Goal: Transaction & Acquisition: Obtain resource

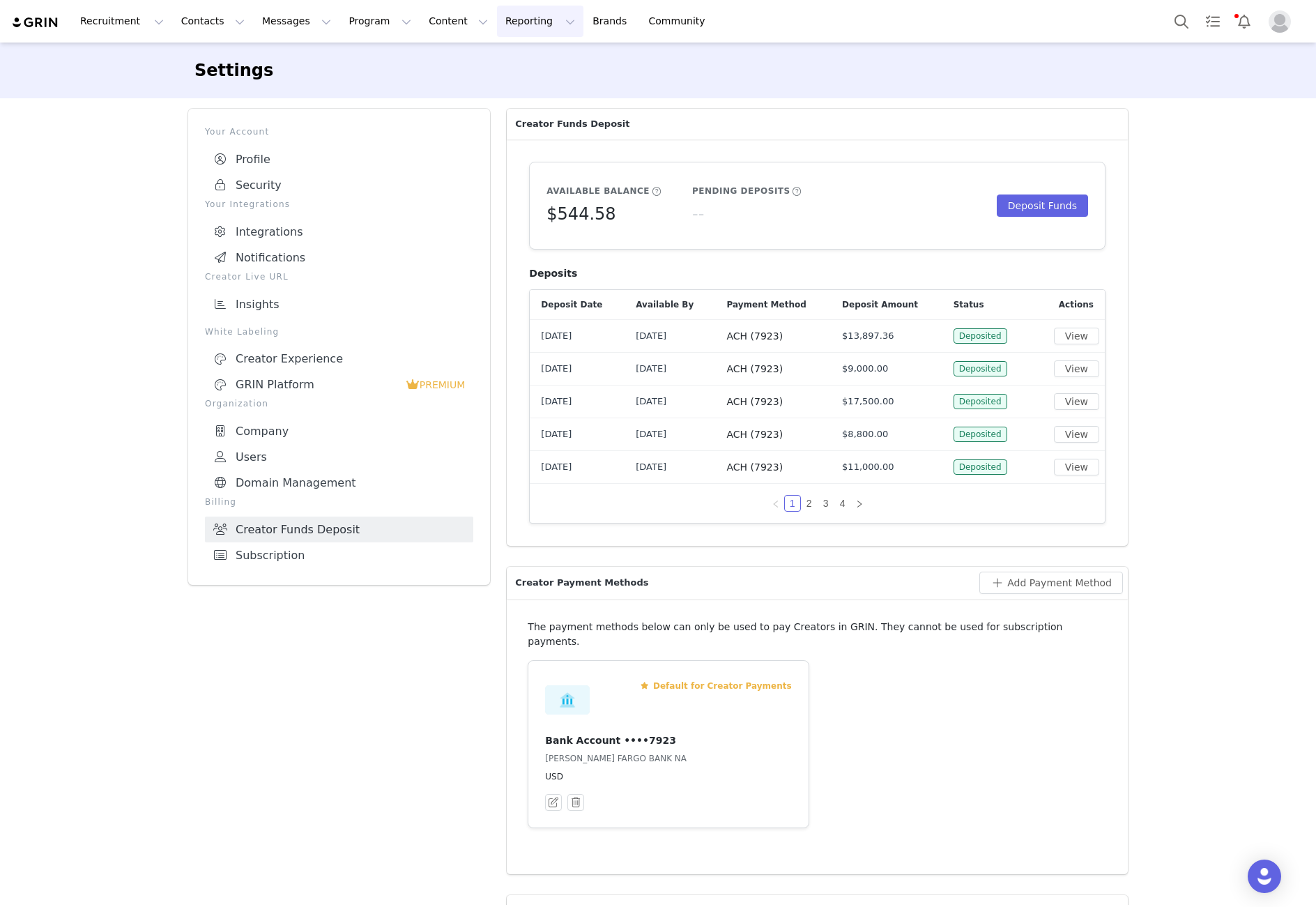
click at [497, 21] on button "Reporting Reporting" at bounding box center [540, 21] width 86 height 32
click at [497, 58] on p "Dashboard" at bounding box center [499, 61] width 53 height 15
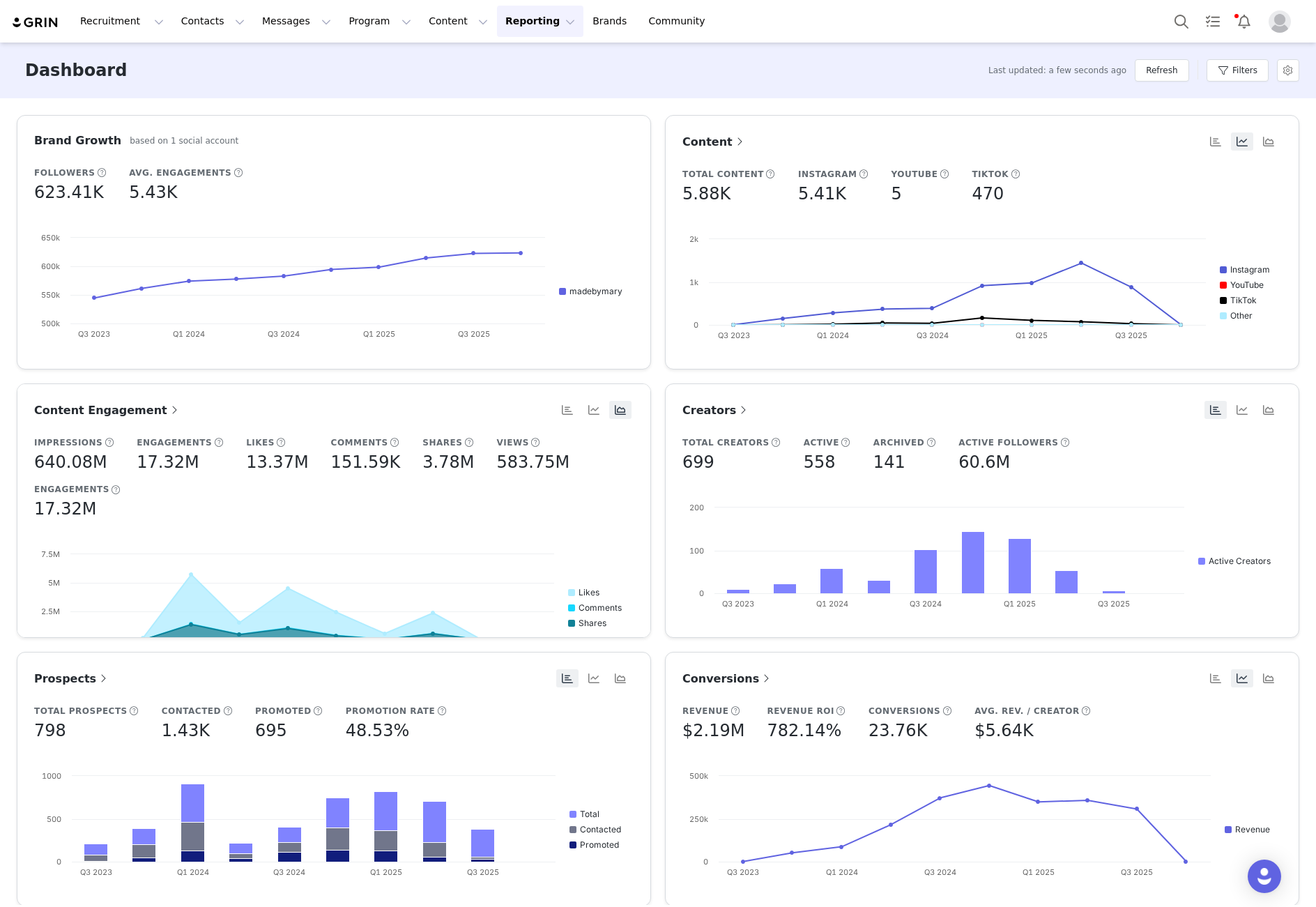
click at [525, 22] on button "Reporting Reporting" at bounding box center [540, 21] width 86 height 32
click at [505, 88] on p "Report Builder" at bounding box center [508, 87] width 70 height 15
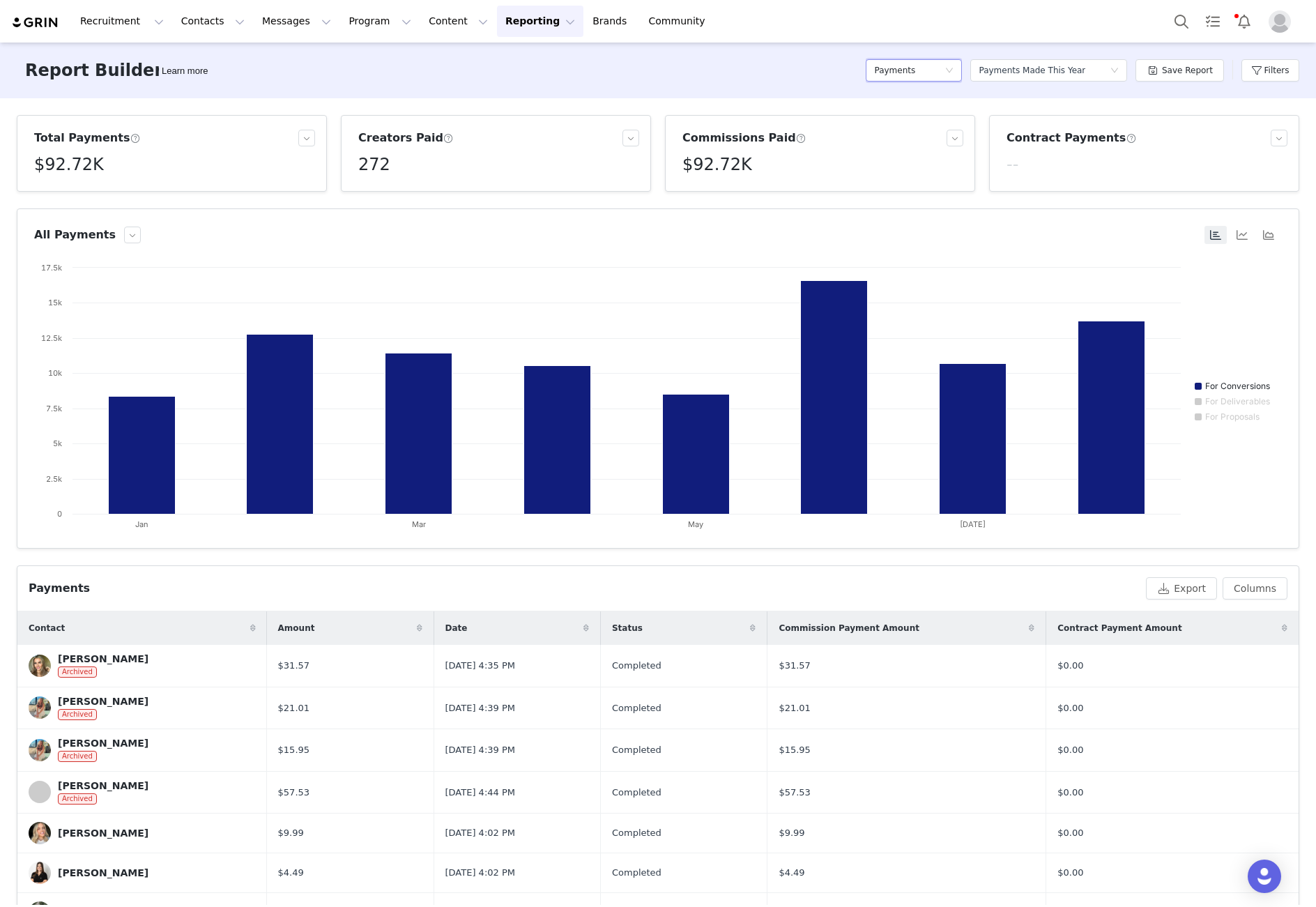
click at [928, 72] on div "Payments" at bounding box center [909, 70] width 70 height 21
click at [902, 183] on h5 "Payments" at bounding box center [917, 188] width 79 height 15
click at [1187, 584] on button "Export" at bounding box center [1181, 588] width 71 height 22
click at [1192, 590] on button "Export" at bounding box center [1181, 588] width 71 height 22
click at [807, 27] on link "Close" at bounding box center [820, 27] width 27 height 11
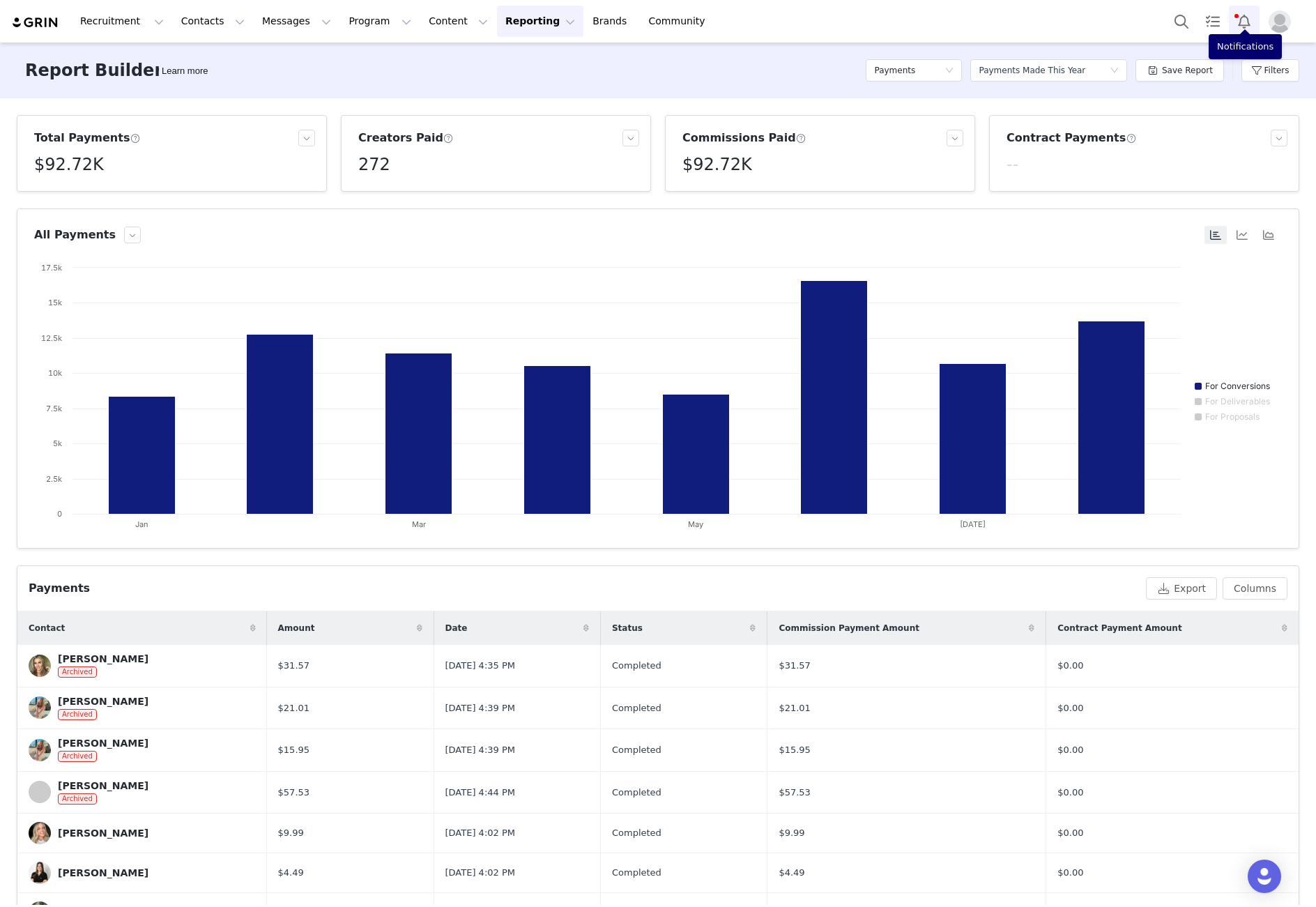
click at [1237, 22] on button "Notifications" at bounding box center [1244, 21] width 31 height 32
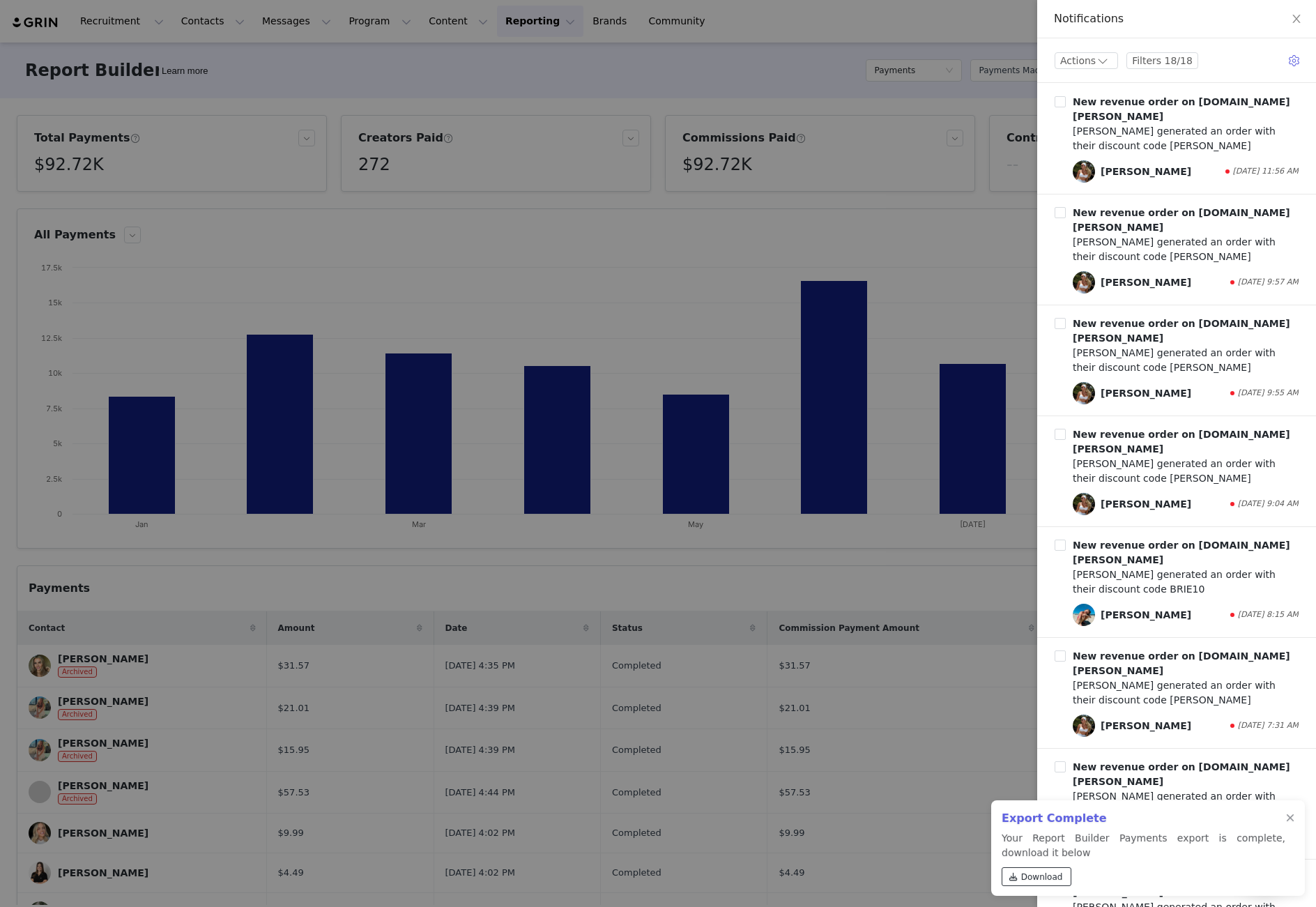
click at [1024, 873] on span "Download" at bounding box center [1042, 877] width 41 height 13
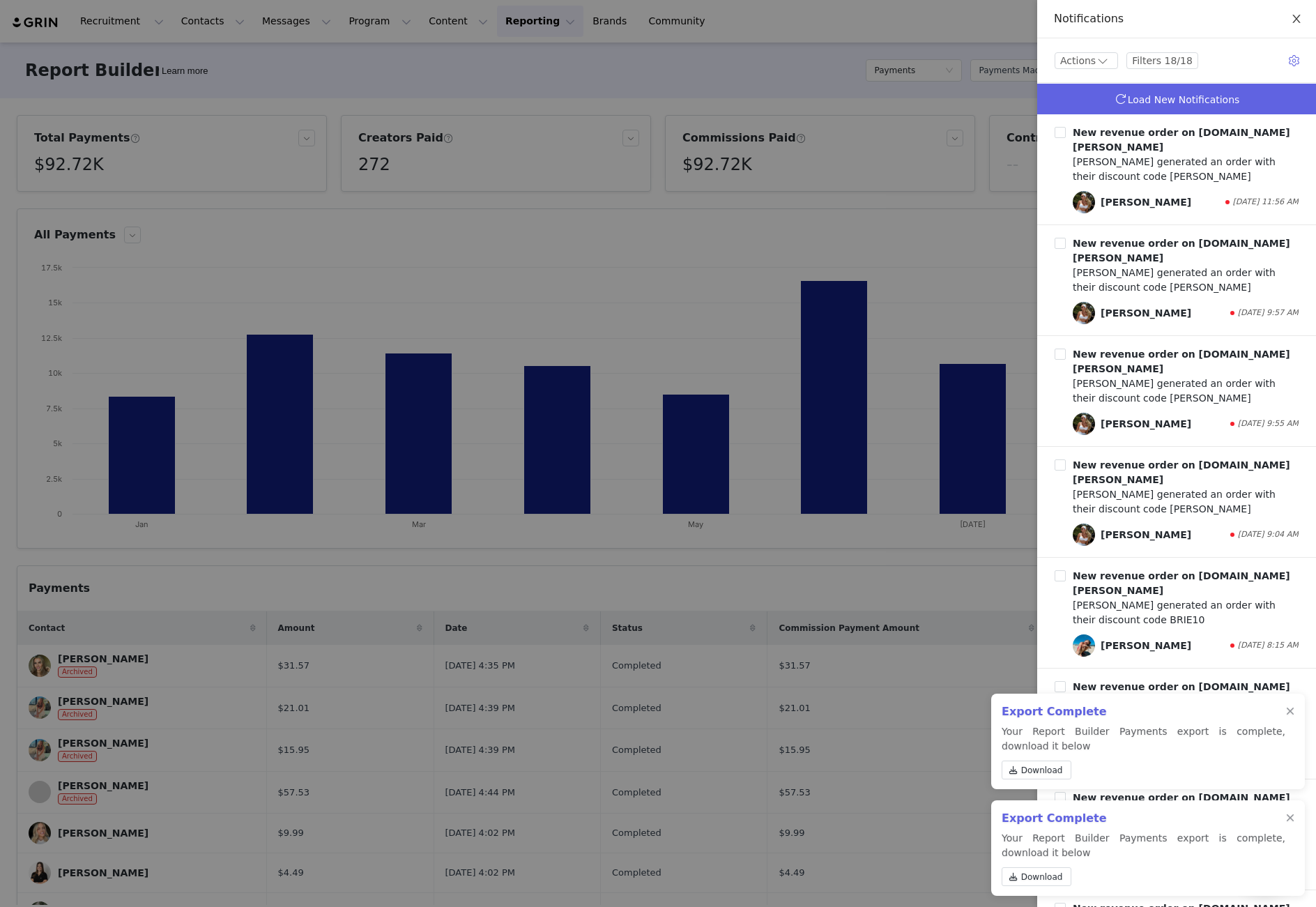
click at [1296, 19] on icon "icon: close" at bounding box center [1296, 19] width 8 height 8
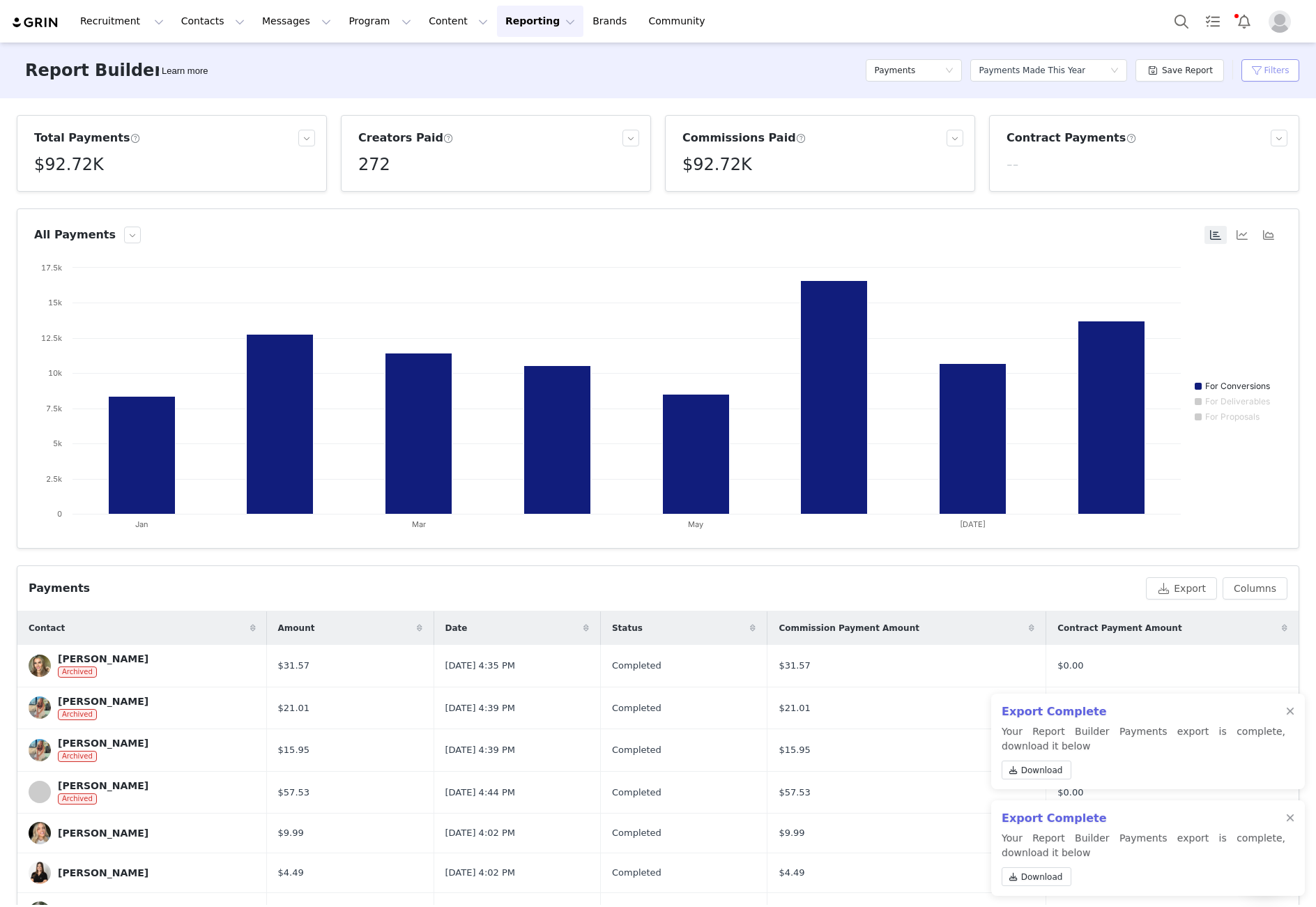
click at [1275, 70] on button "Filters" at bounding box center [1270, 70] width 58 height 22
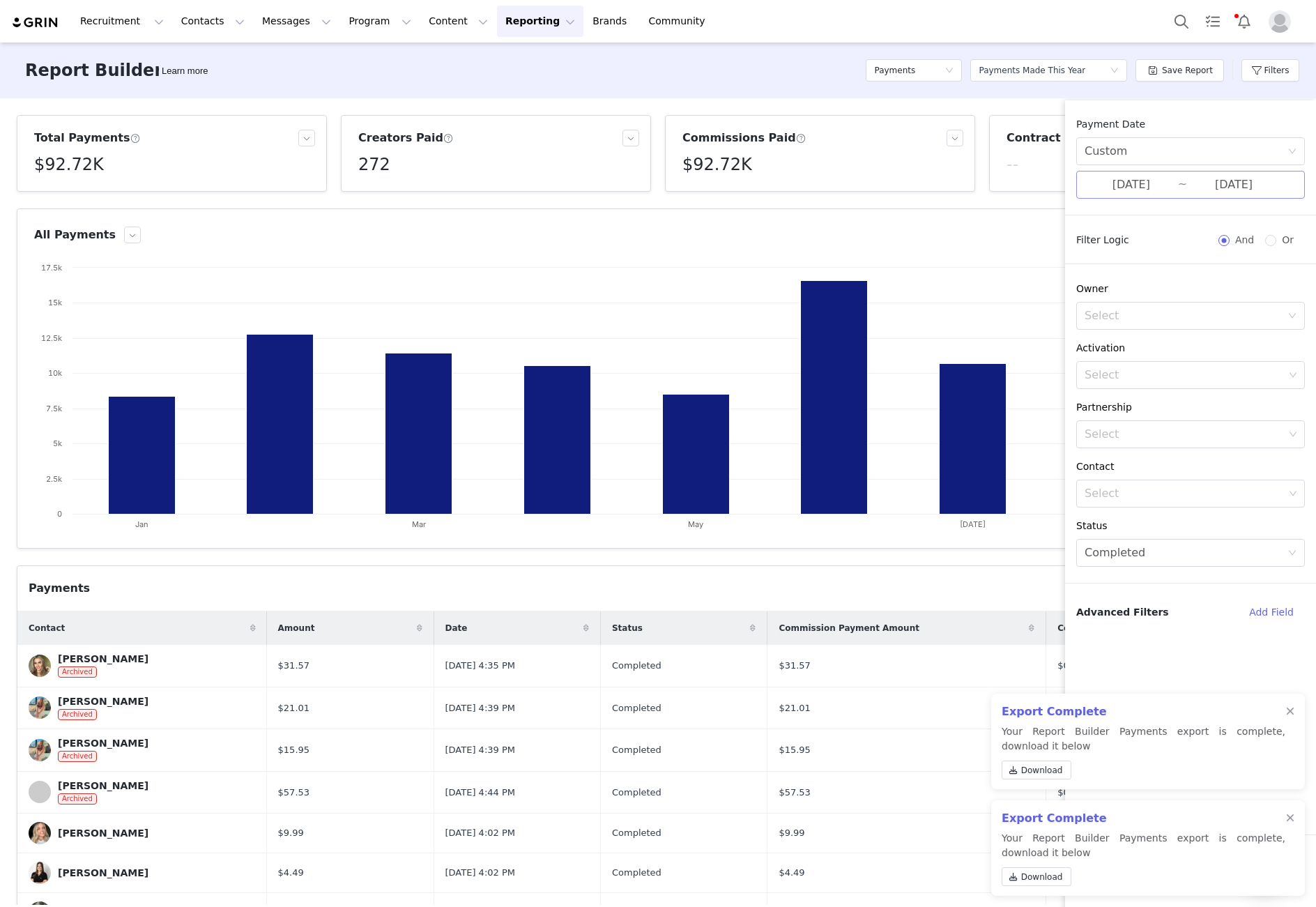
click at [1265, 184] on input "[DATE]" at bounding box center [1234, 185] width 93 height 18
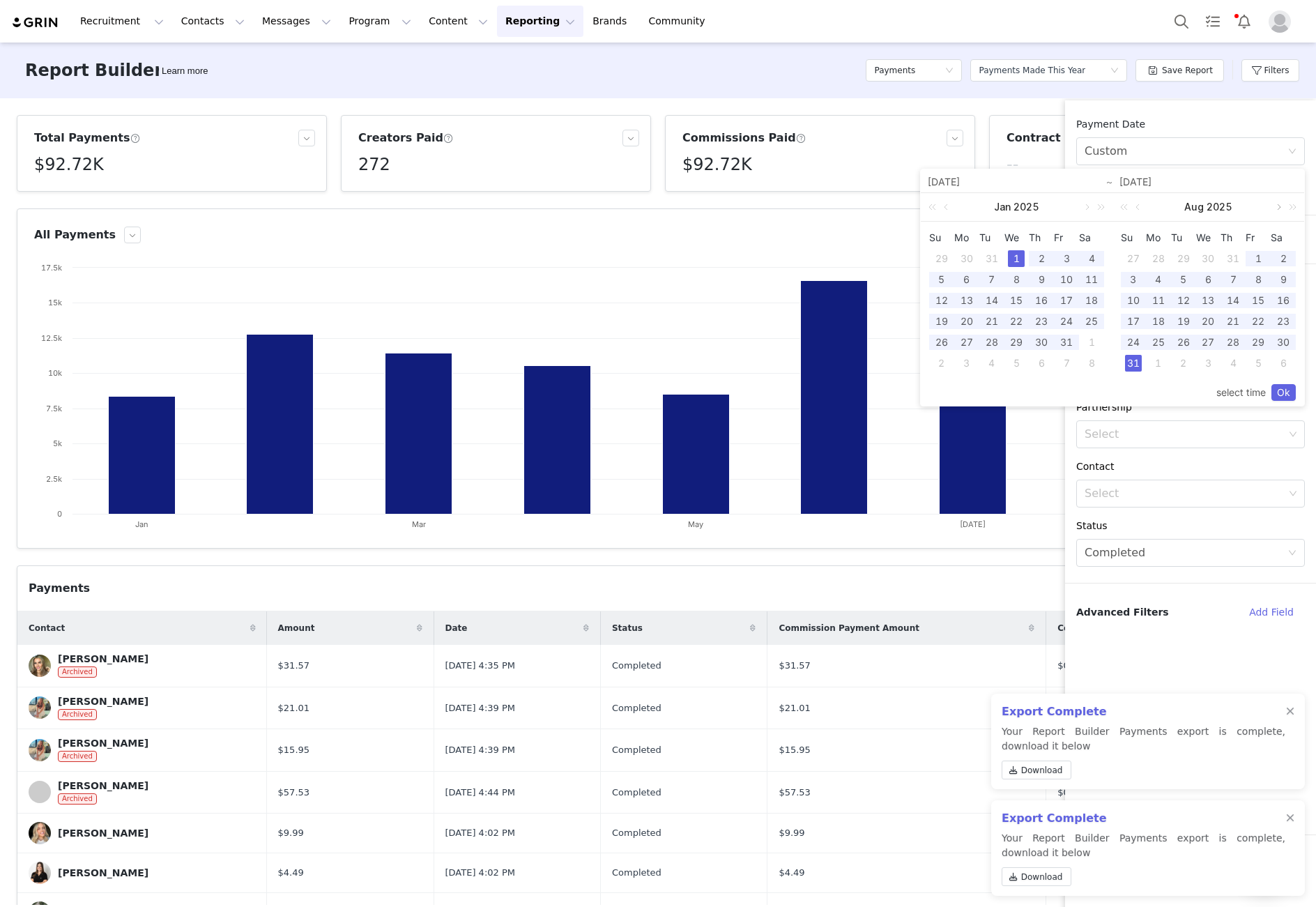
click at [1277, 206] on link at bounding box center [1277, 207] width 13 height 28
click at [1187, 341] on div "30" at bounding box center [1184, 342] width 17 height 17
click at [1014, 257] on div "1" at bounding box center [1017, 259] width 17 height 17
type input "[DATE]"
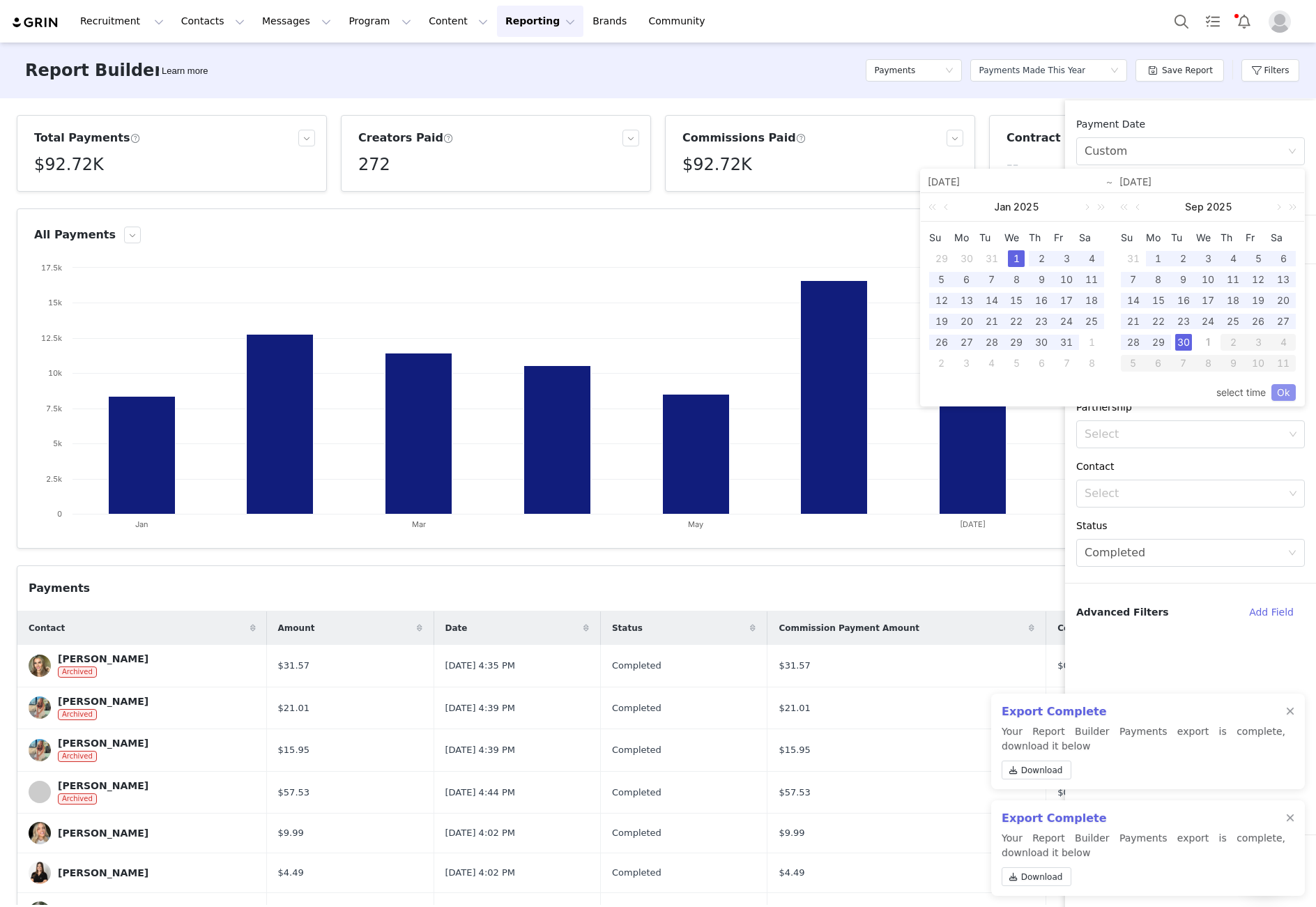
click at [1284, 394] on link "Ok" at bounding box center [1283, 392] width 25 height 17
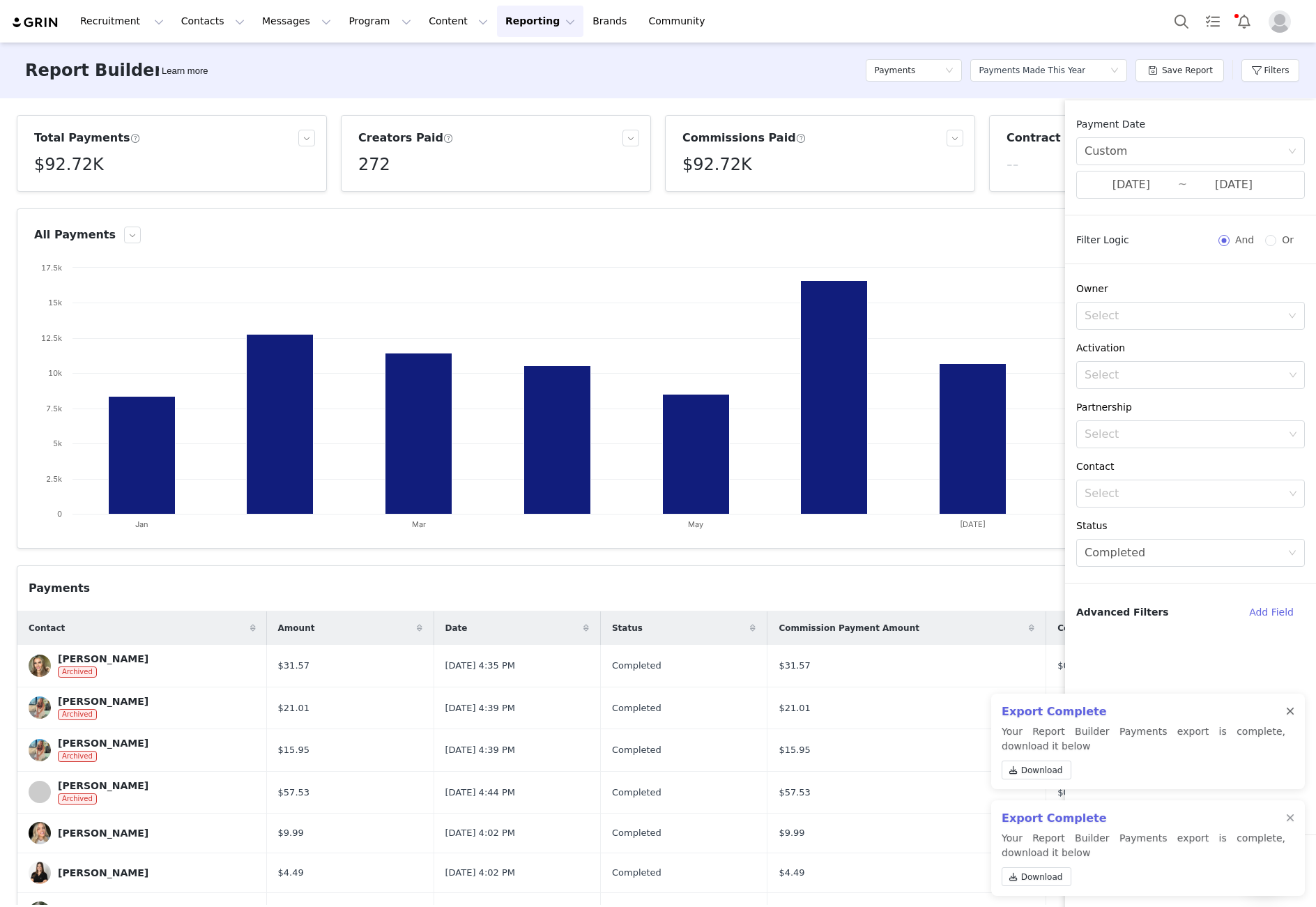
click at [1291, 709] on div at bounding box center [1290, 712] width 8 height 11
click at [1287, 819] on div at bounding box center [1290, 818] width 8 height 11
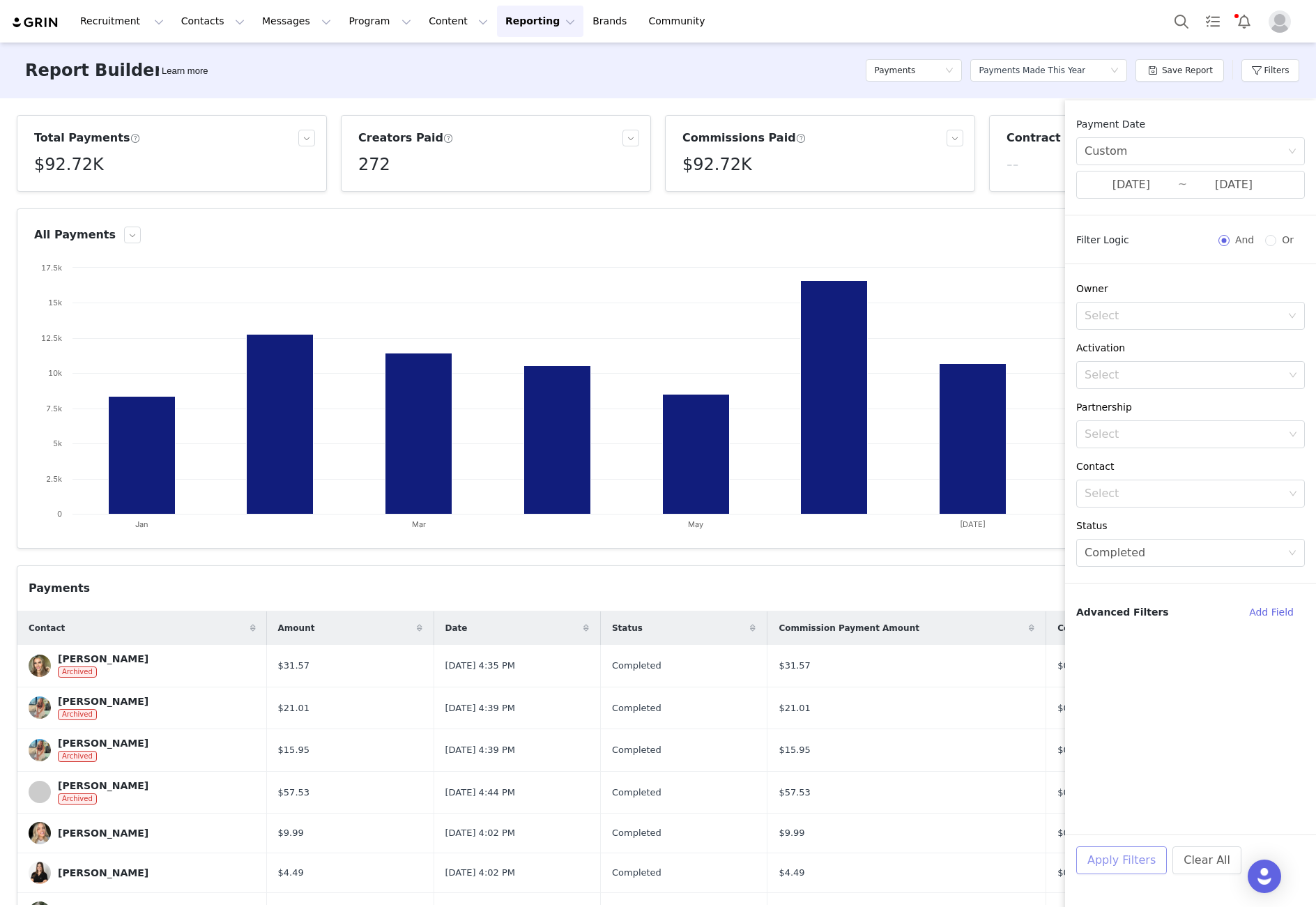
click at [1118, 863] on button "Apply Filters" at bounding box center [1121, 861] width 91 height 28
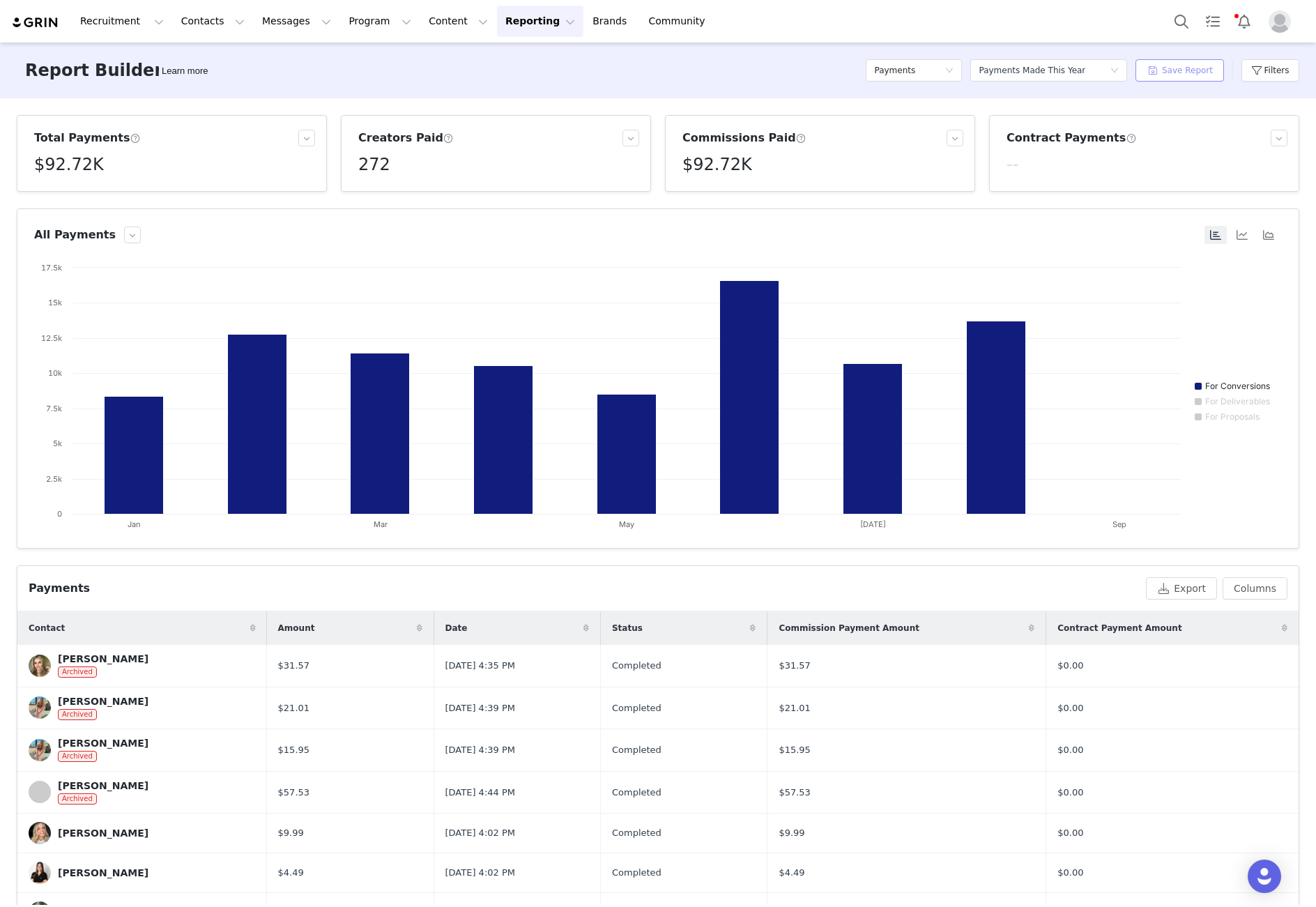
click at [1167, 72] on button "Save Report" at bounding box center [1180, 70] width 89 height 22
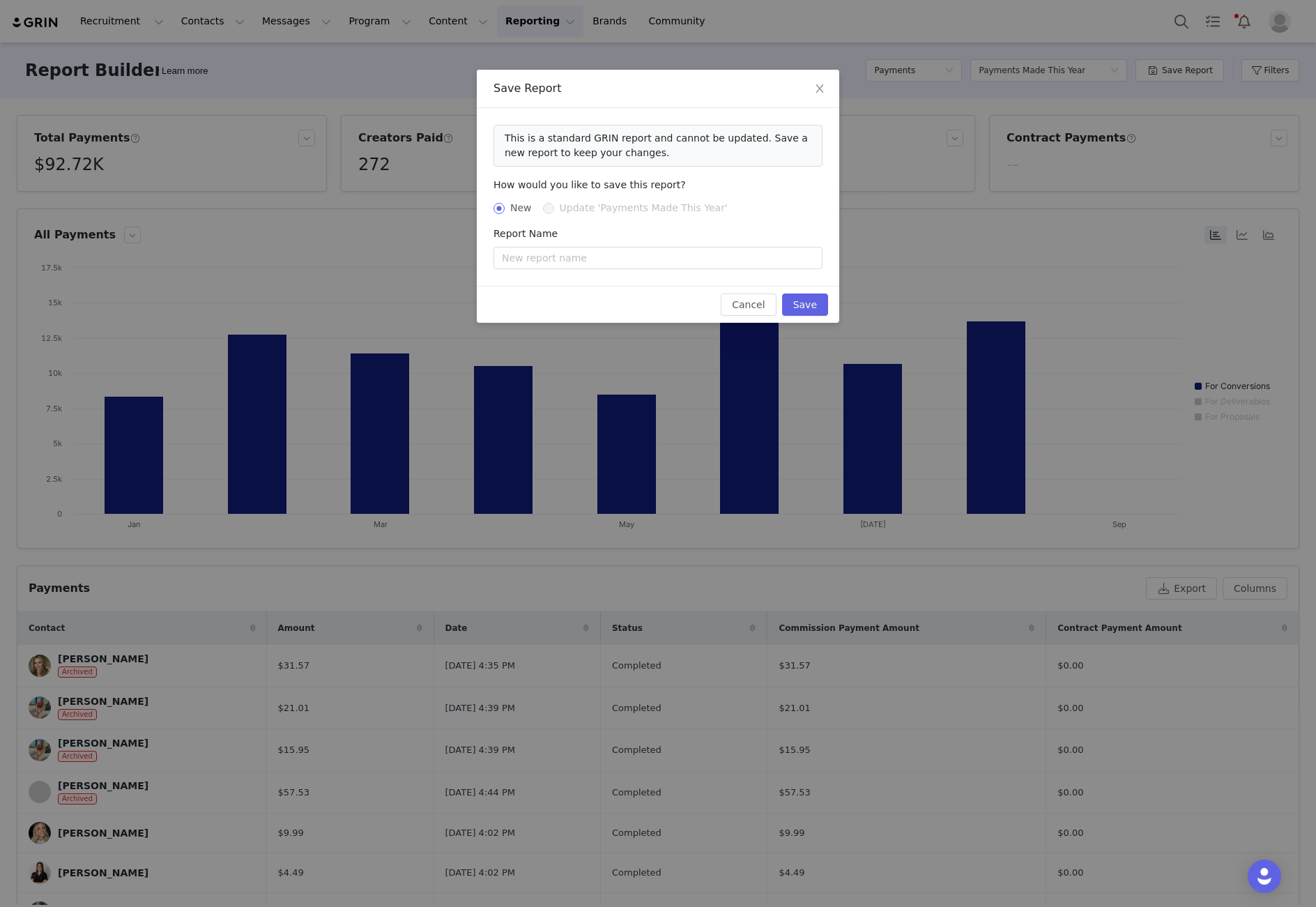
click at [556, 208] on span "Update 'Payments Made This Year'" at bounding box center [643, 208] width 179 height 11
click at [746, 307] on button "Cancel" at bounding box center [748, 304] width 55 height 22
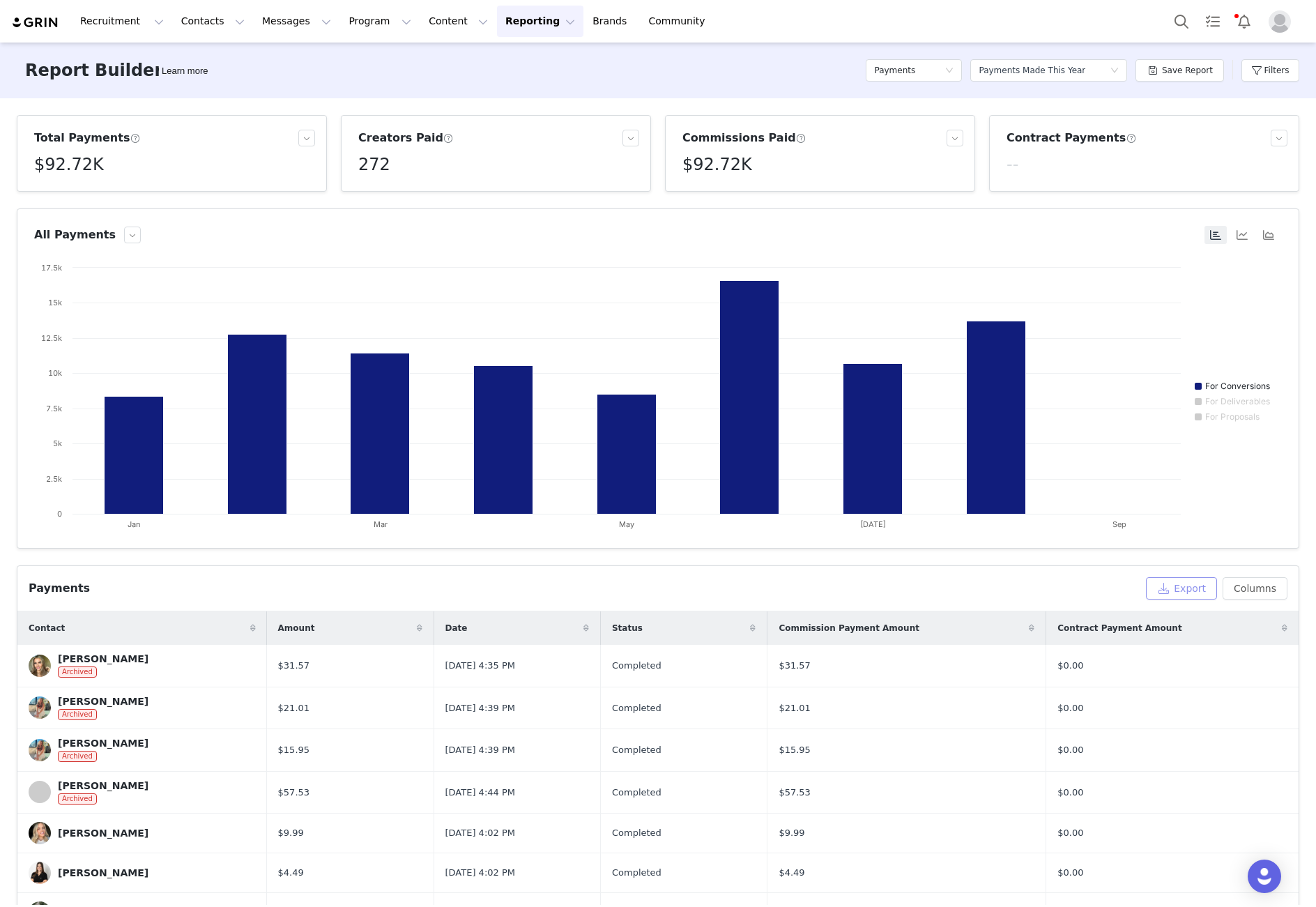
click at [1188, 588] on button "Export" at bounding box center [1181, 588] width 71 height 22
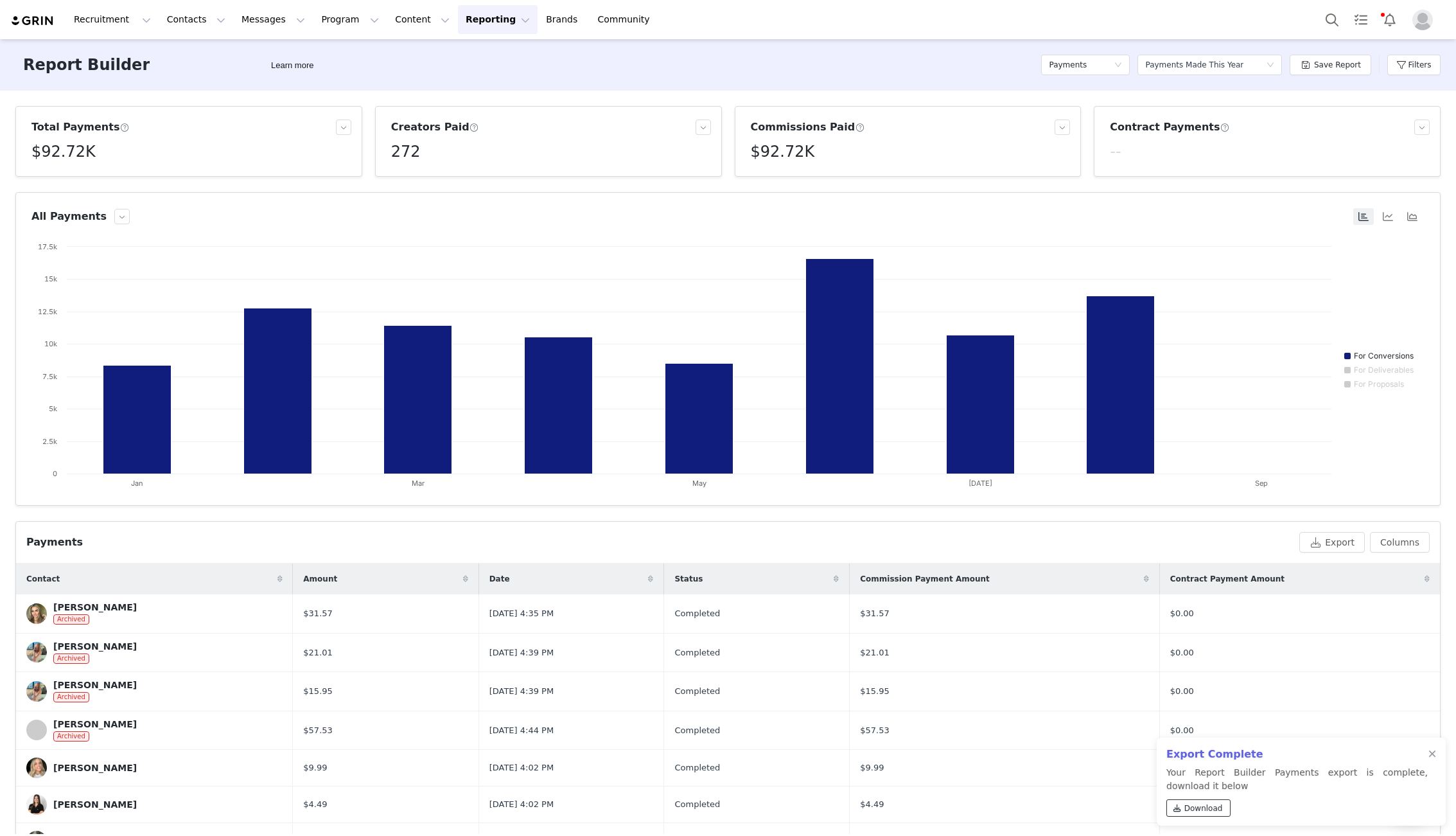
click at [1189, 806] on span "Download" at bounding box center [1203, 808] width 38 height 12
click at [1212, 63] on div "Payments Made This Year" at bounding box center [1194, 65] width 98 height 19
click at [1196, 129] on h5 "Payments Made Last 30 Days" at bounding box center [1215, 132] width 124 height 14
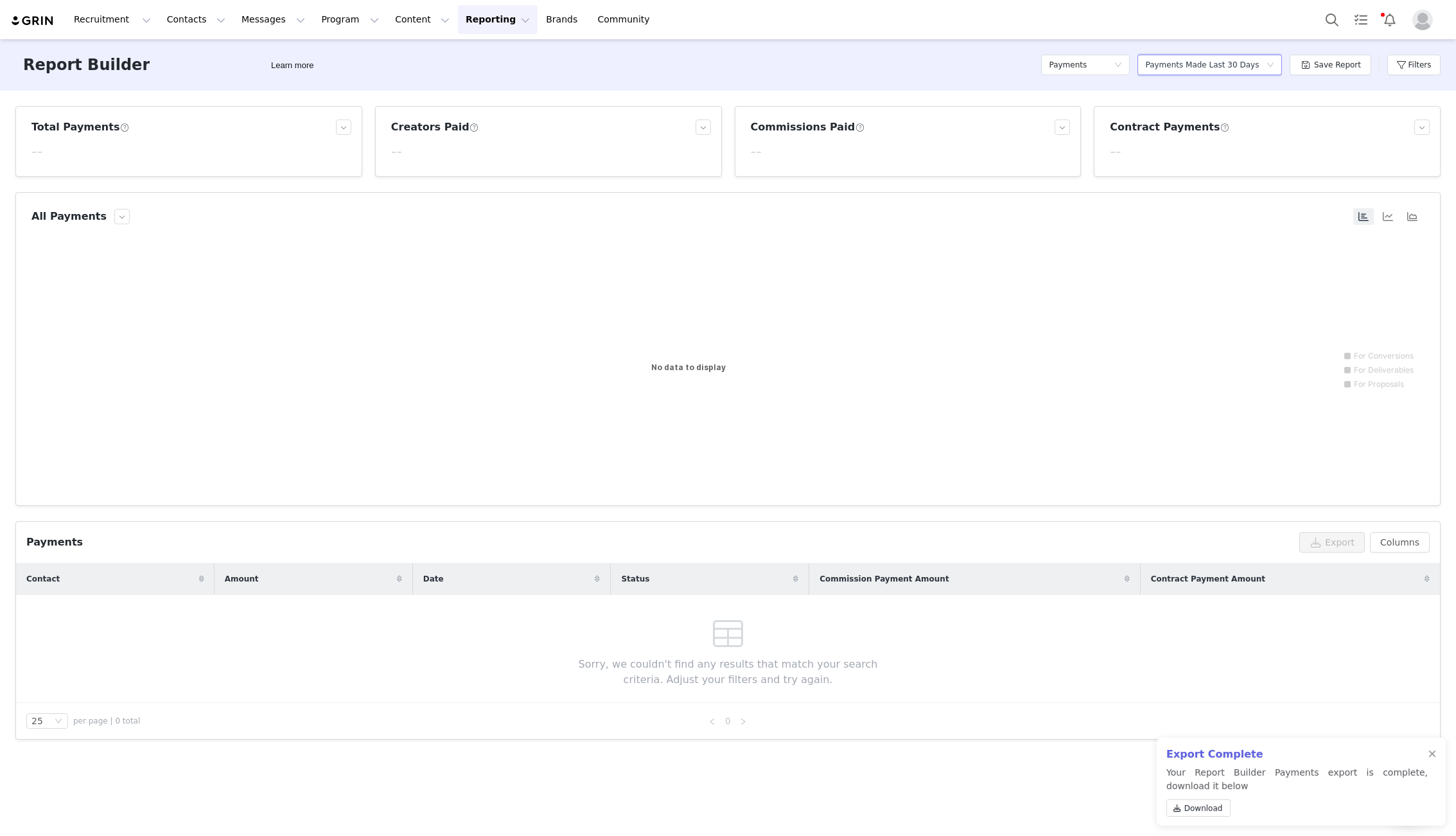
click at [458, 20] on button "Reporting Reporting" at bounding box center [497, 19] width 80 height 29
click at [469, 57] on p "Dashboard" at bounding box center [460, 56] width 49 height 14
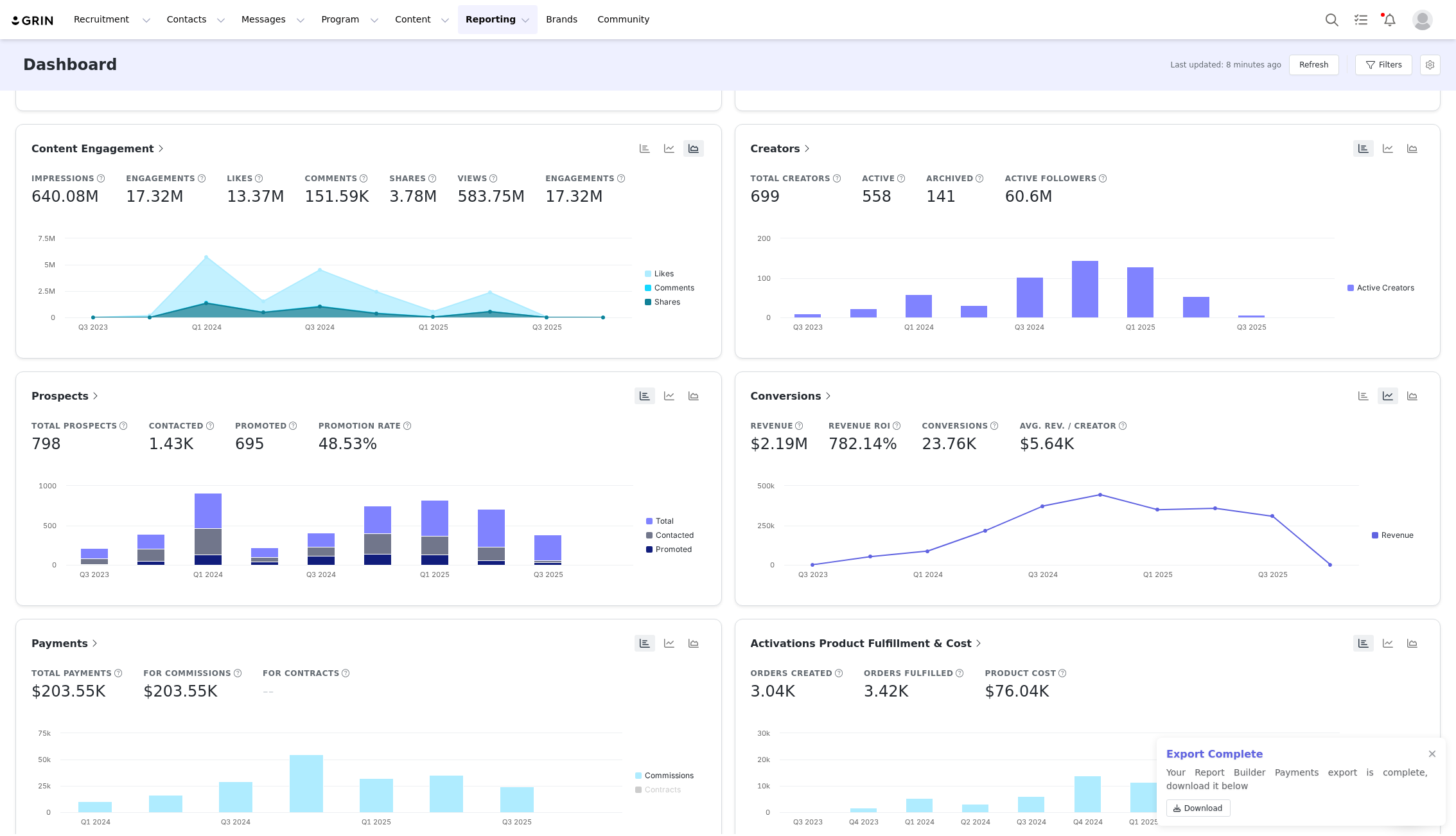
scroll to position [277, 0]
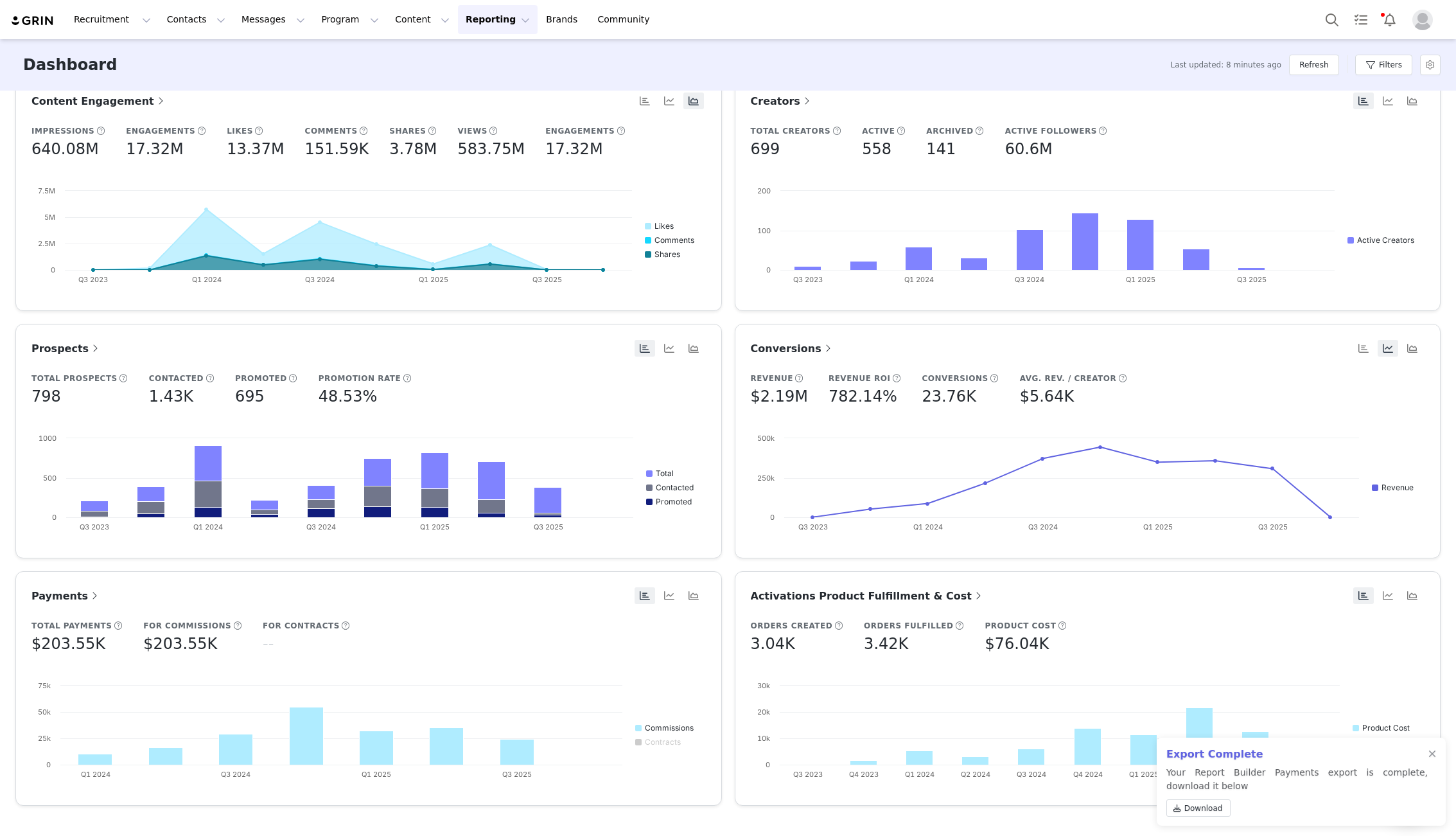
click at [66, 596] on span "Payments" at bounding box center [66, 596] width 69 height 12
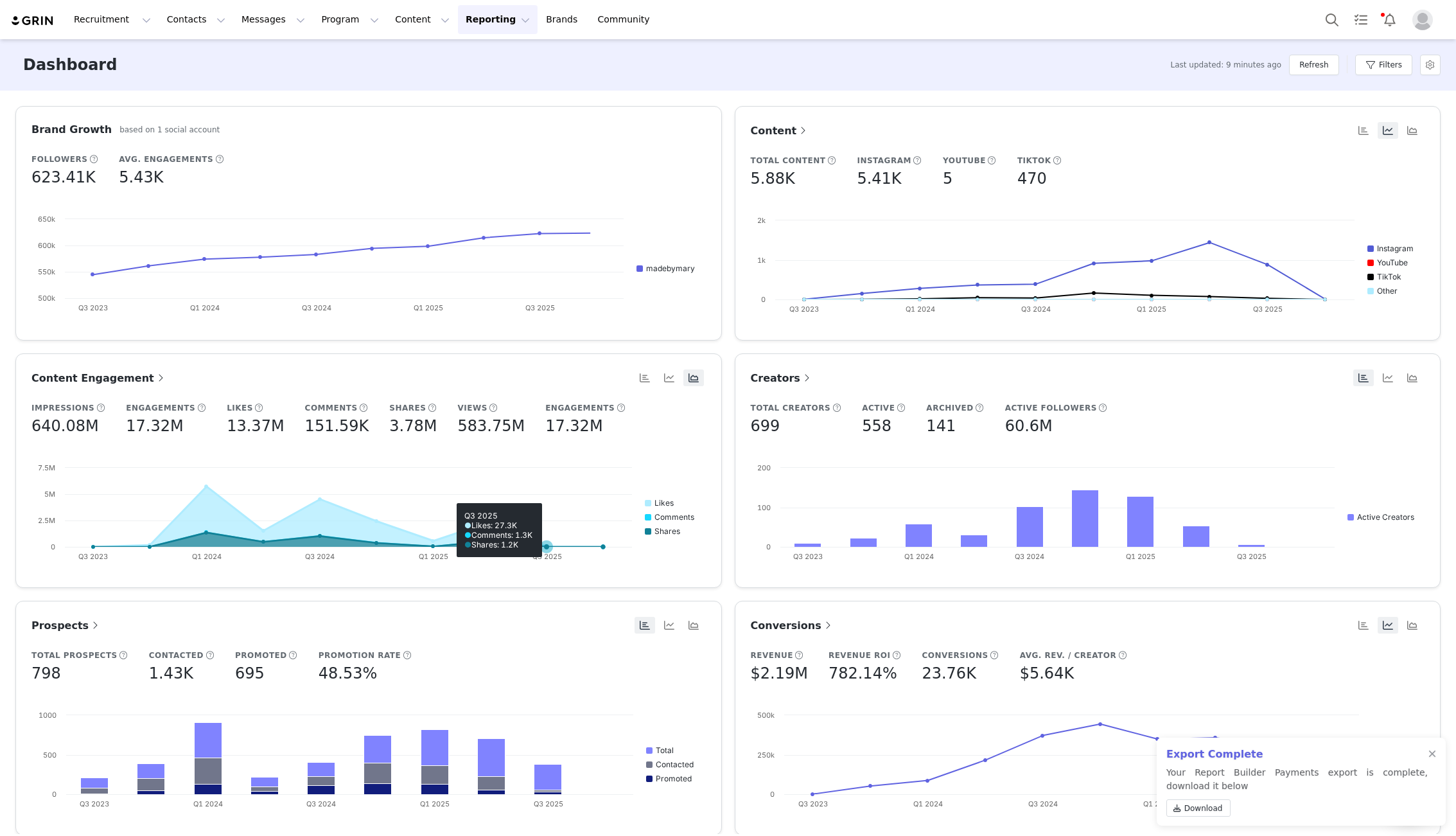
scroll to position [277, 0]
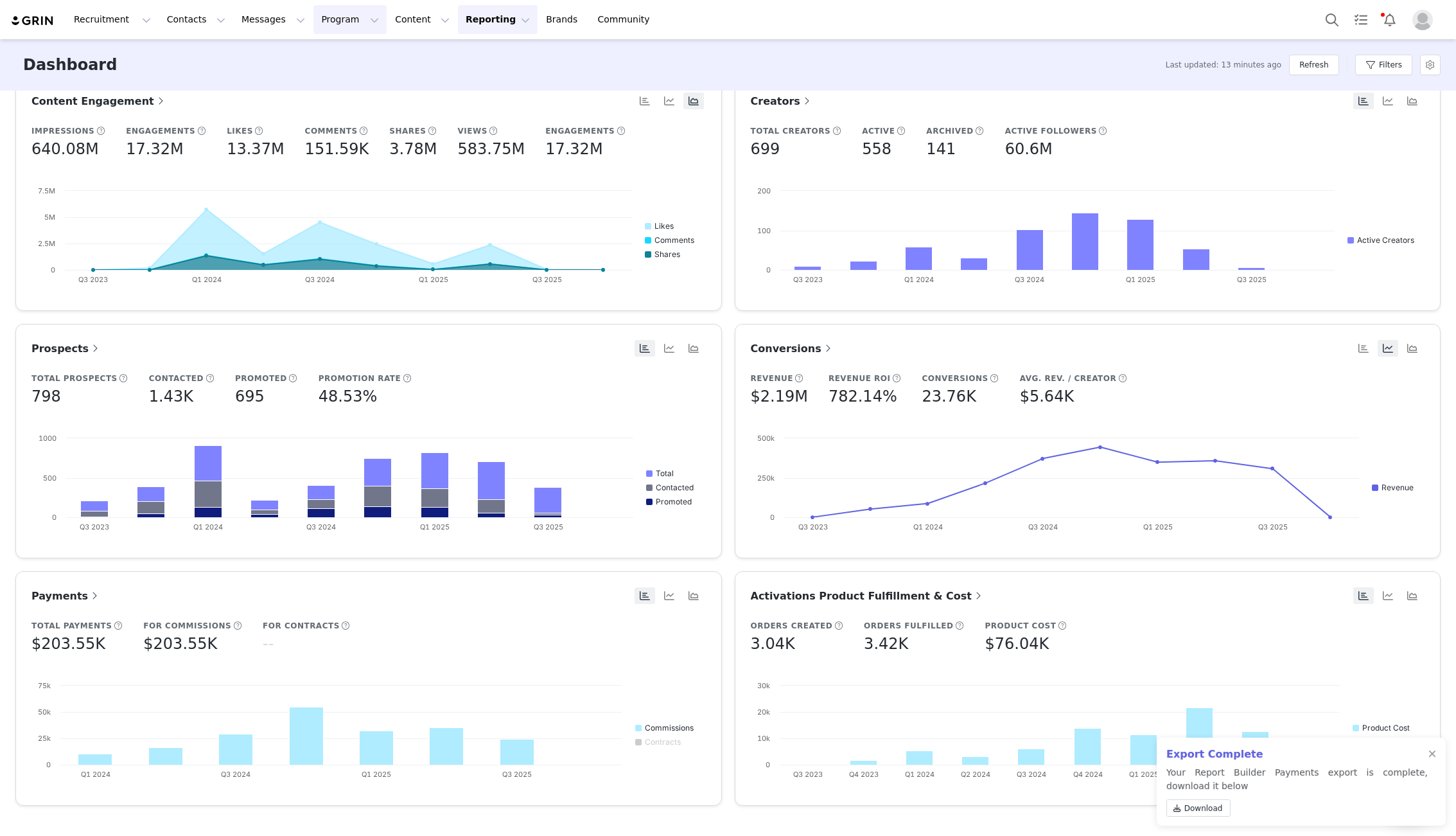
click at [339, 18] on button "Program Program" at bounding box center [350, 19] width 73 height 29
click at [319, 107] on p "Payments" at bounding box center [326, 104] width 44 height 14
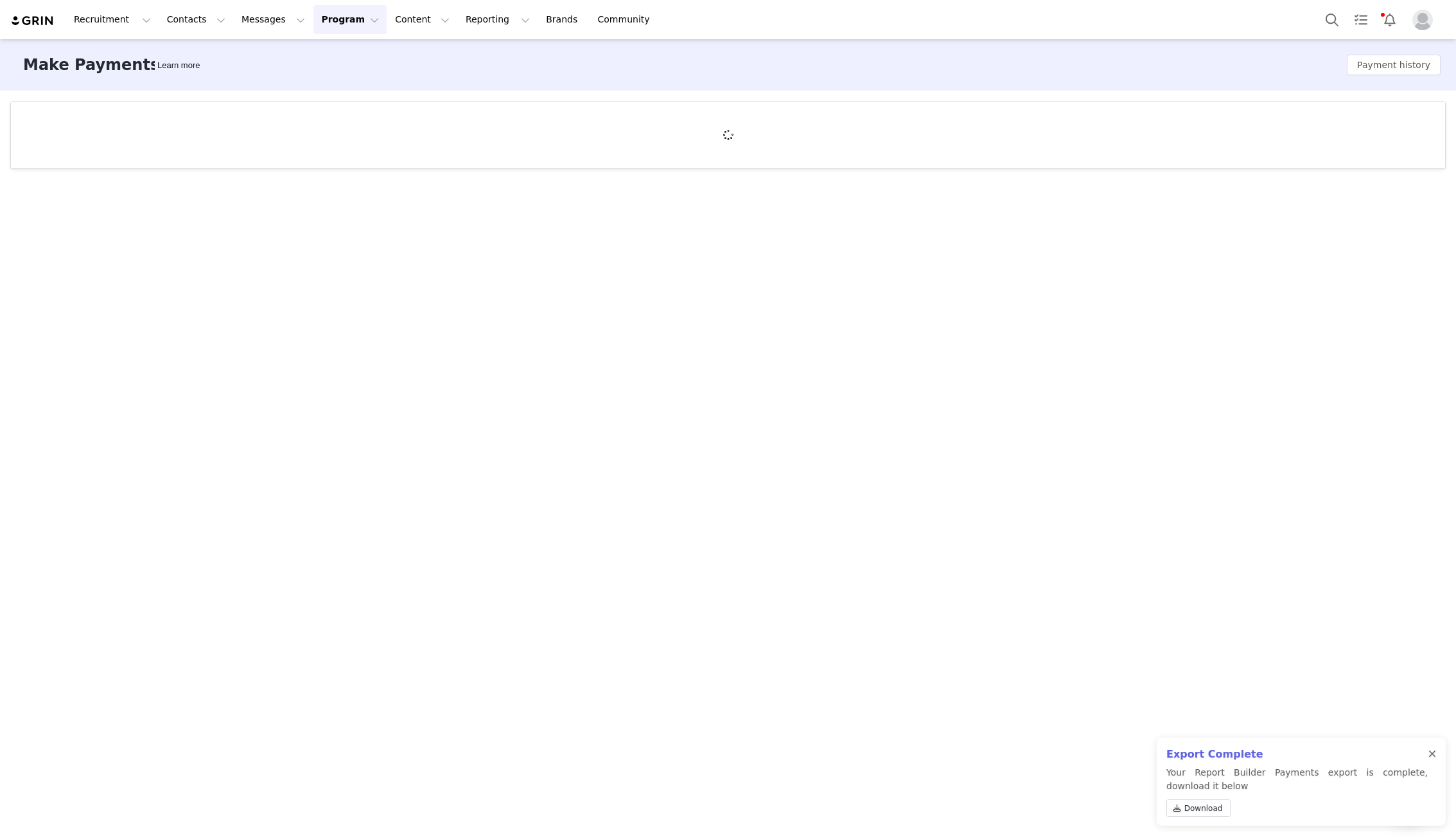
click at [1212, 754] on div at bounding box center [1432, 754] width 8 height 10
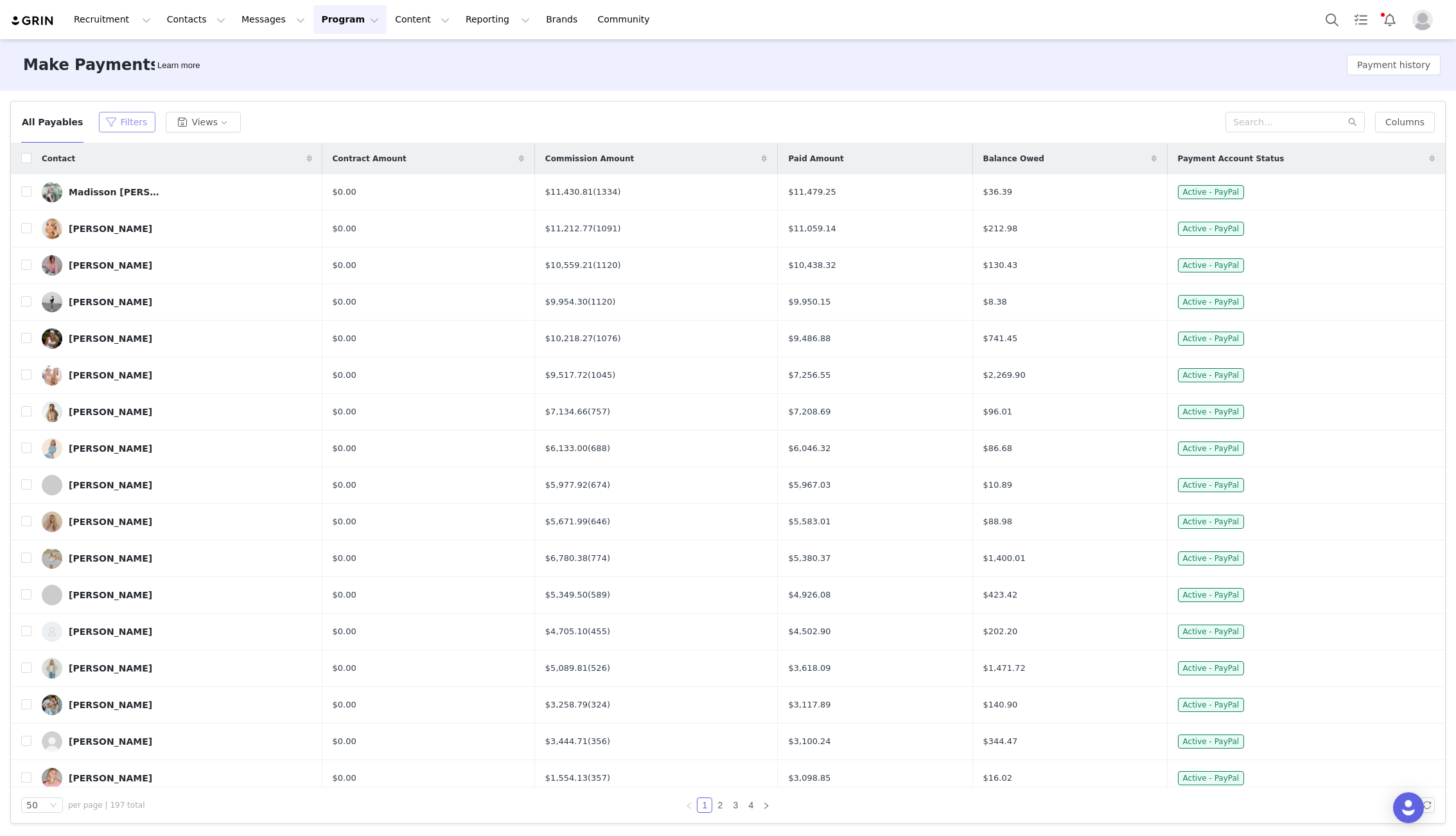
click at [113, 121] on button "Filters" at bounding box center [127, 122] width 56 height 21
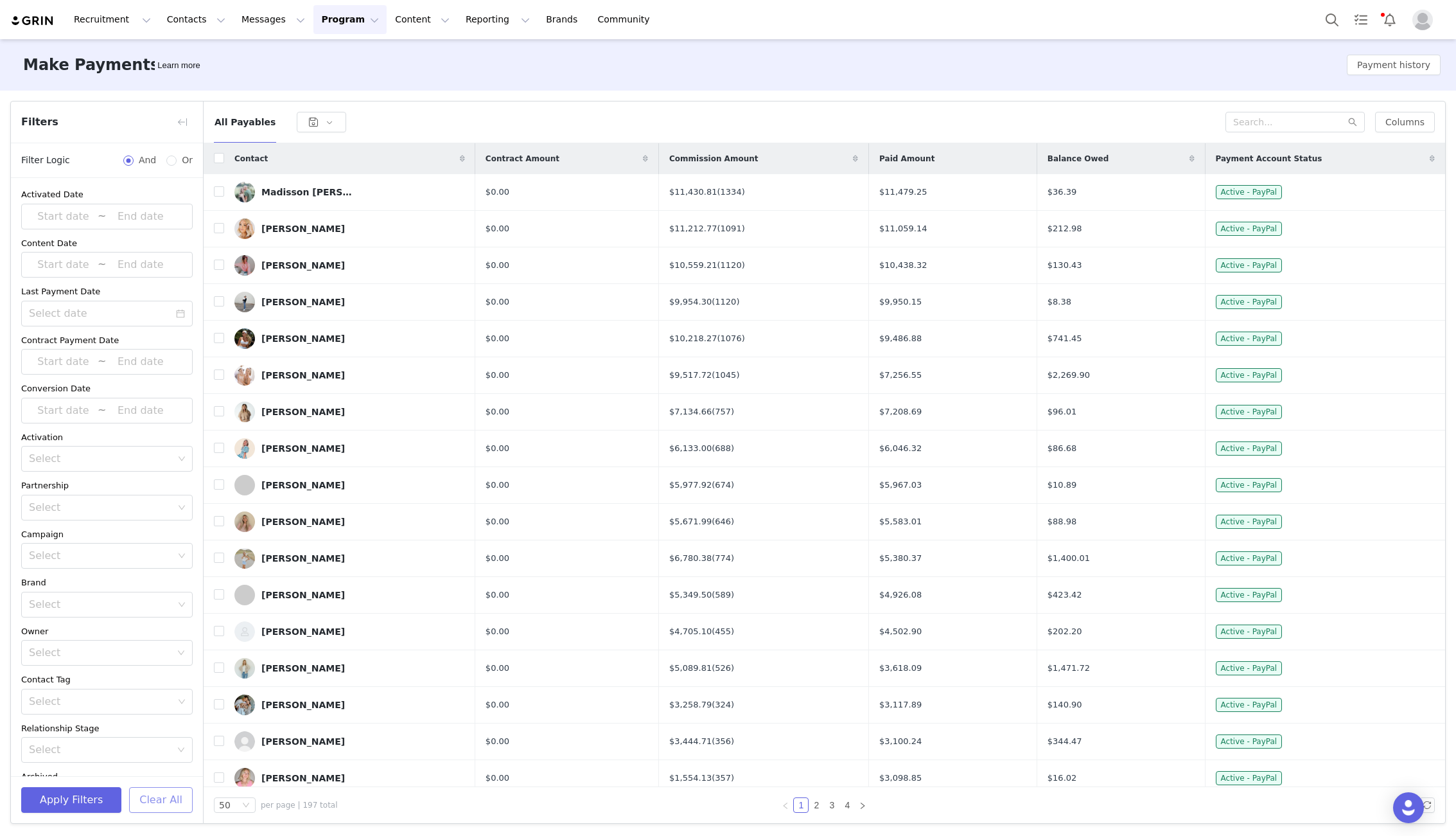
click at [152, 793] on button "Clear All" at bounding box center [161, 800] width 63 height 26
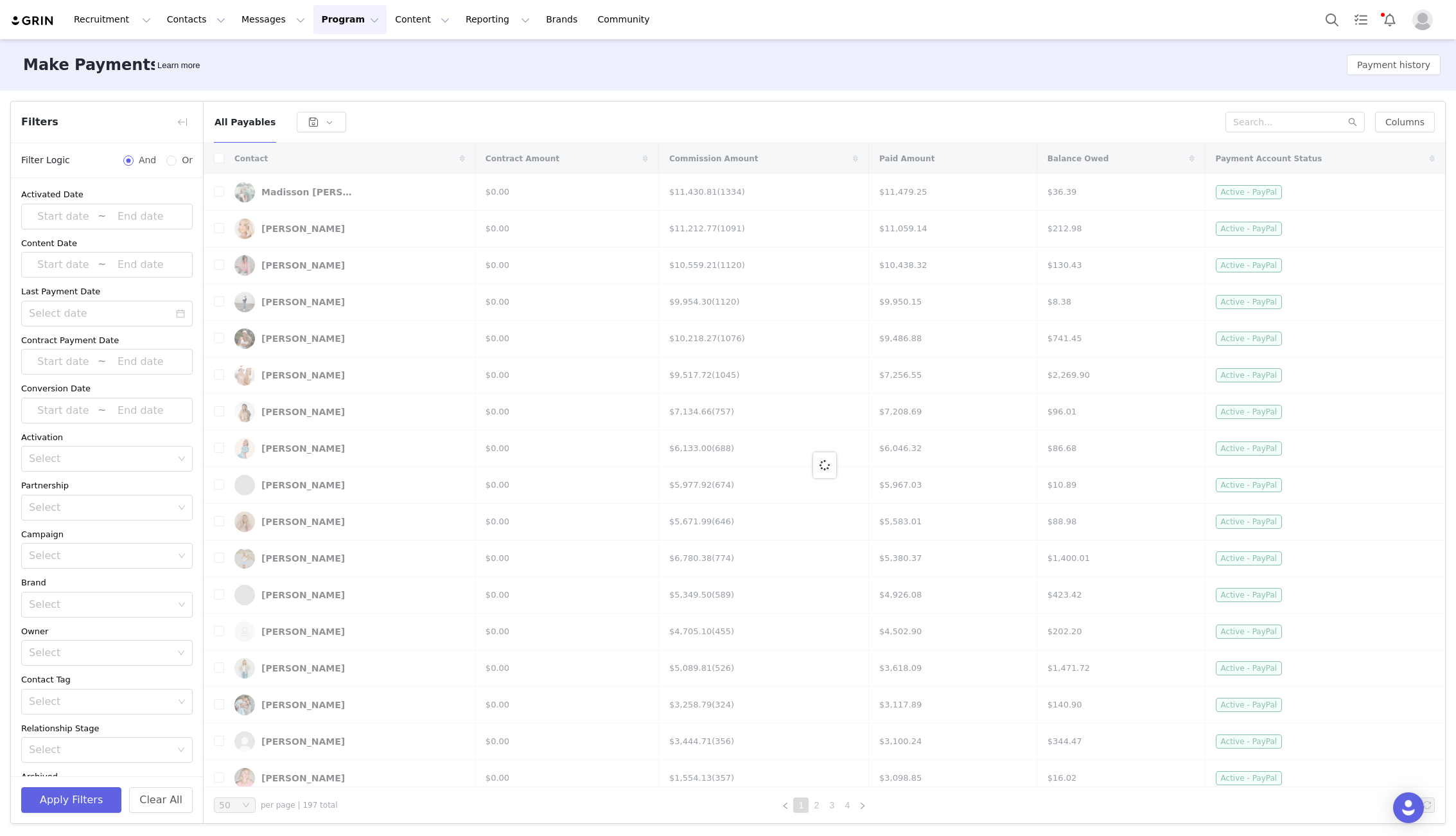
click at [240, 65] on div "Make Payments Learn more Payment history" at bounding box center [728, 64] width 1456 height 51
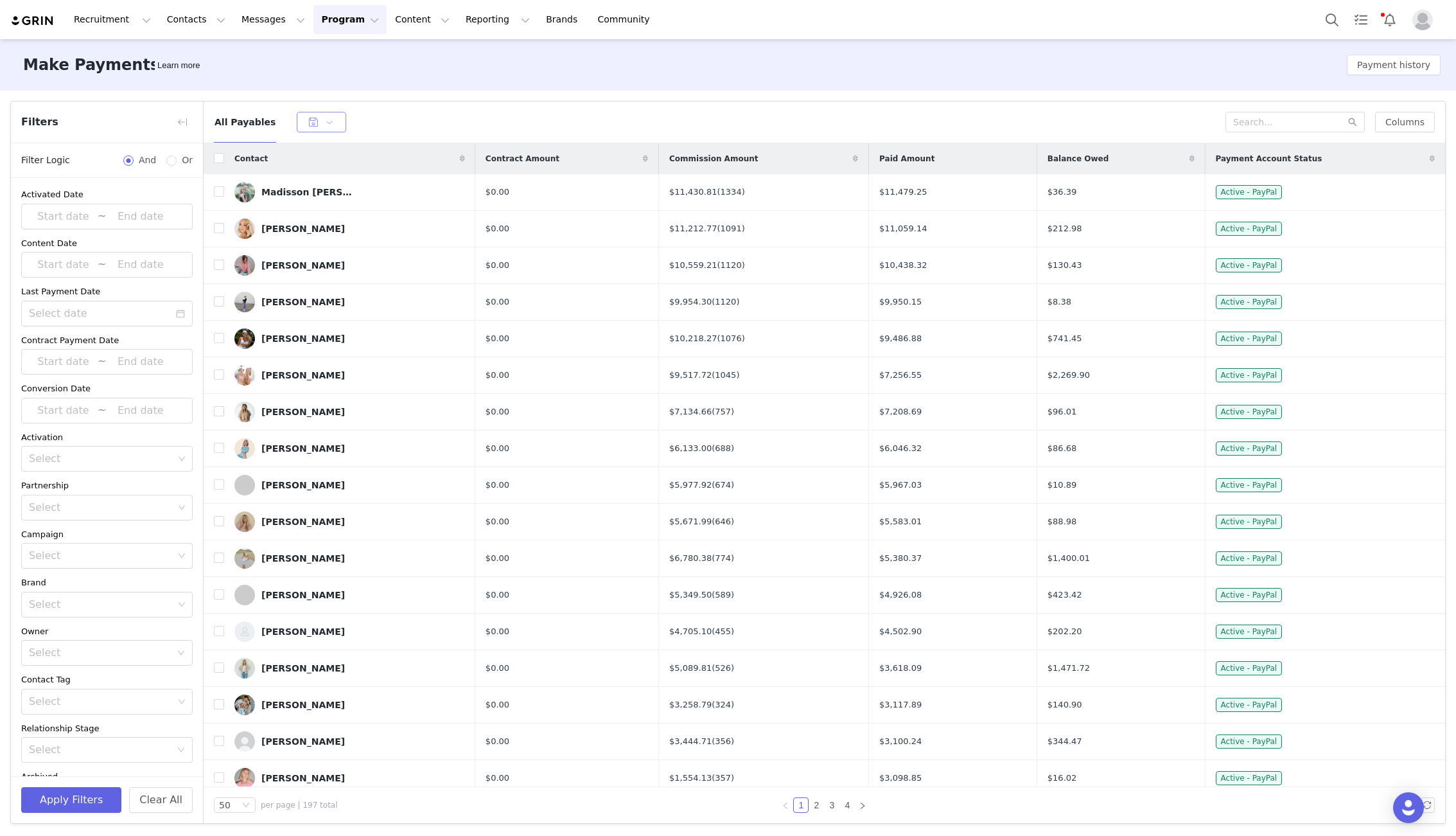
click at [324, 120] on button "button" at bounding box center [321, 122] width 49 height 21
drag, startPoint x: 468, startPoint y: 105, endPoint x: 433, endPoint y: 113, distance: 35.9
click at [468, 105] on div "All Payables Columns" at bounding box center [824, 122] width 1242 height 41
click at [183, 122] on button "button" at bounding box center [183, 122] width 21 height 21
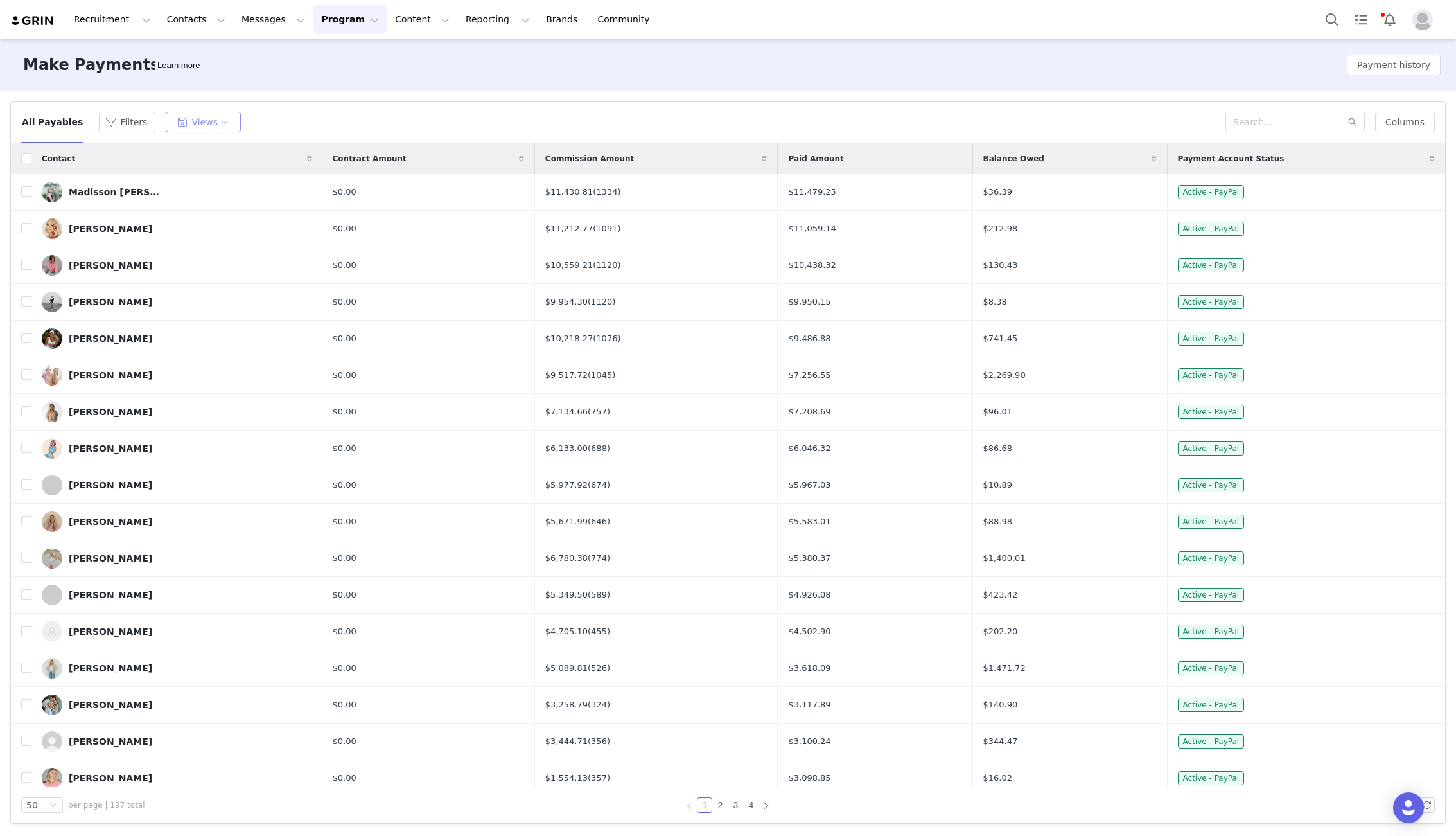
click at [216, 124] on button "Views" at bounding box center [203, 122] width 75 height 21
click at [379, 119] on div "All Payables Filters Views" at bounding box center [623, 122] width 1204 height 21
click at [27, 159] on input "checkbox" at bounding box center [27, 158] width 10 height 10
checkbox input "true"
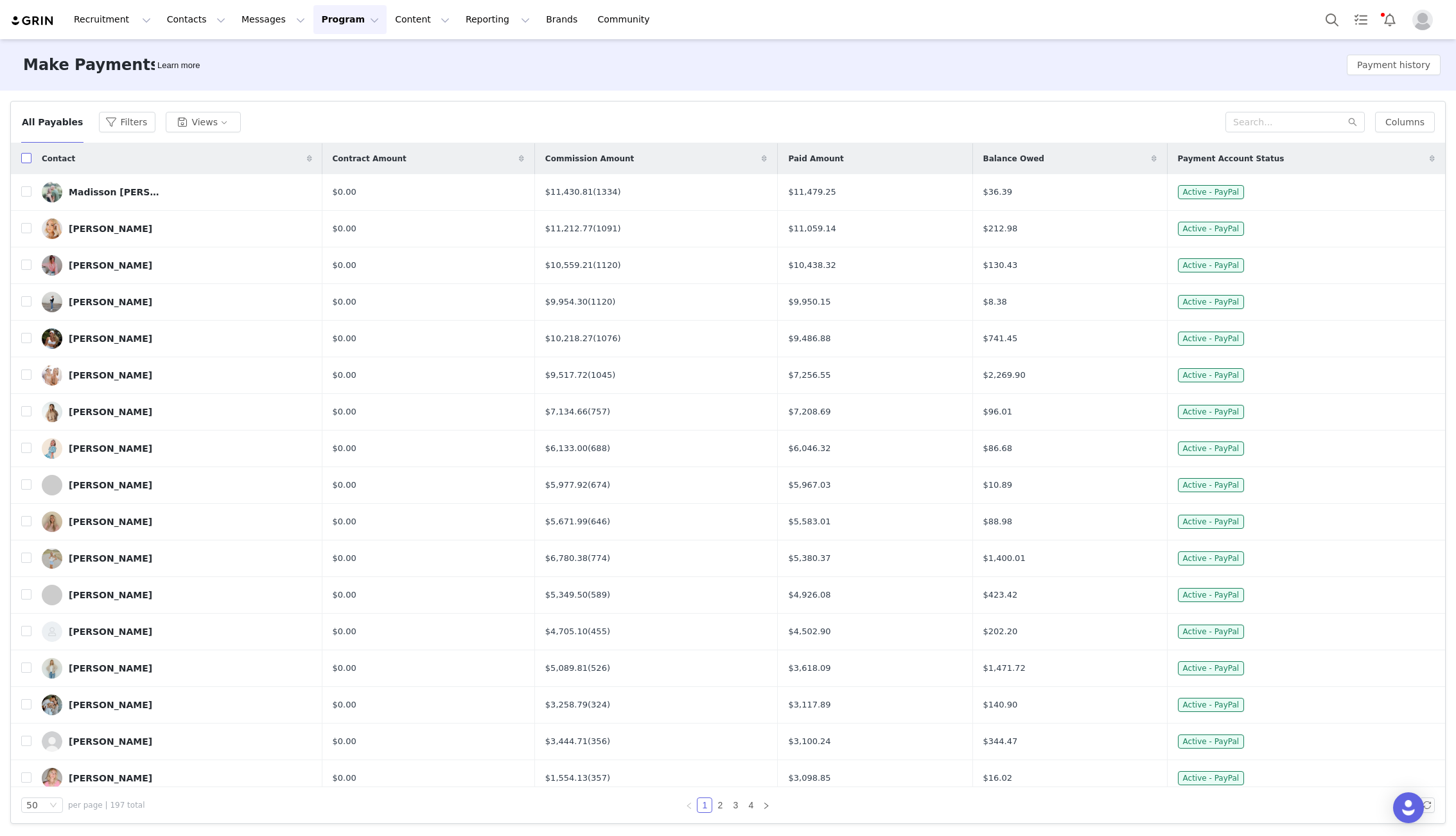
checkbox input "true"
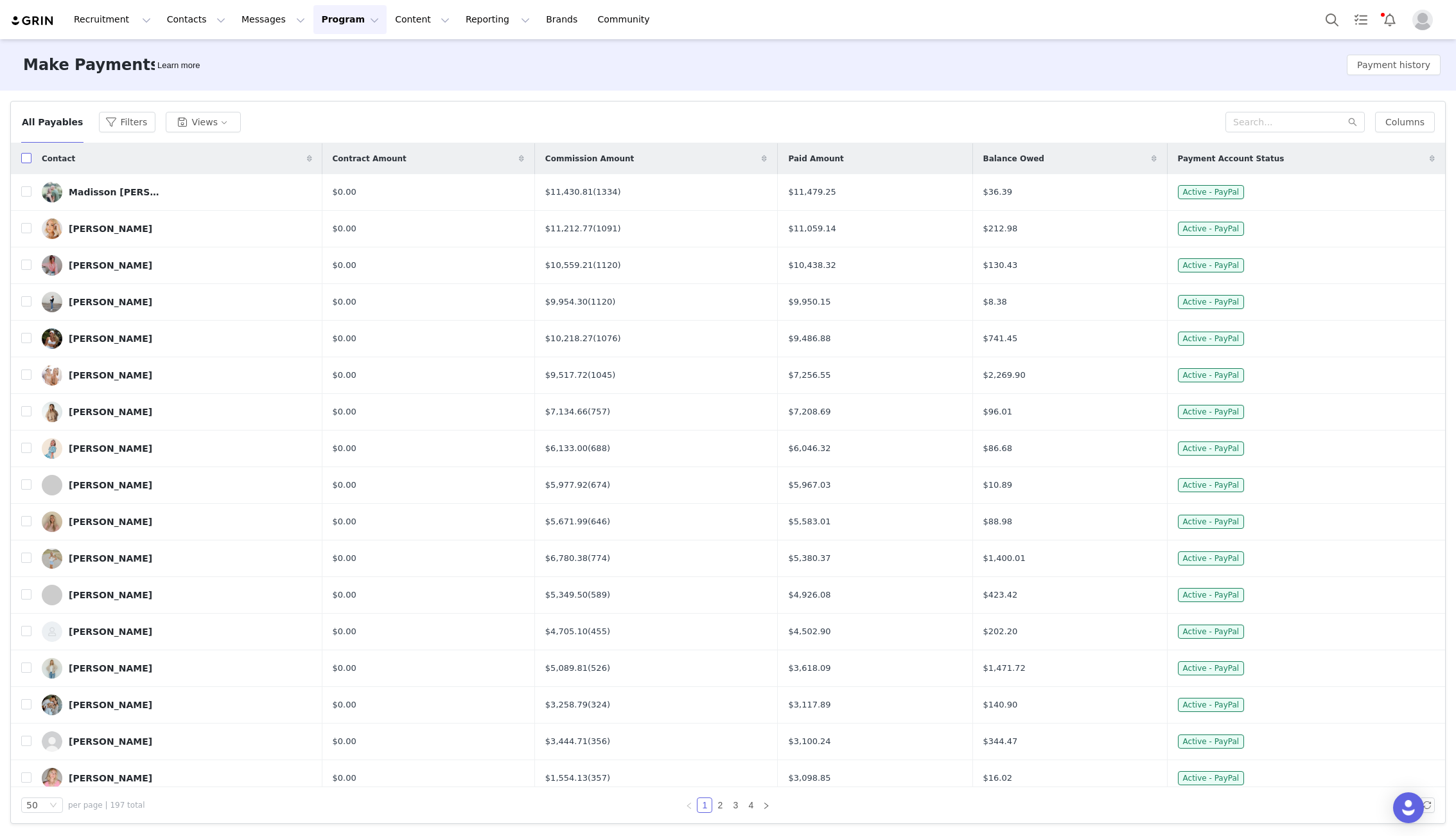
checkbox input "true"
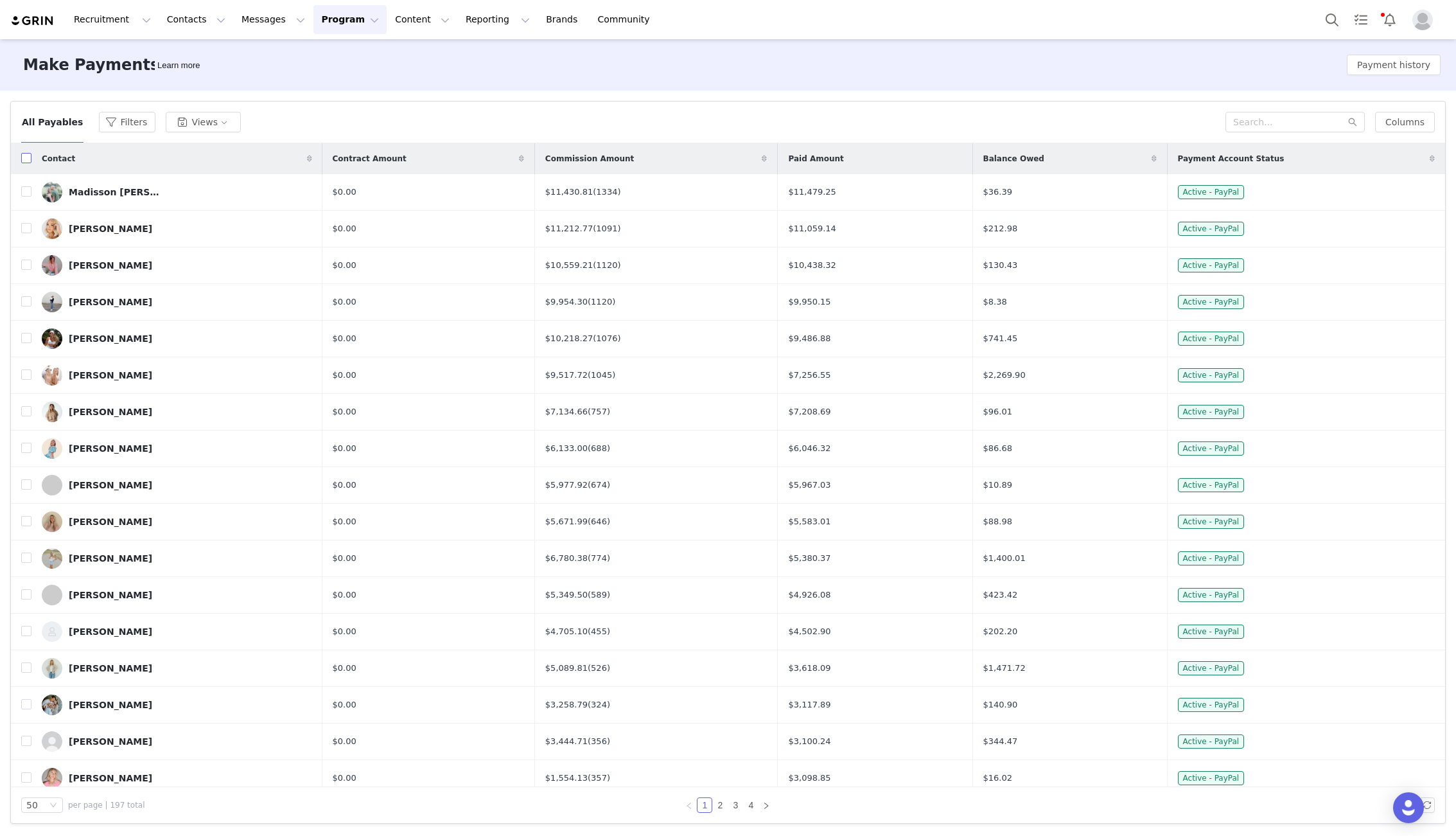
checkbox input "true"
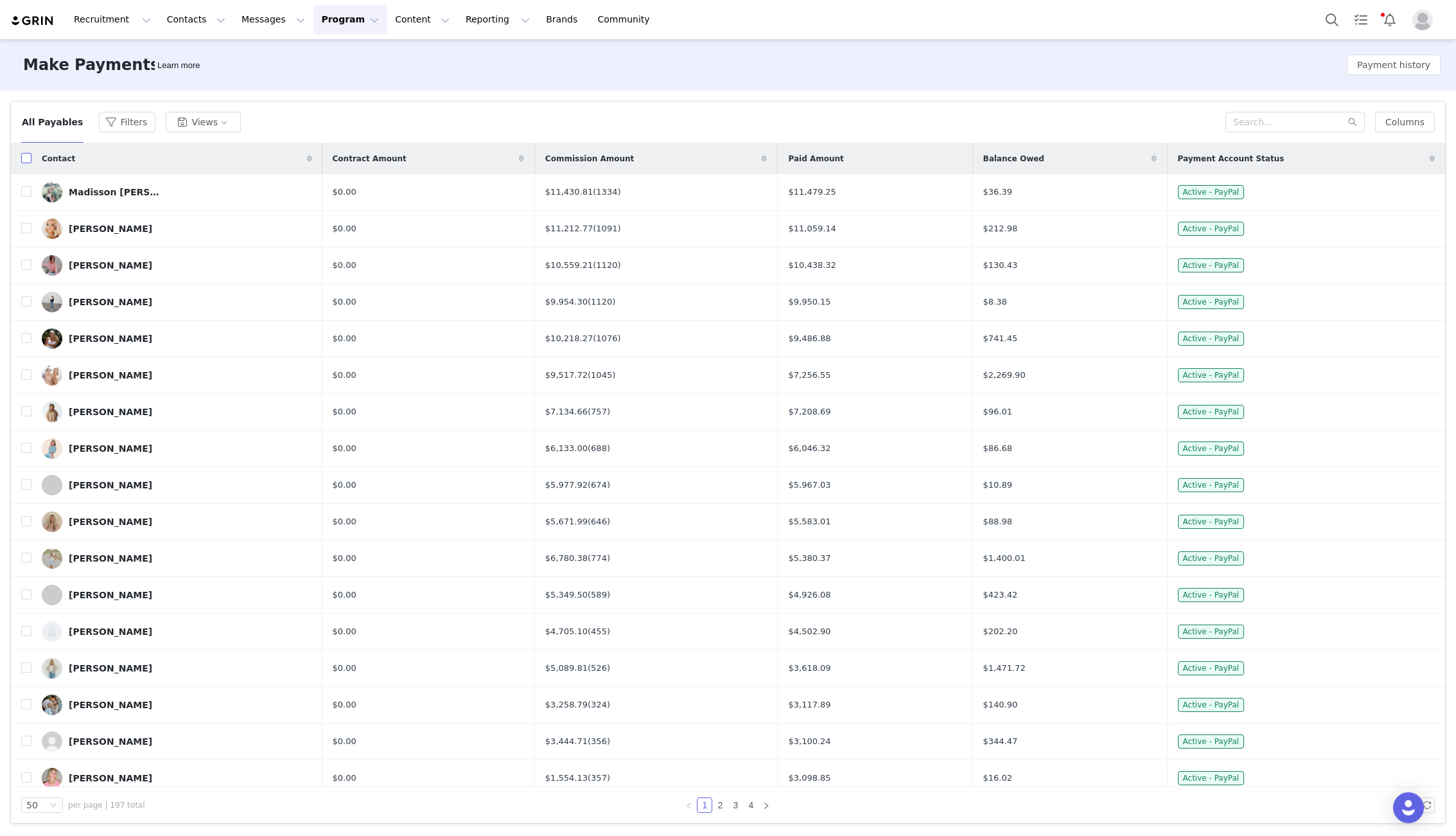
checkbox input "true"
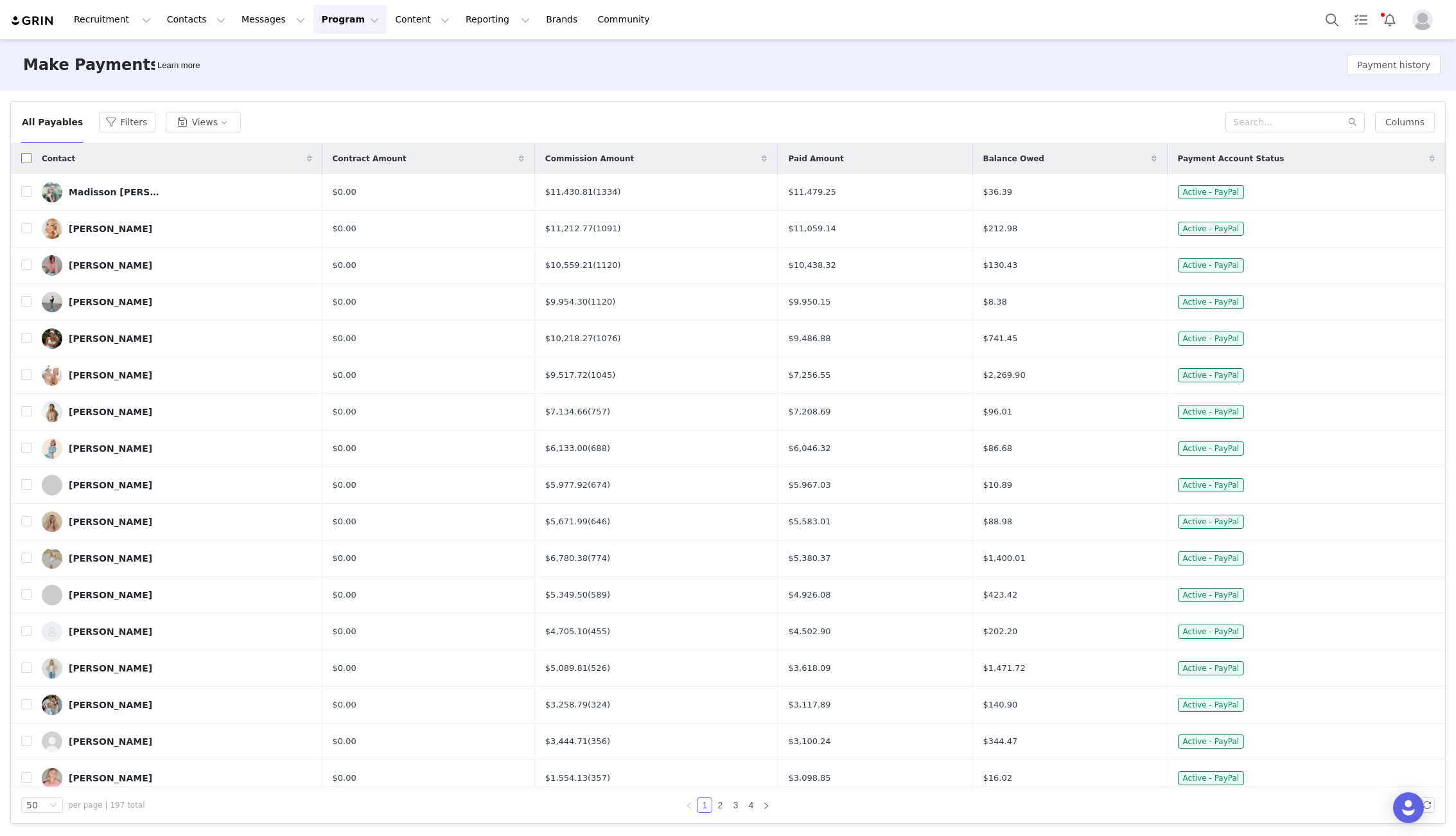
checkbox input "true"
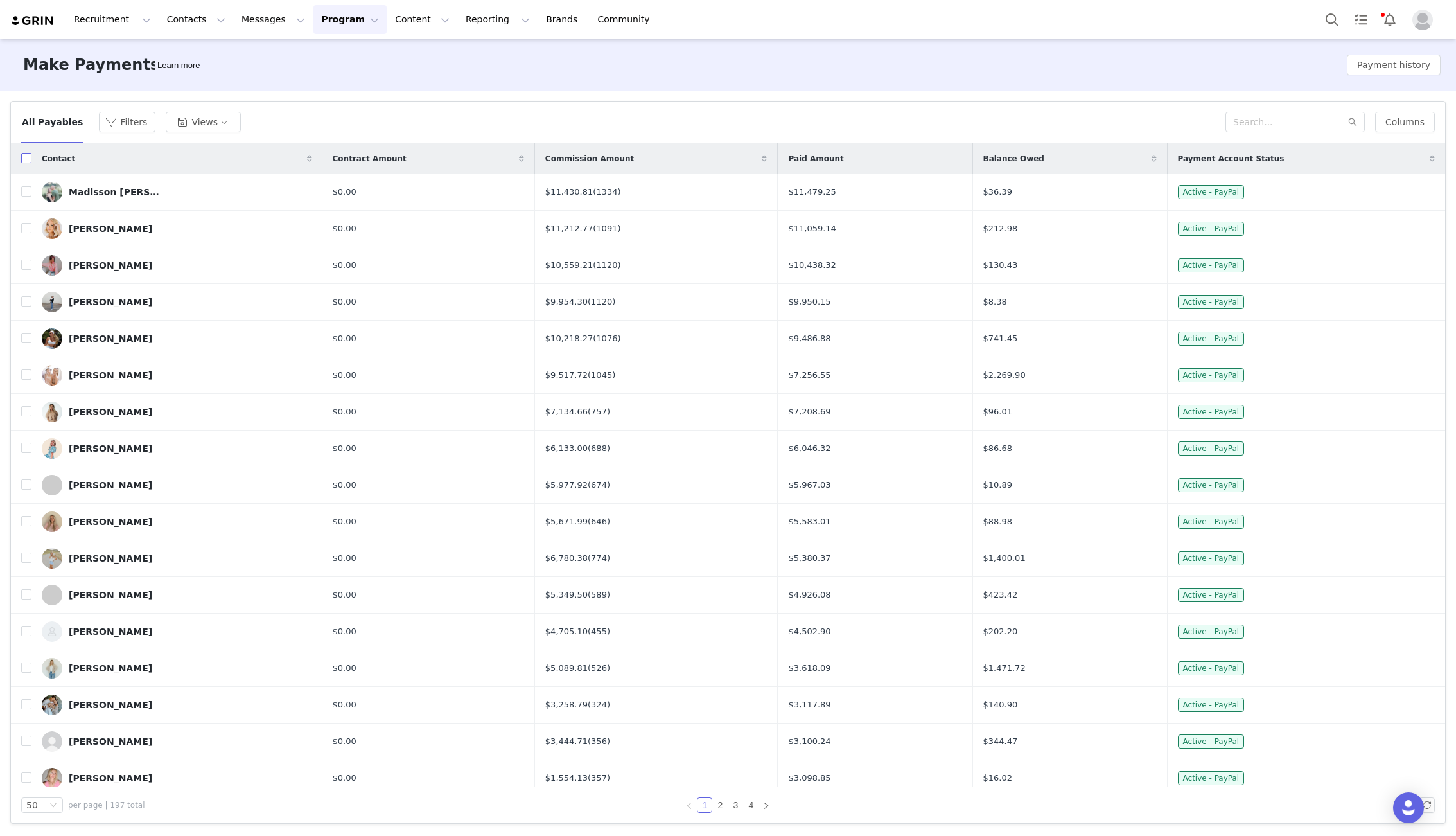
checkbox input "true"
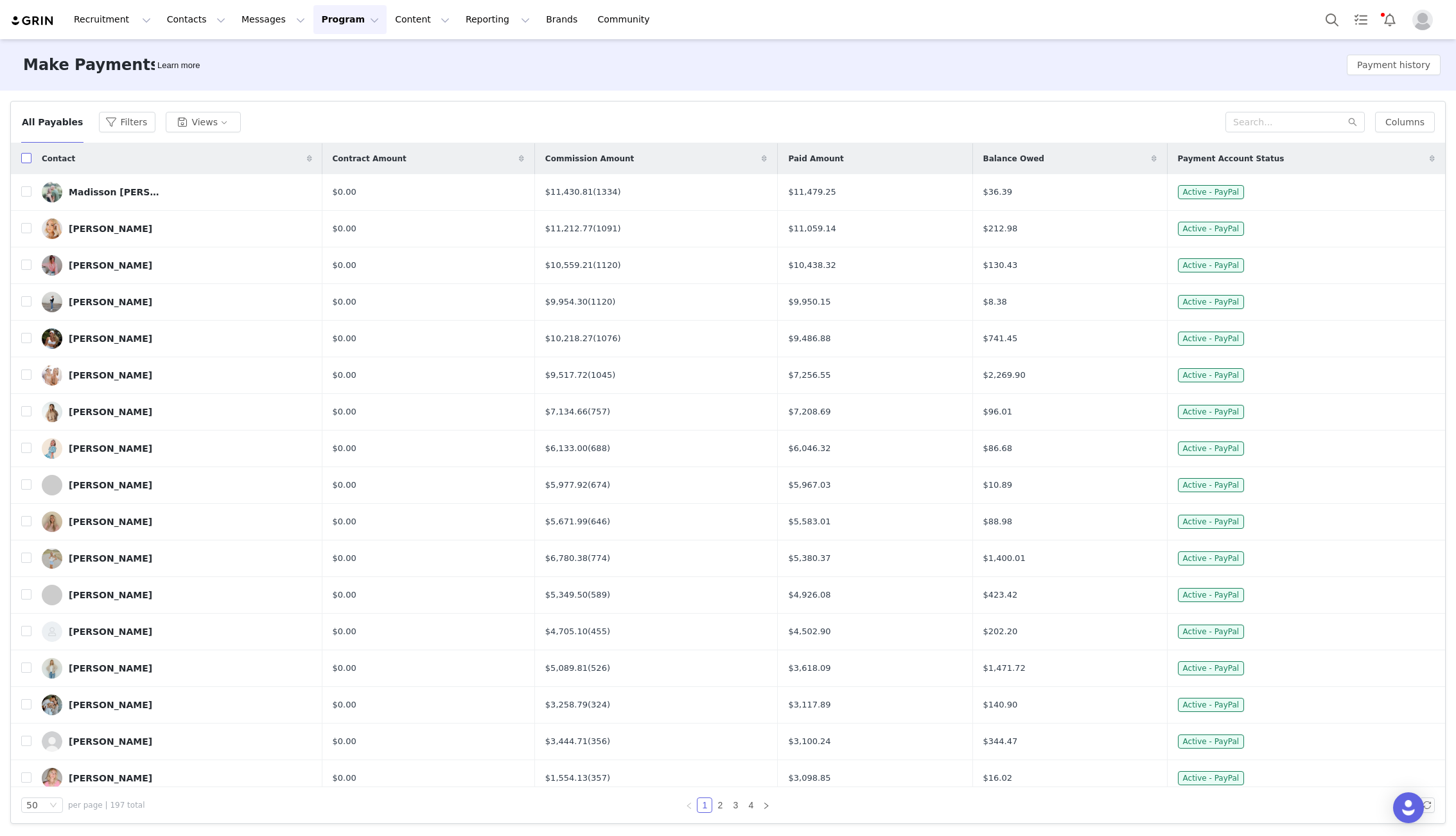
checkbox input "true"
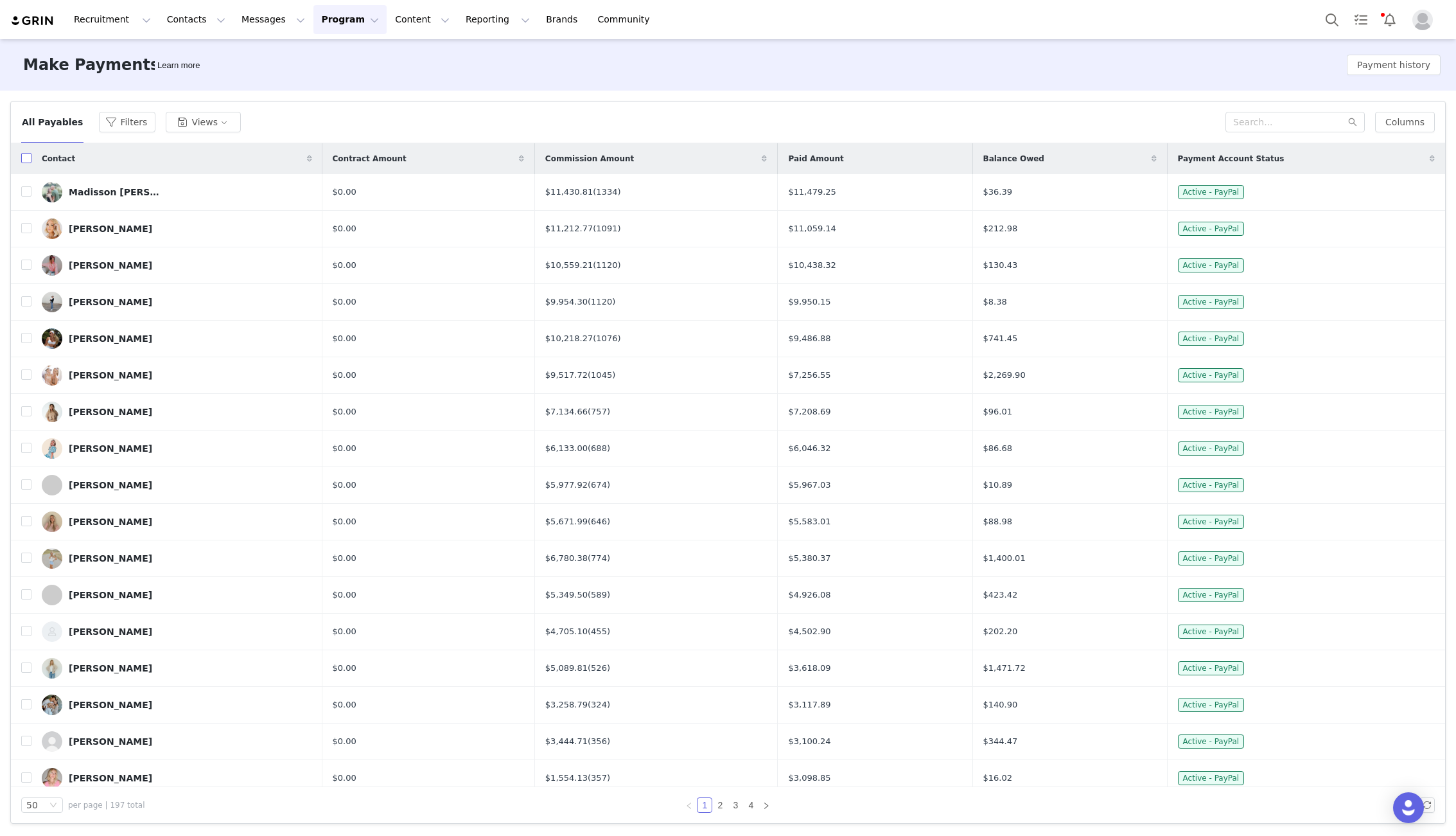
checkbox input "true"
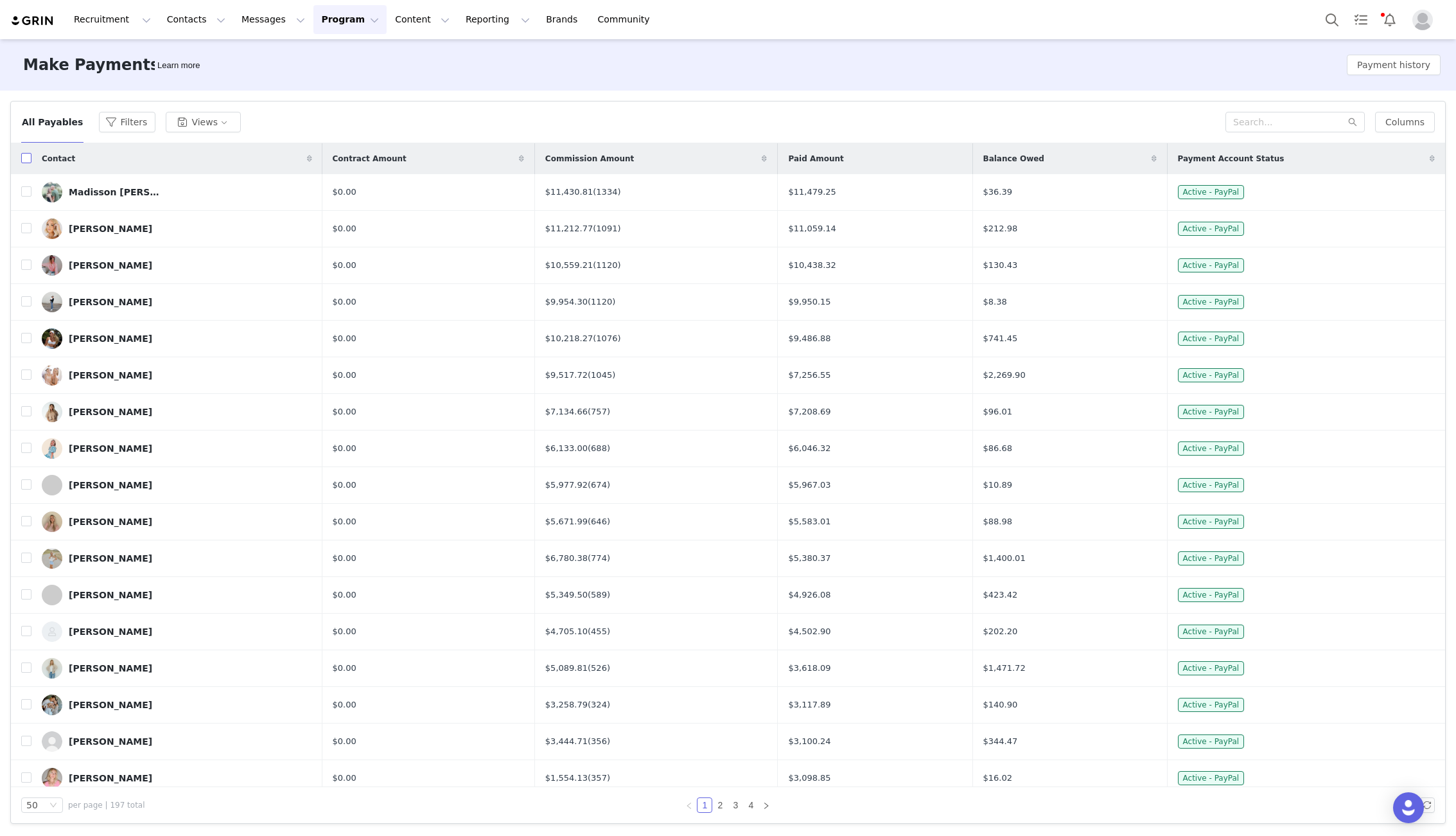
checkbox input "true"
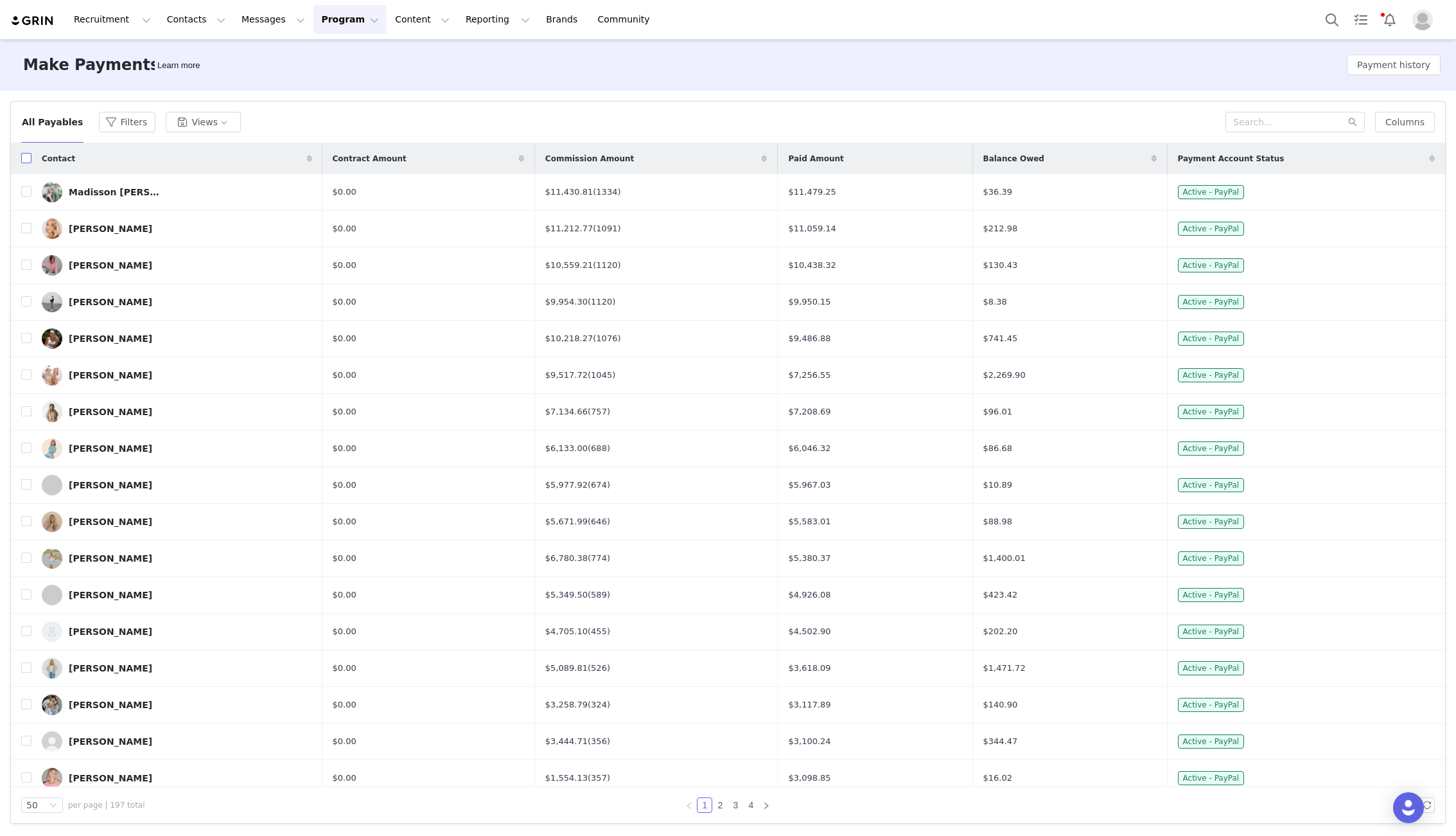
checkbox input "true"
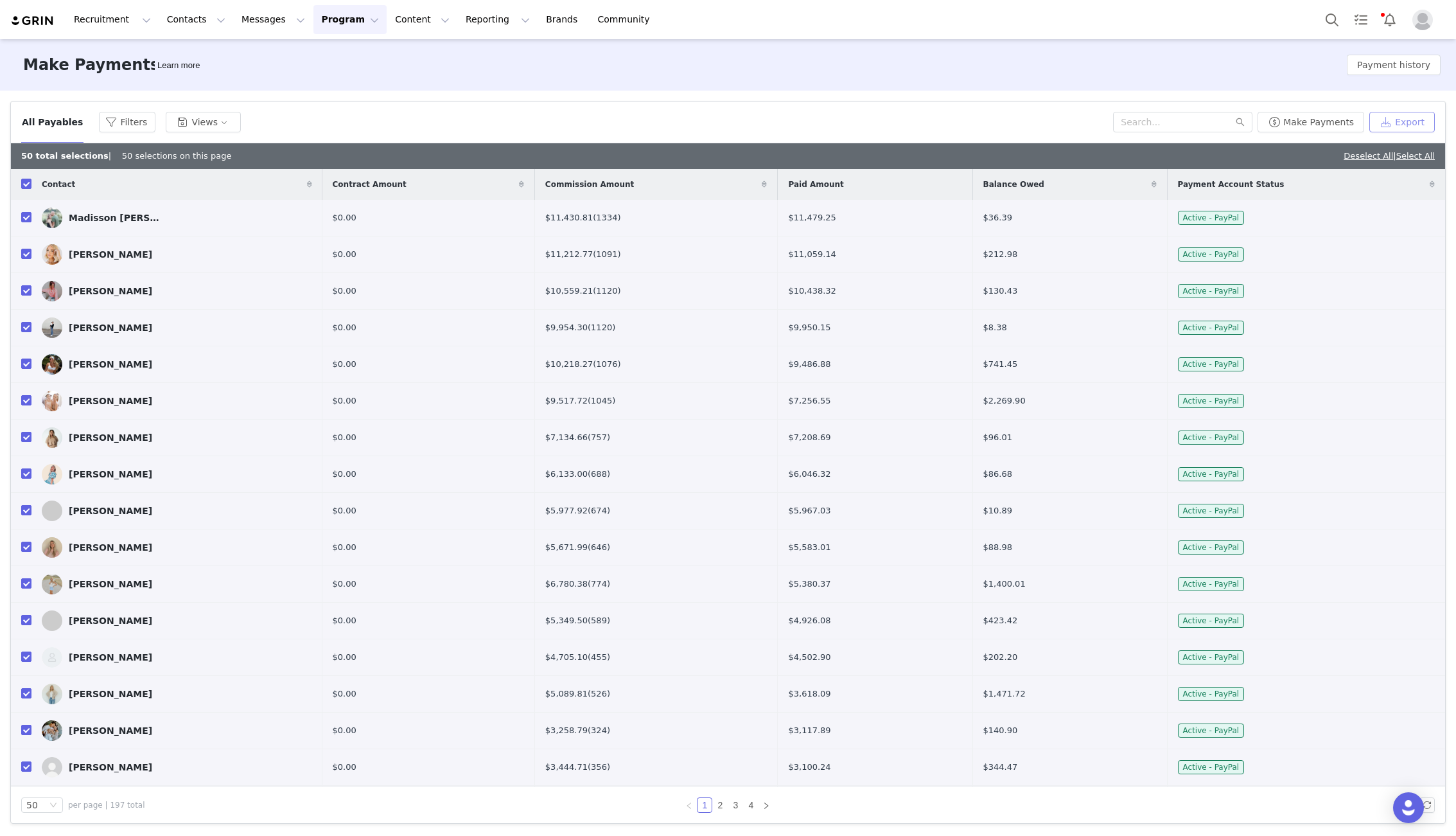
click at [1212, 119] on button "Export" at bounding box center [1402, 122] width 65 height 21
click at [1192, 799] on link "Download" at bounding box center [1198, 807] width 64 height 17
click at [1212, 766] on div at bounding box center [1432, 768] width 8 height 10
click at [1212, 125] on button "Make Payments" at bounding box center [1310, 122] width 107 height 21
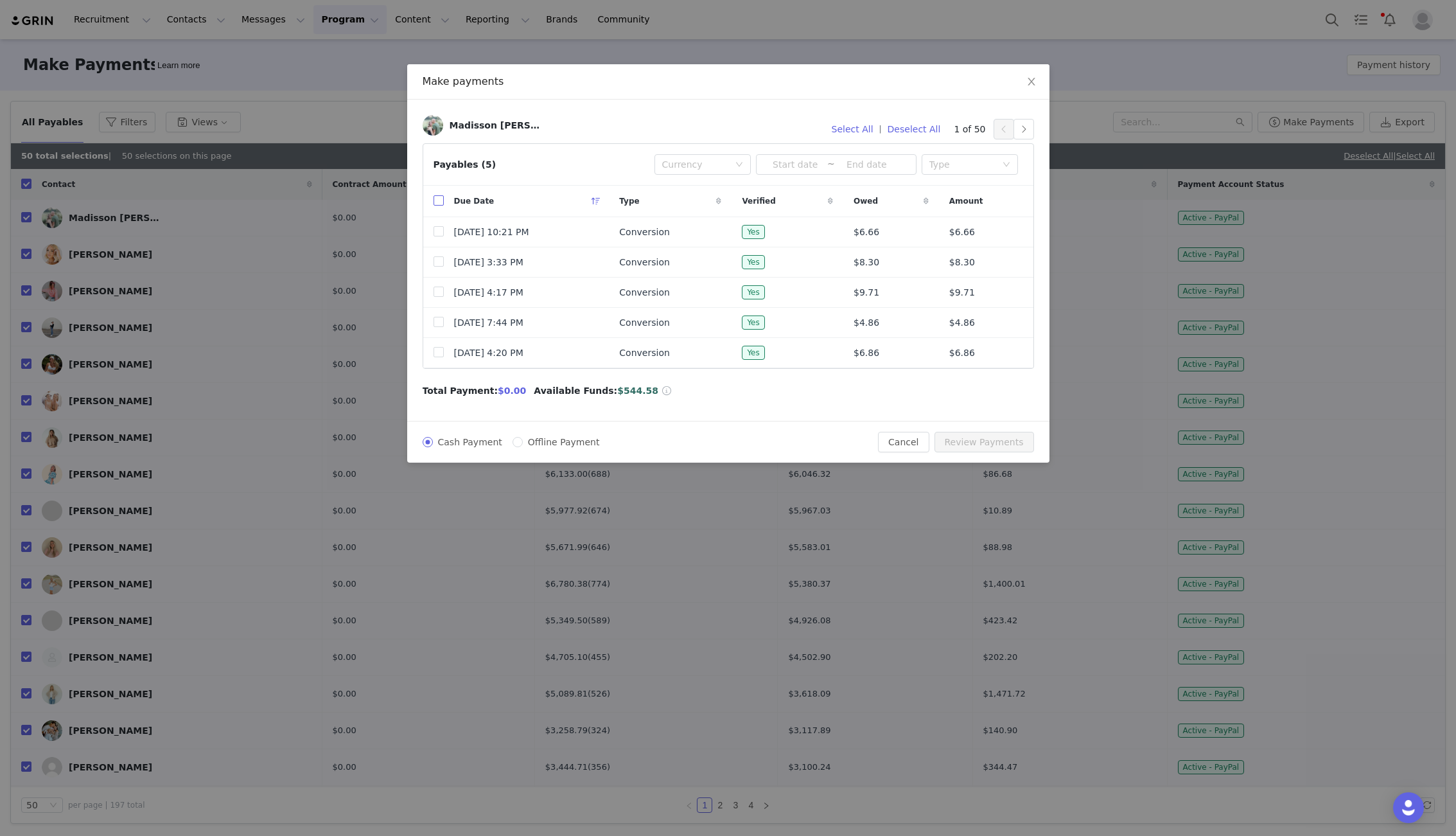
click at [438, 201] on input "checkbox" at bounding box center [438, 200] width 10 height 10
checkbox input "true"
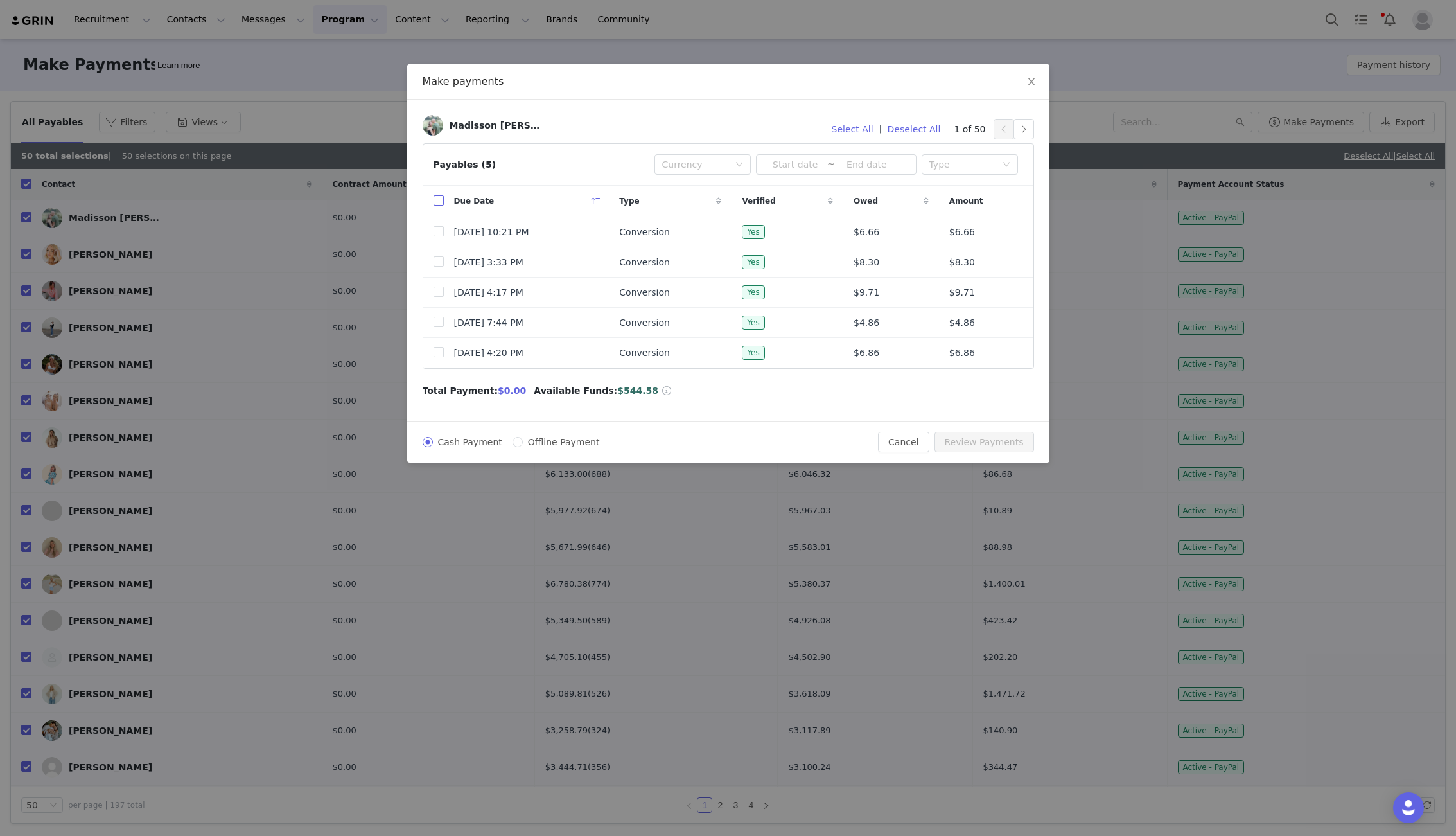
checkbox input "true"
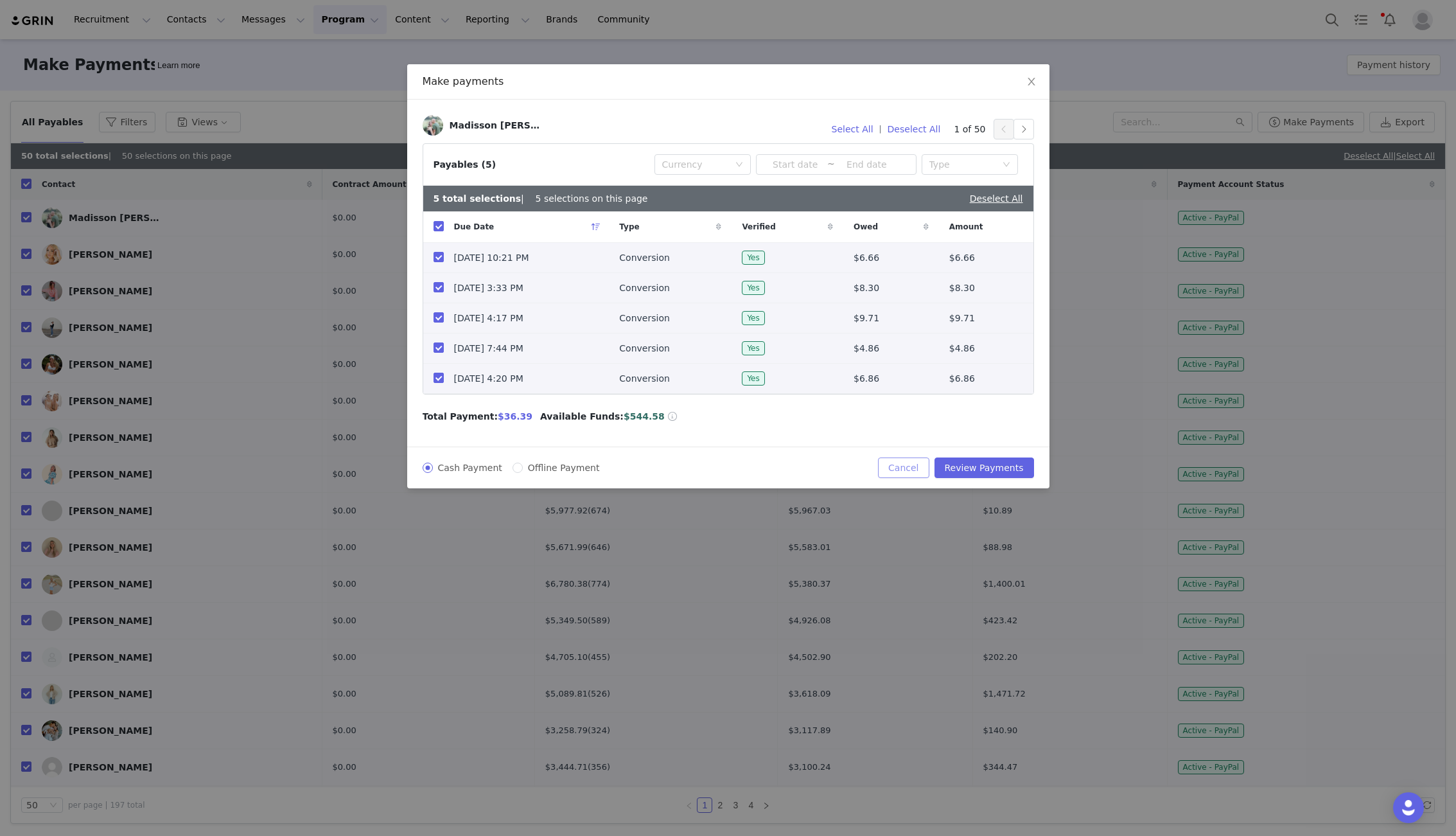
click at [904, 467] on button "Cancel" at bounding box center [903, 468] width 51 height 21
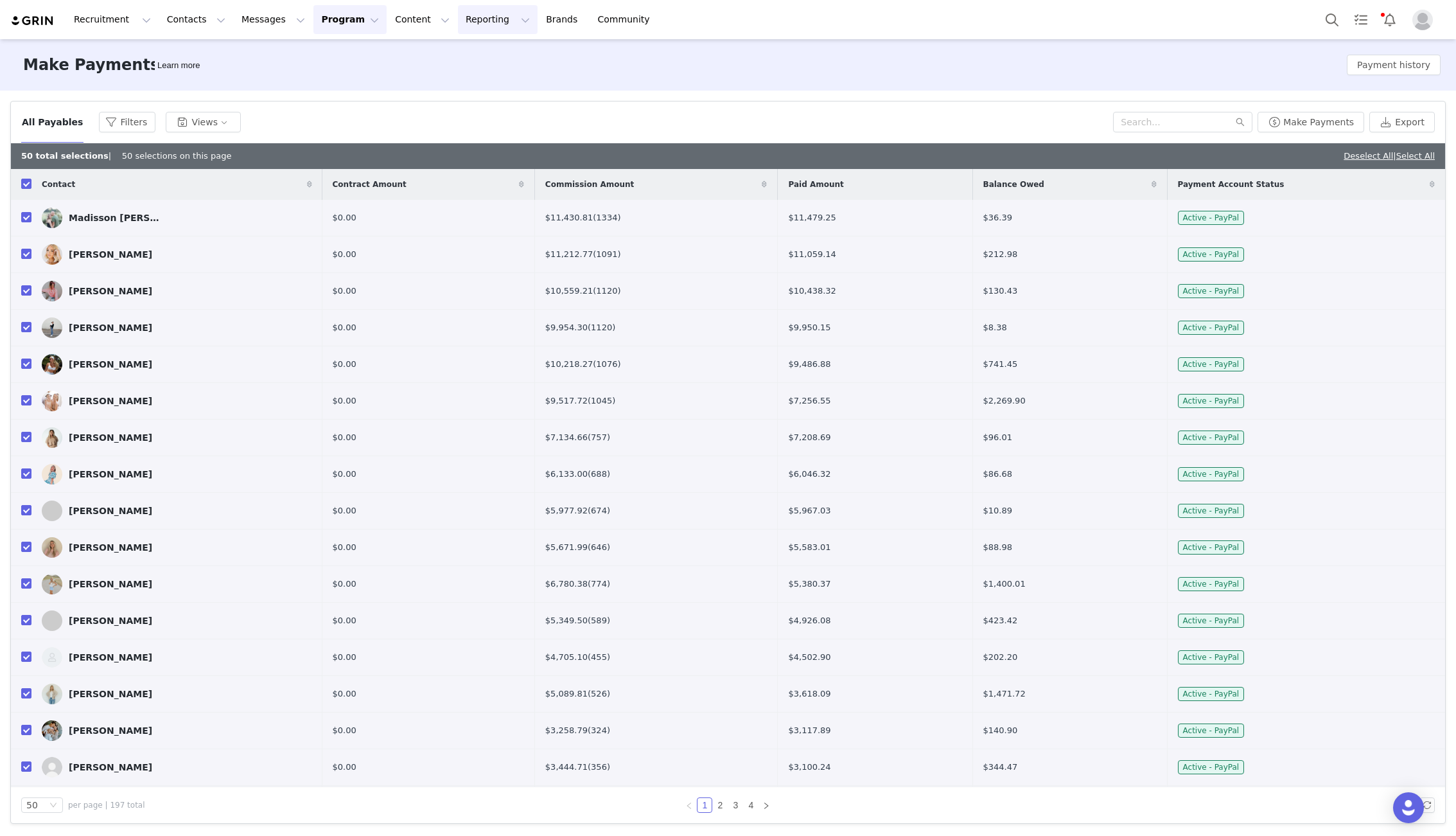
click at [458, 17] on button "Reporting Reporting" at bounding box center [497, 19] width 80 height 29
click at [466, 76] on p "Report Builder" at bounding box center [468, 80] width 64 height 14
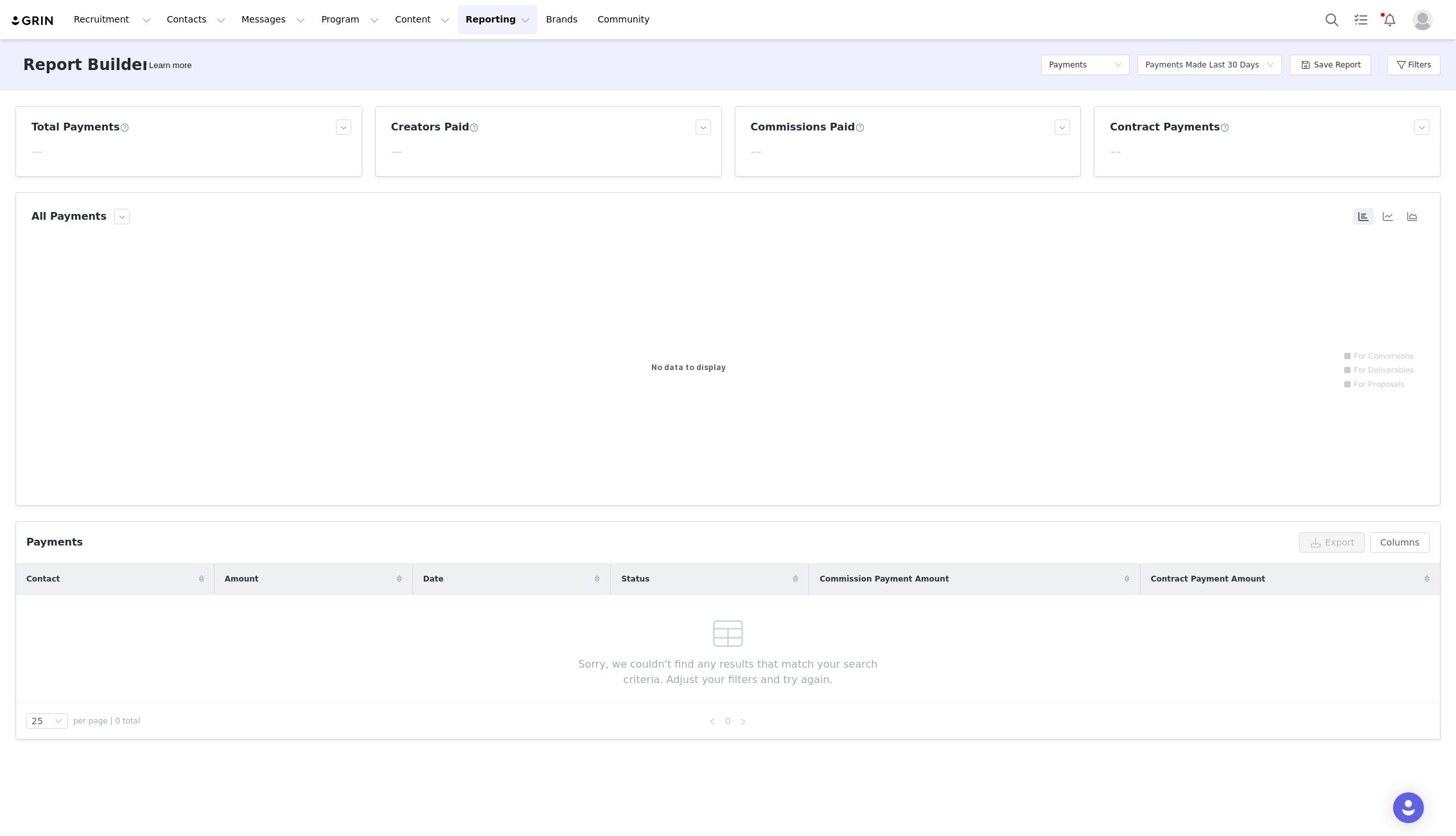
click at [32, 21] on img at bounding box center [32, 21] width 45 height 12
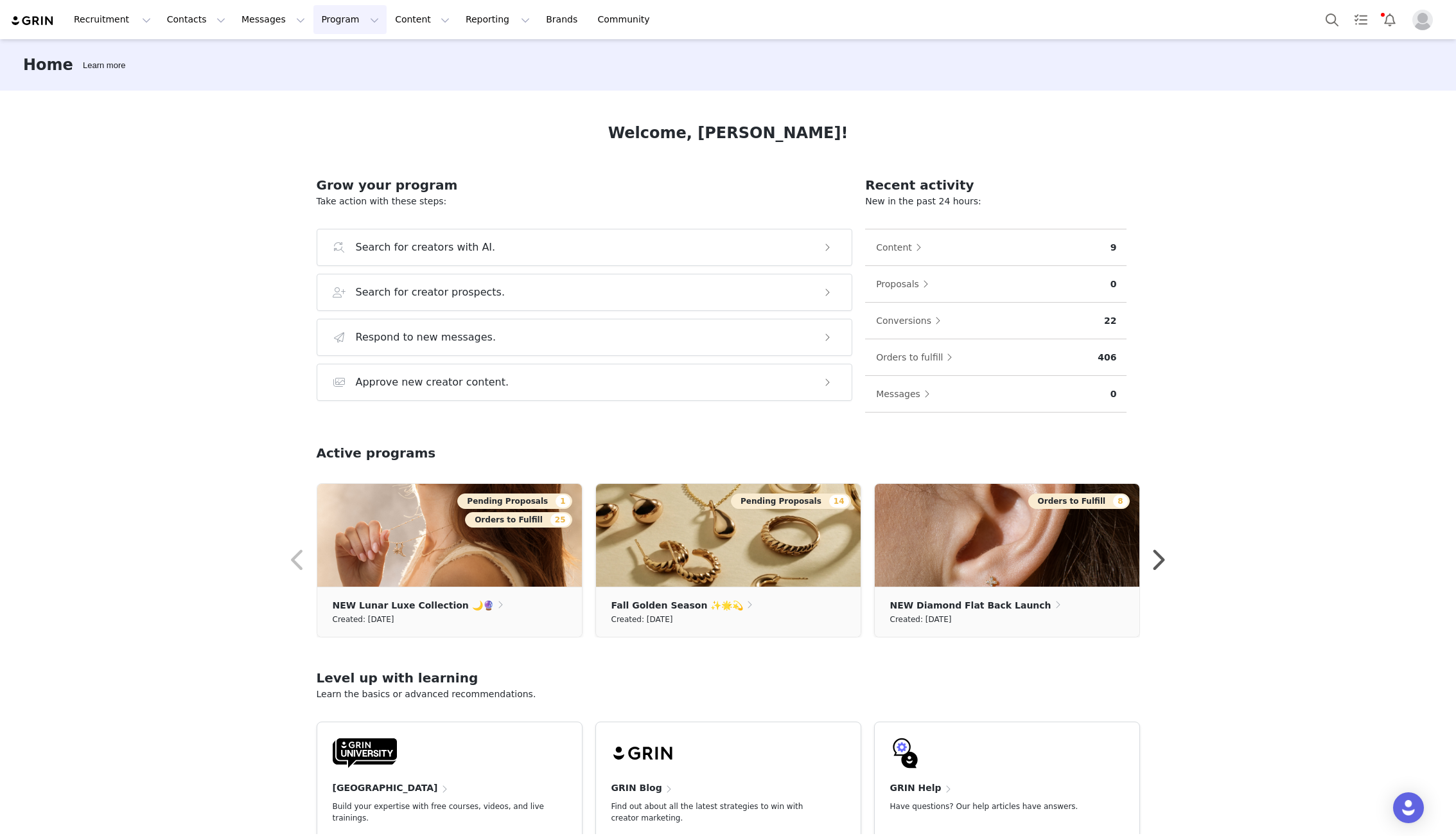
click at [316, 20] on button "Program Program" at bounding box center [350, 19] width 73 height 29
click at [330, 106] on p "Payments" at bounding box center [326, 104] width 44 height 14
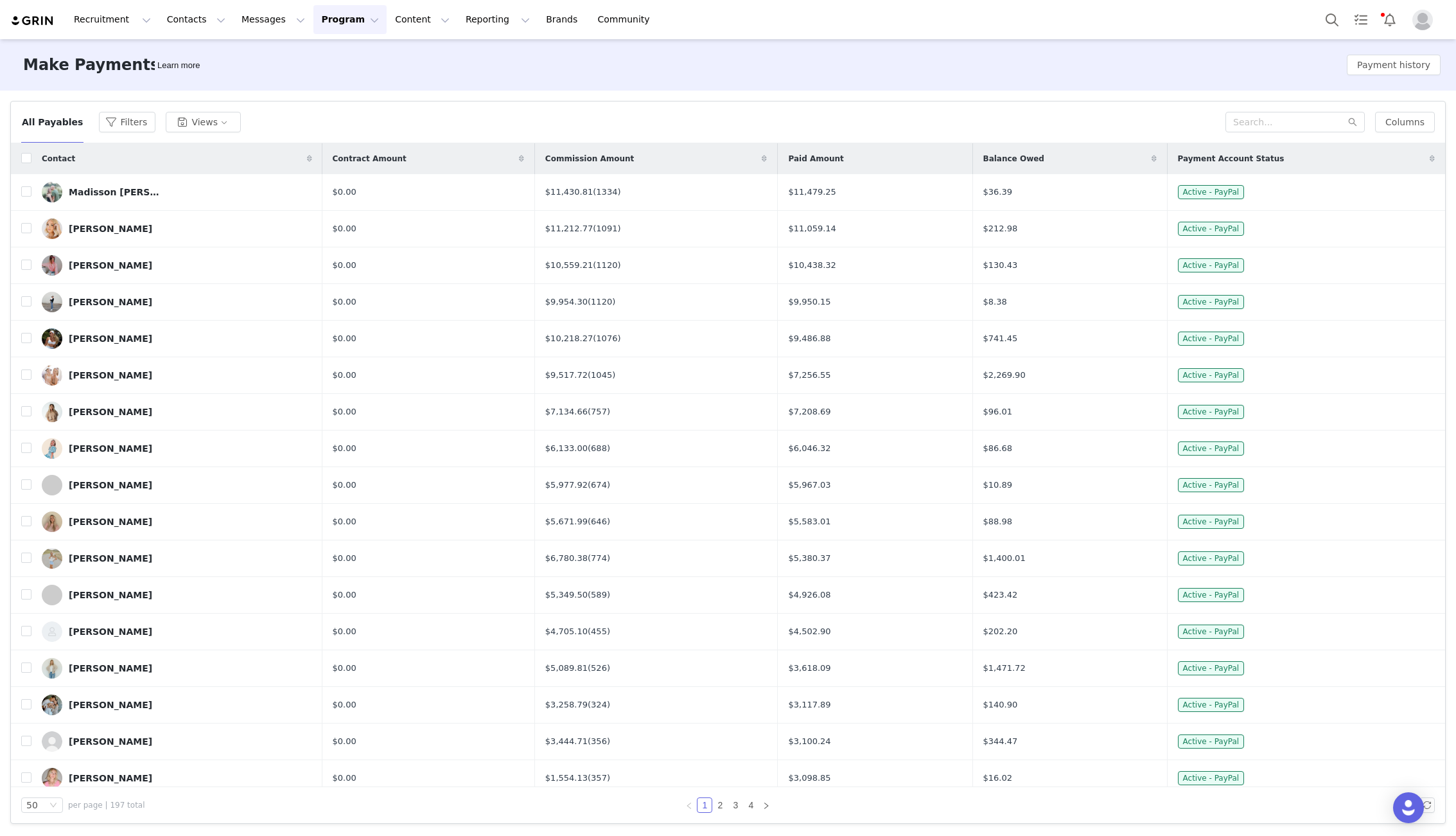
click at [28, 18] on img at bounding box center [32, 21] width 45 height 12
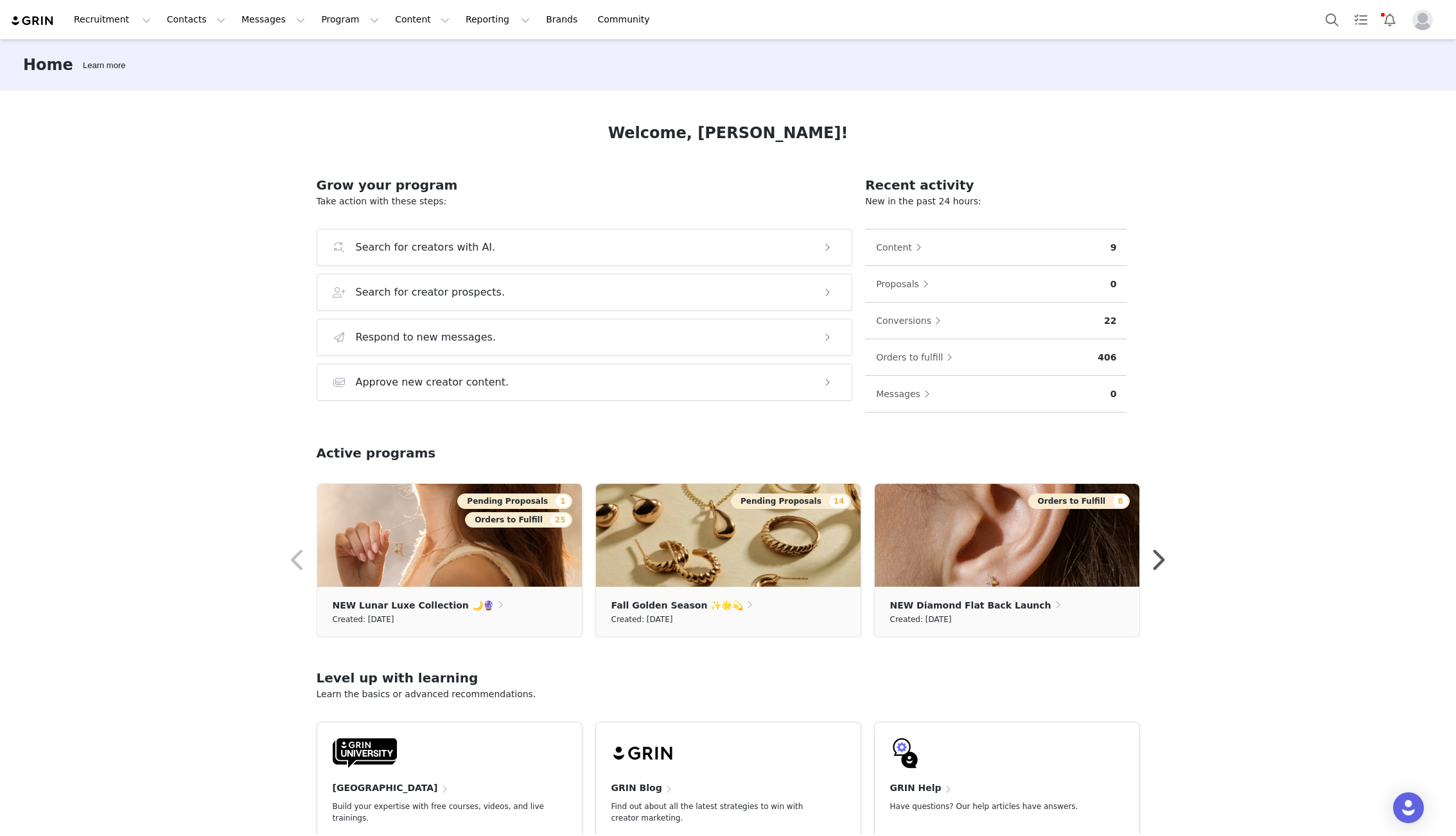
click at [28, 18] on img at bounding box center [32, 21] width 45 height 12
click at [321, 20] on button "Program Program" at bounding box center [350, 19] width 73 height 29
click at [326, 104] on p "Payments" at bounding box center [326, 104] width 44 height 14
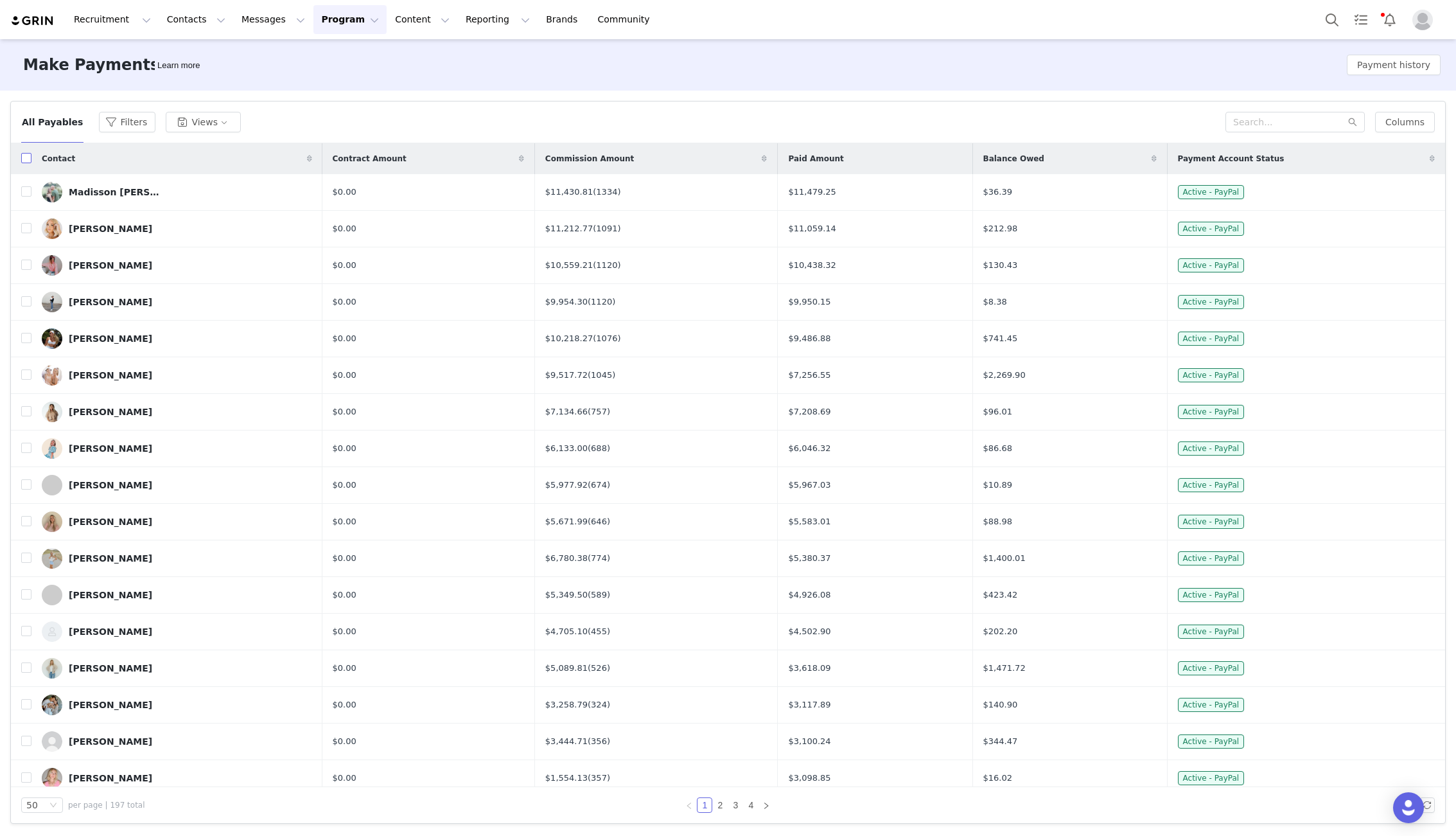
click at [28, 160] on input "checkbox" at bounding box center [27, 158] width 10 height 10
checkbox input "true"
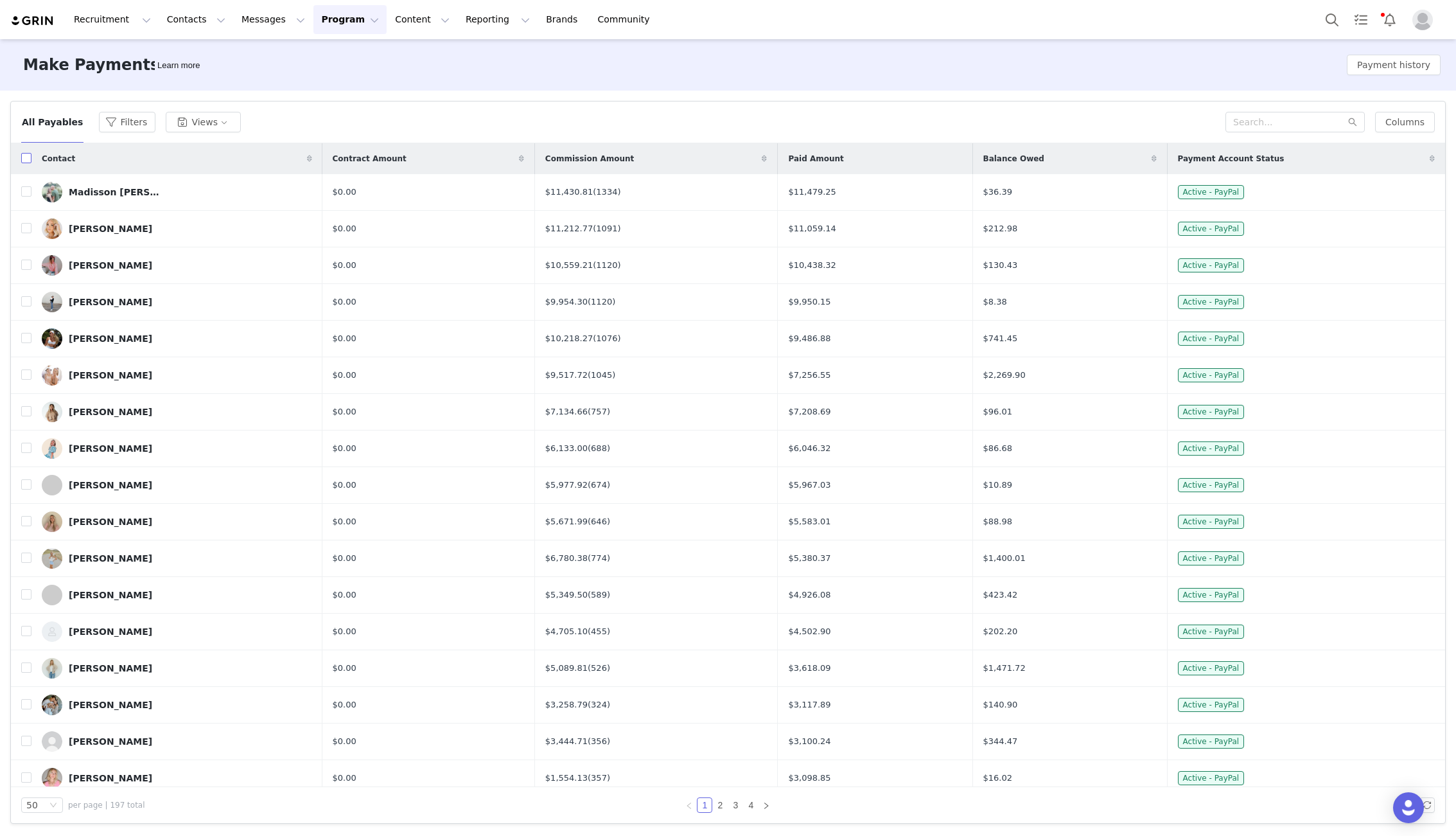
checkbox input "true"
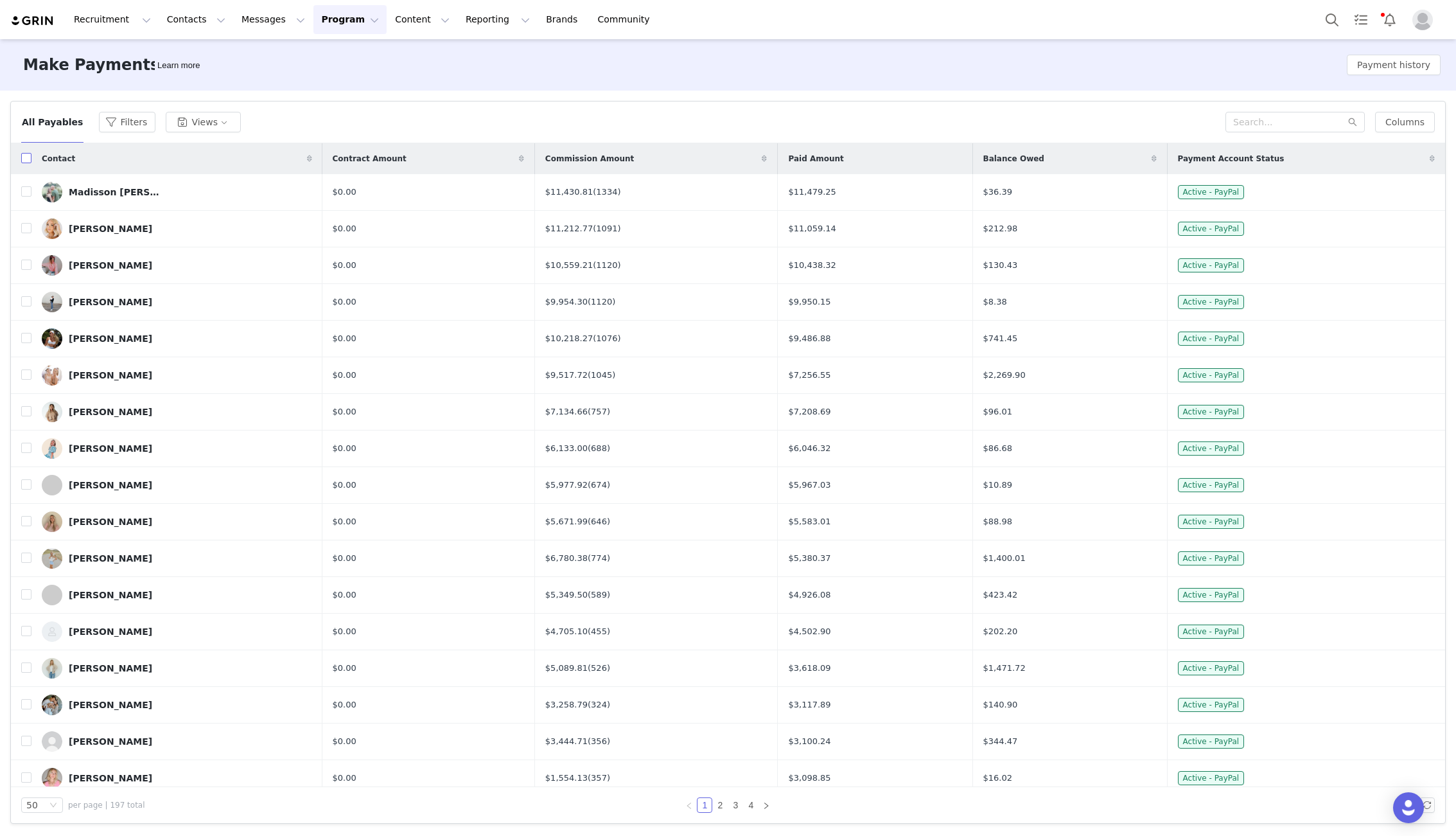
checkbox input "true"
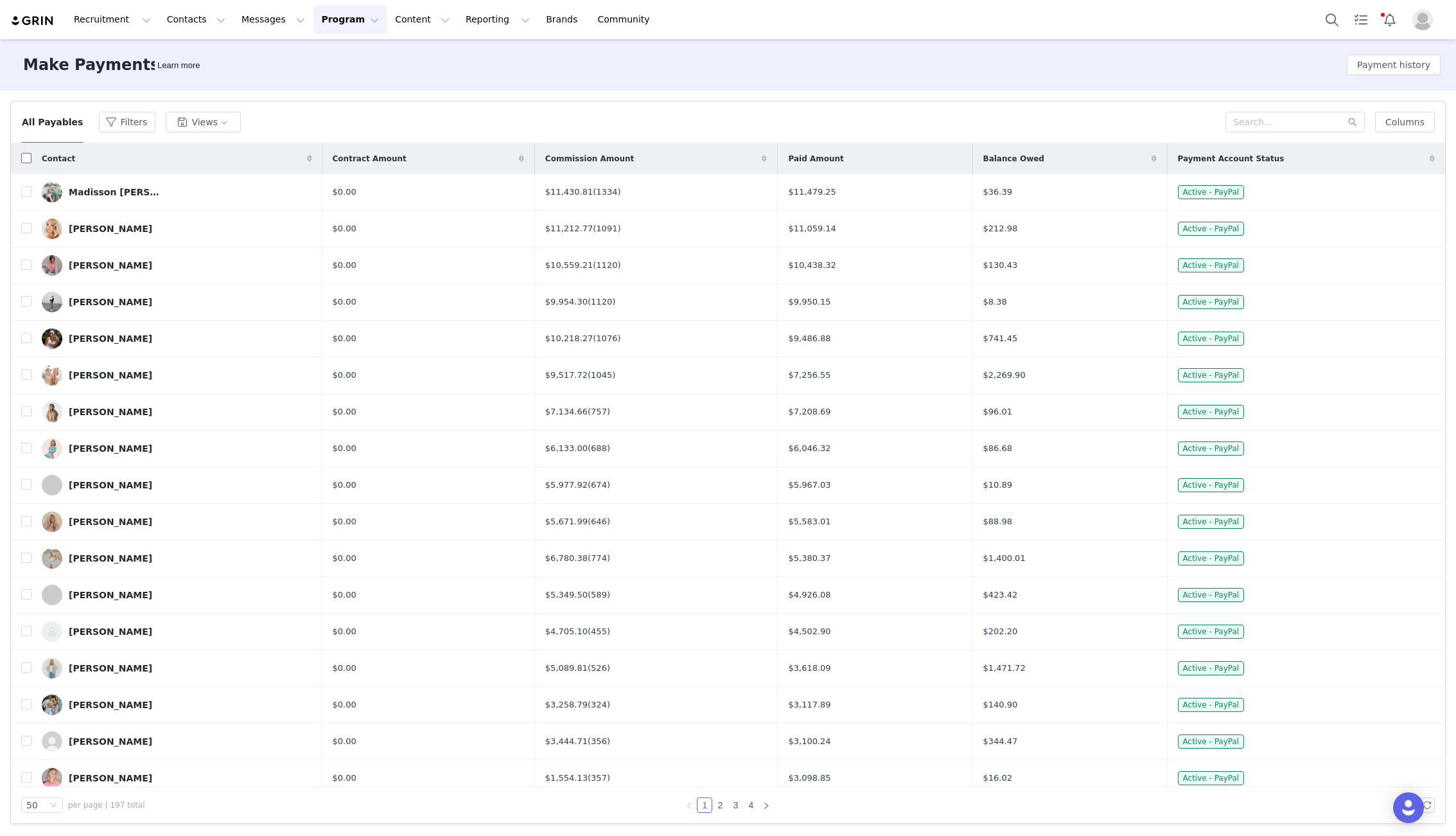
checkbox input "true"
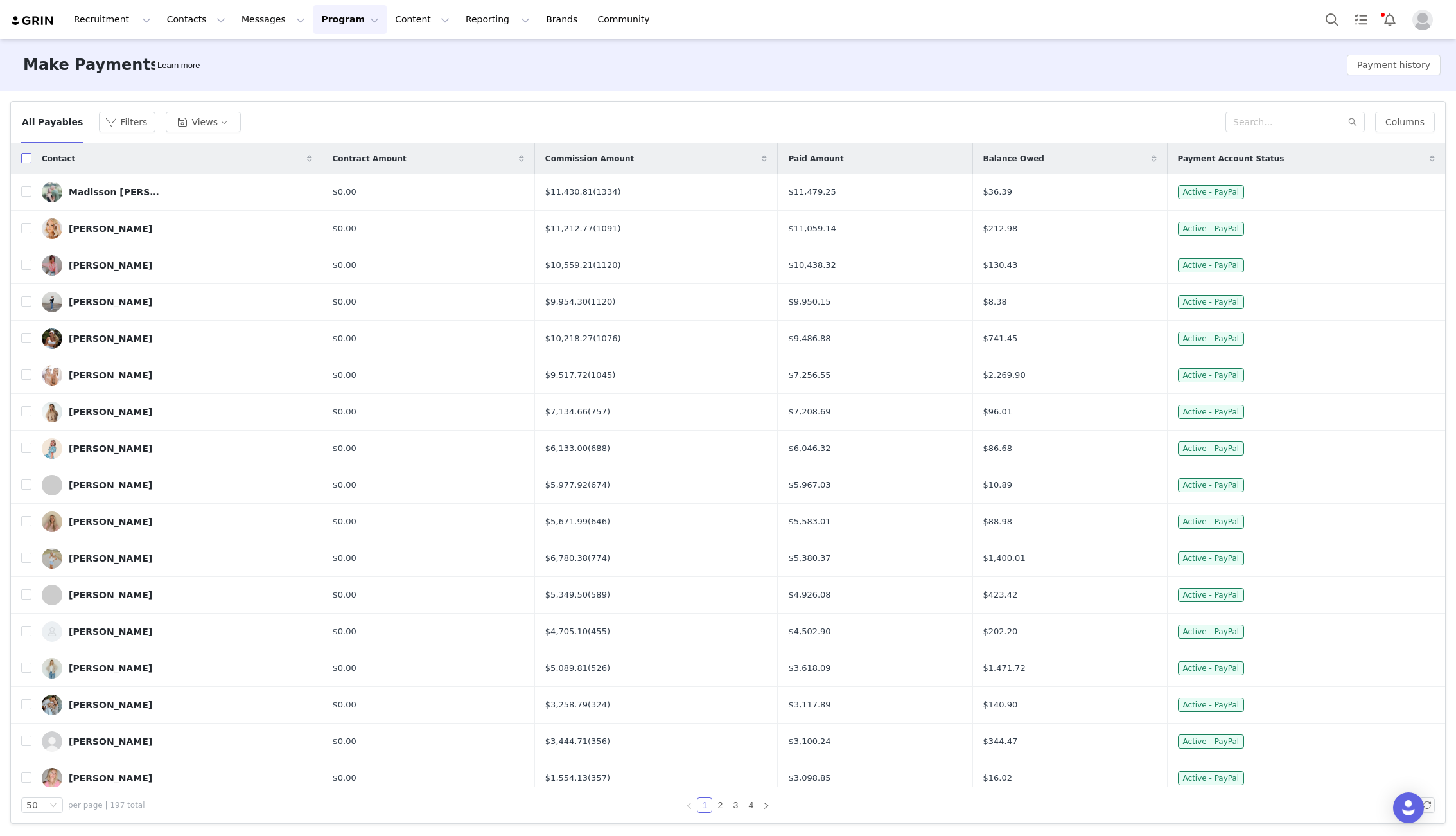
checkbox input "true"
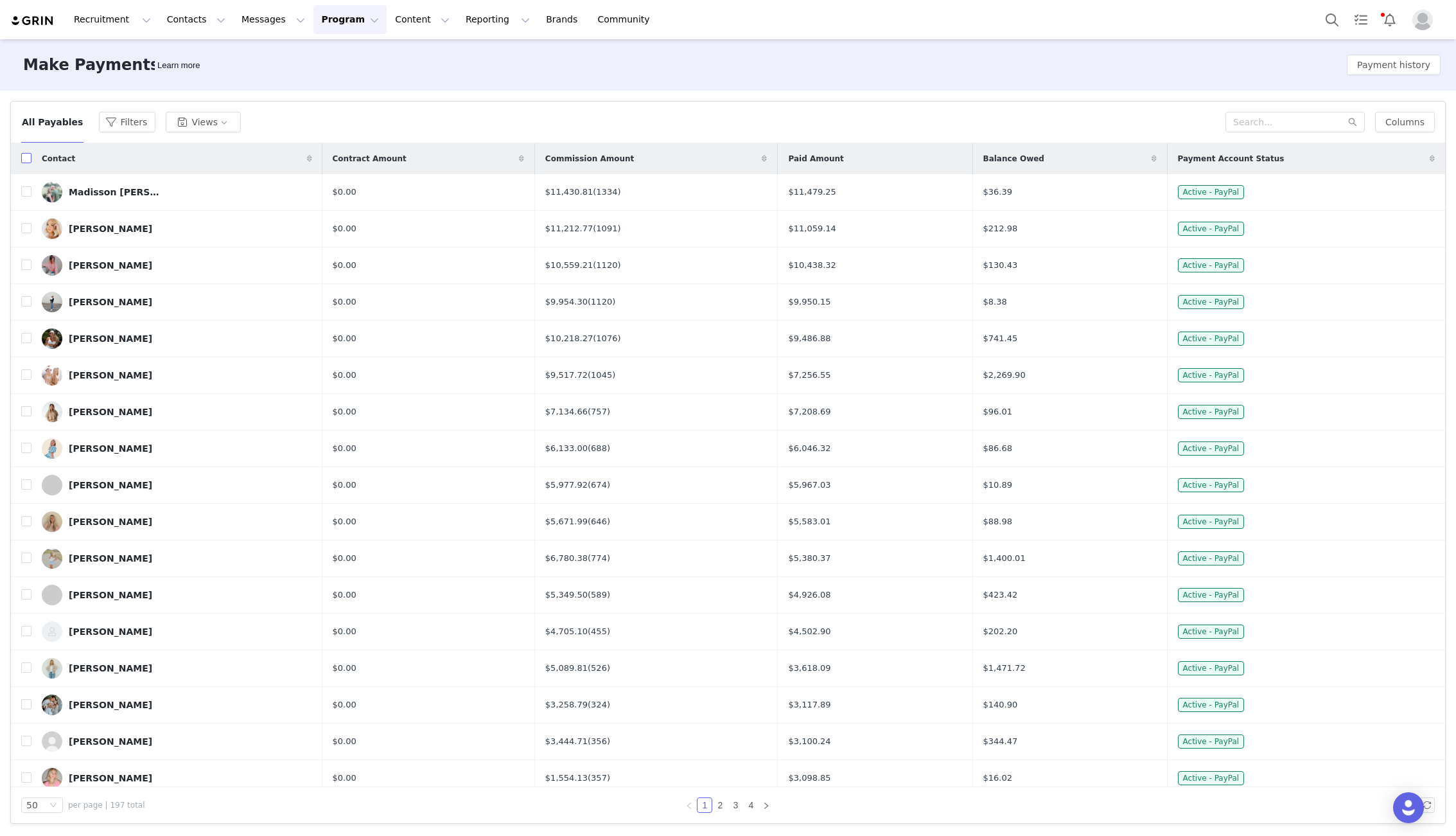
checkbox input "true"
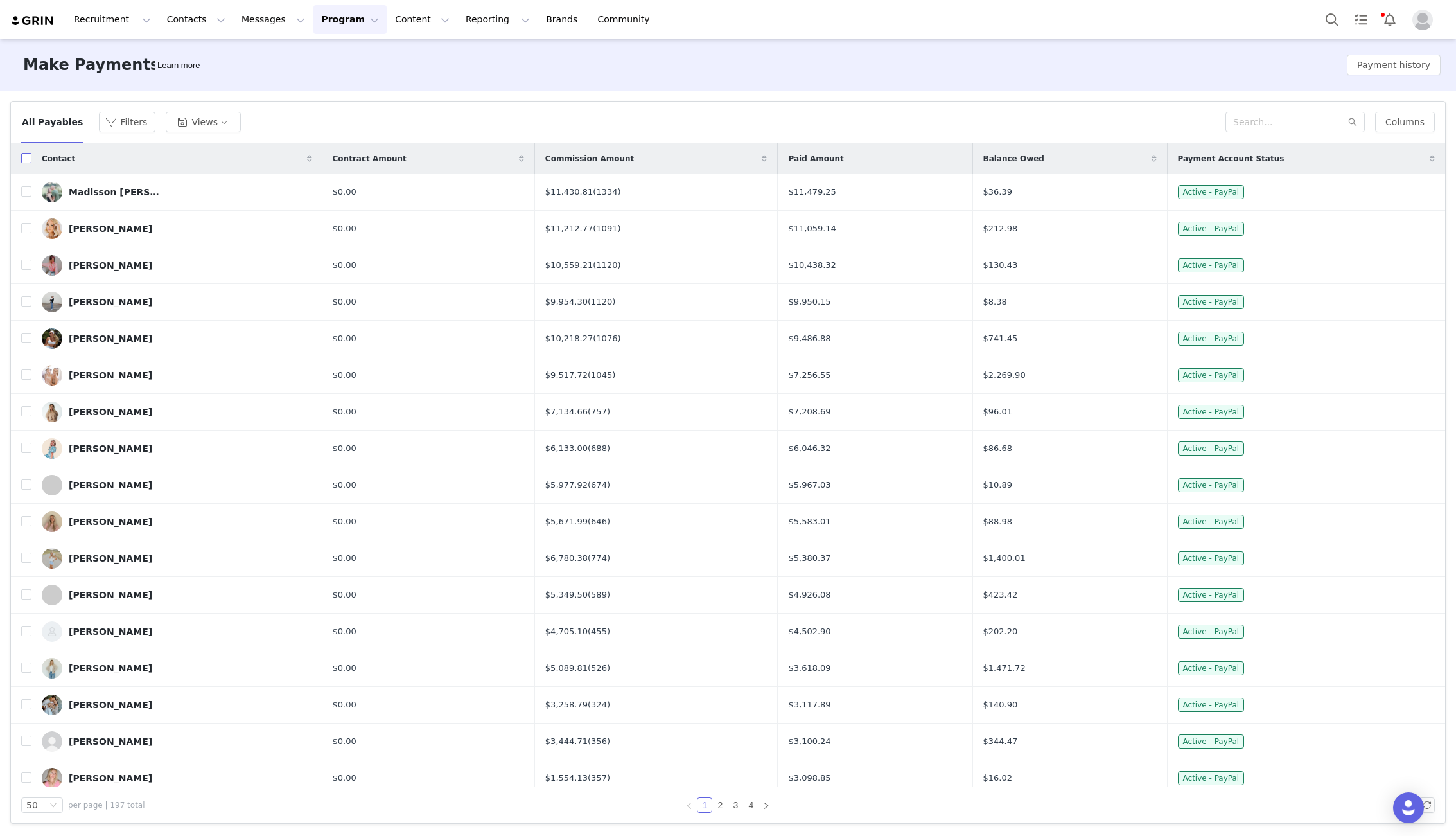
checkbox input "true"
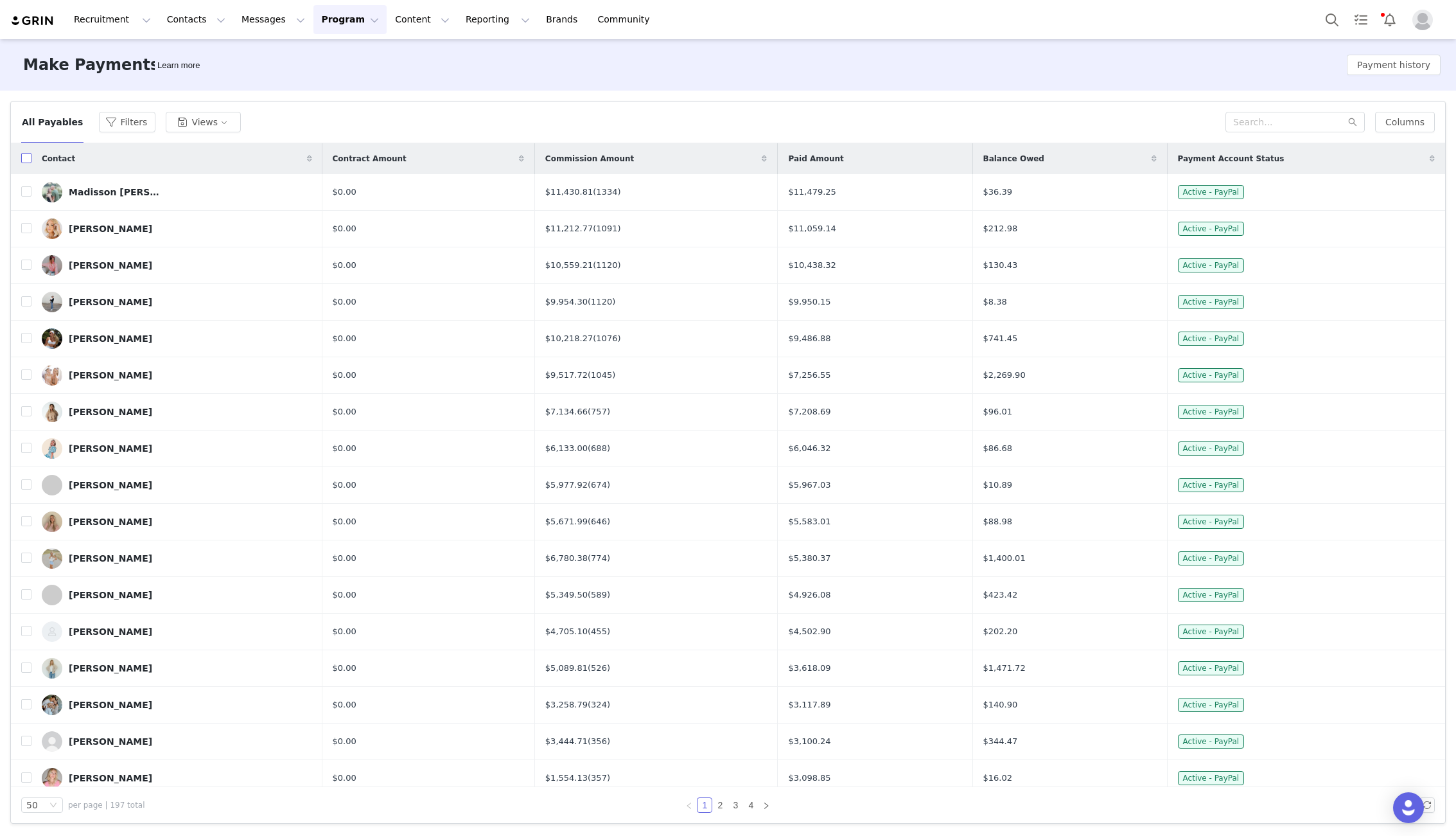
checkbox input "true"
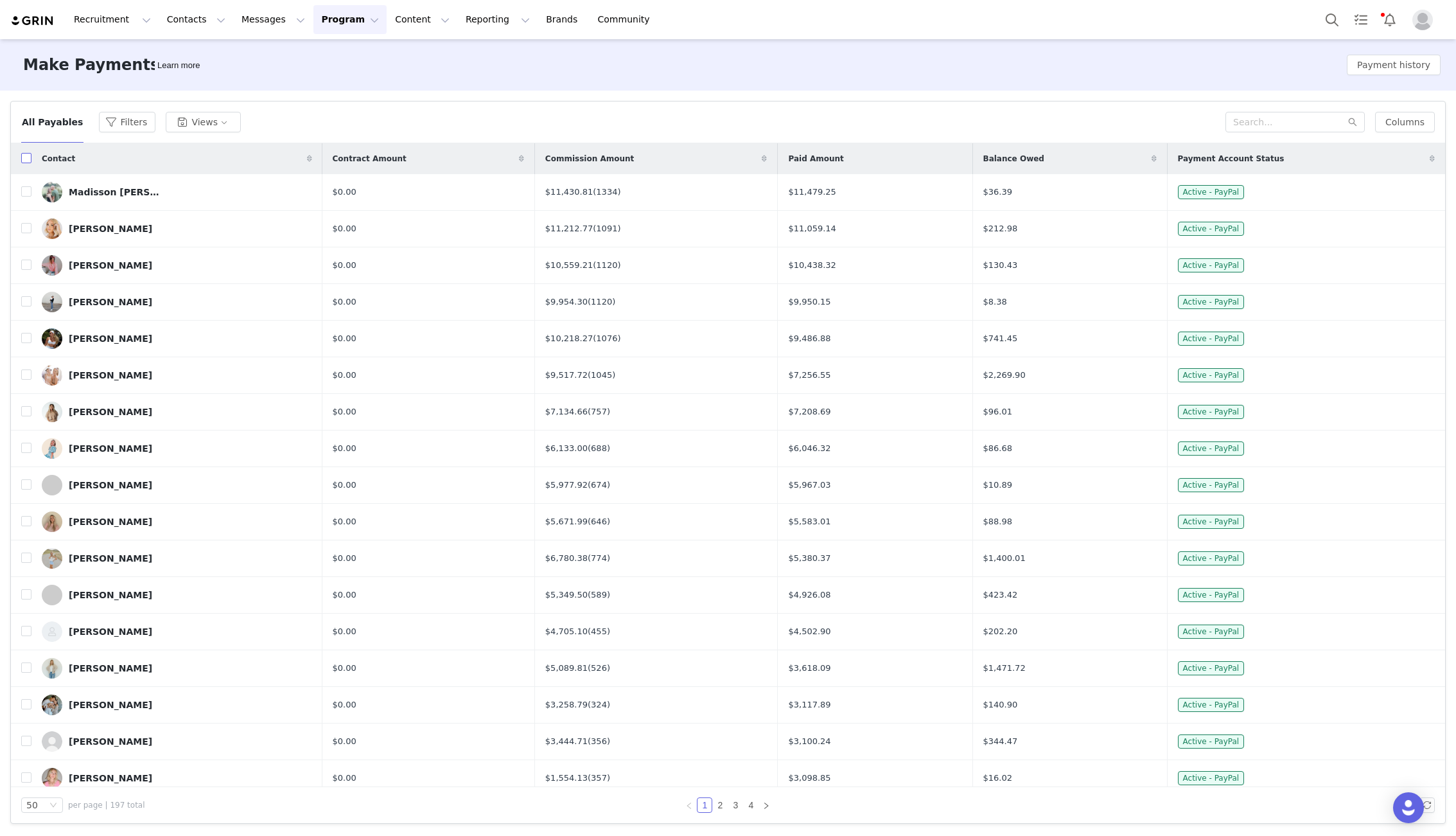
checkbox input "true"
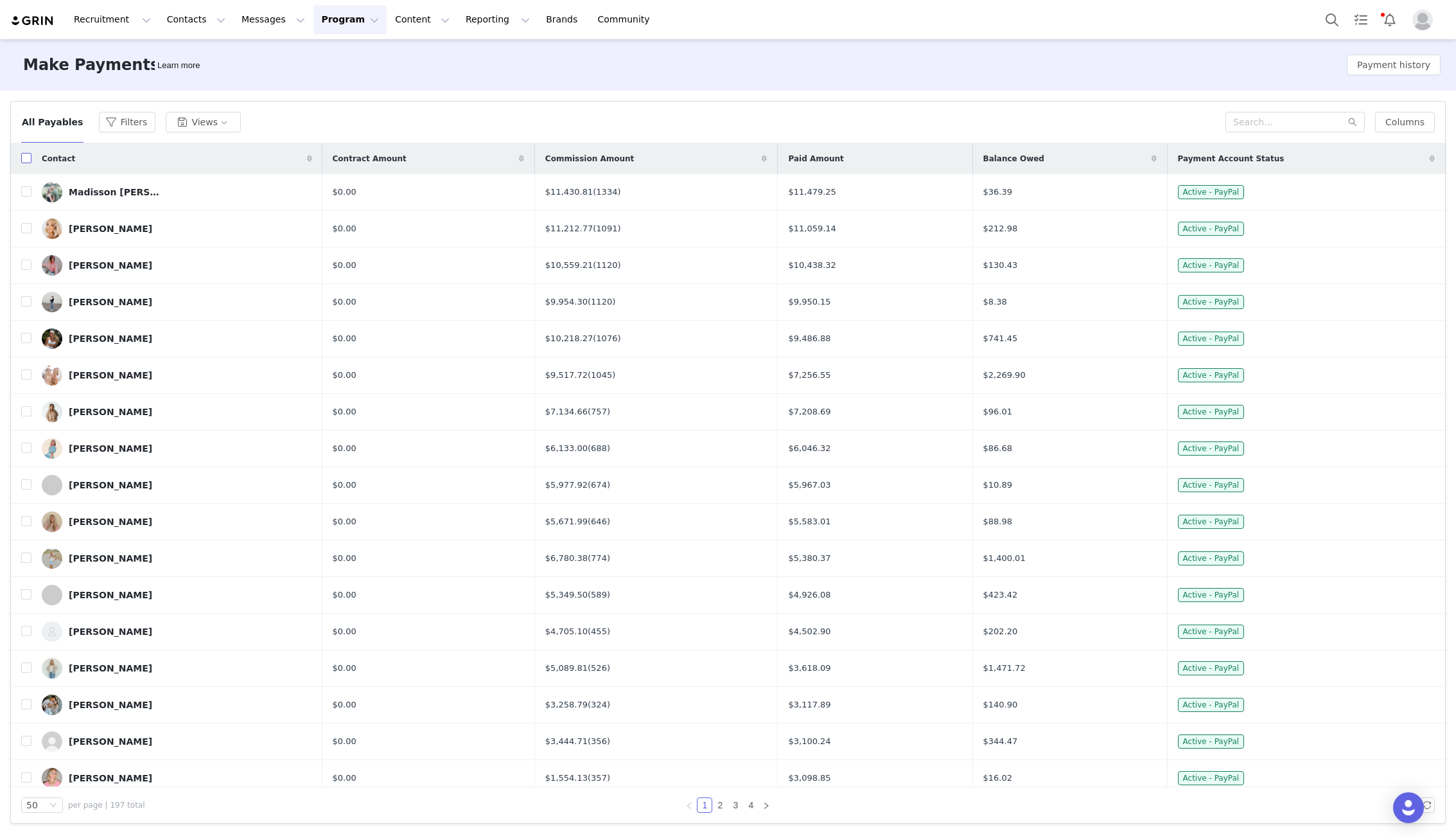
checkbox input "true"
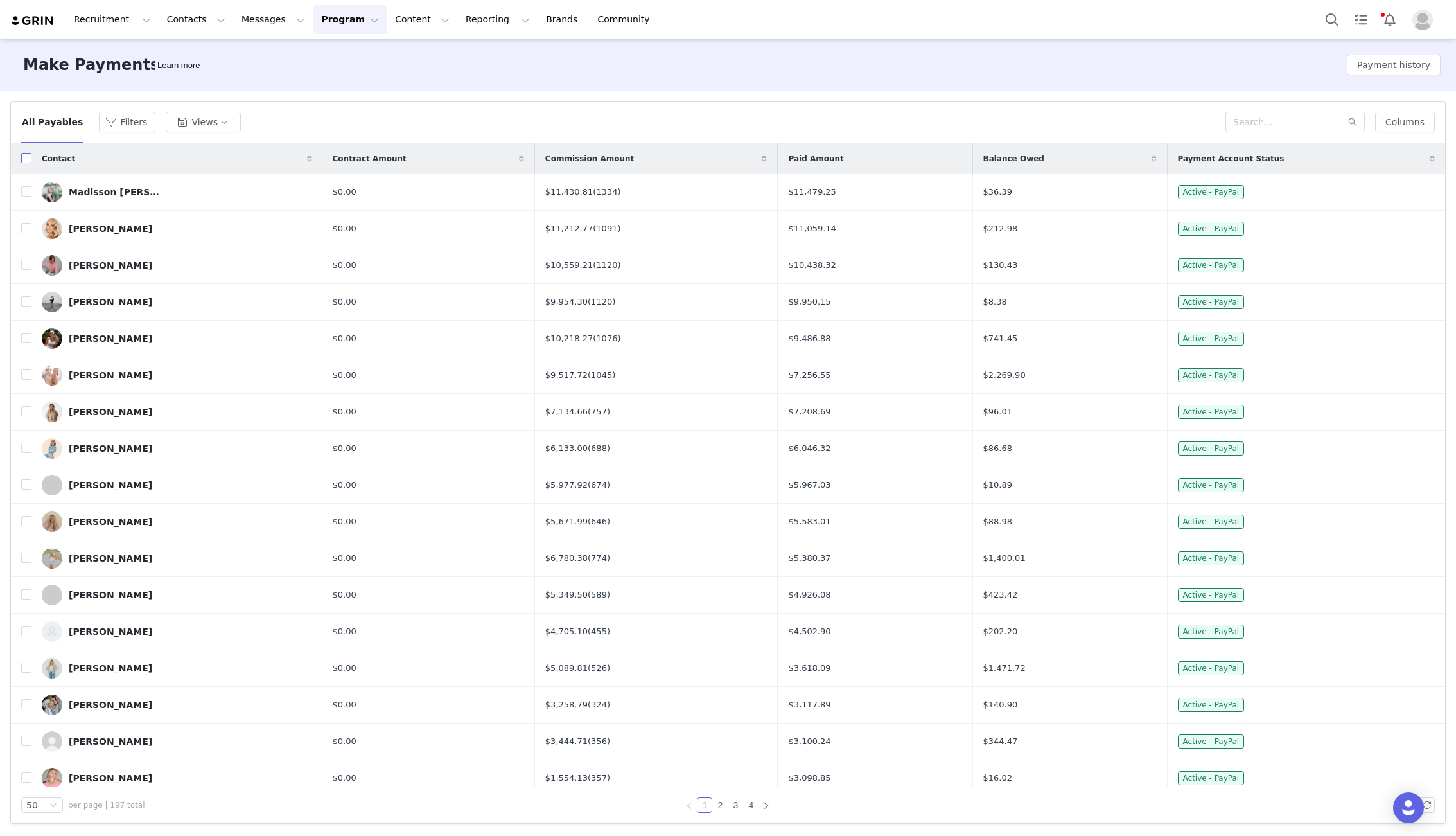
checkbox input "true"
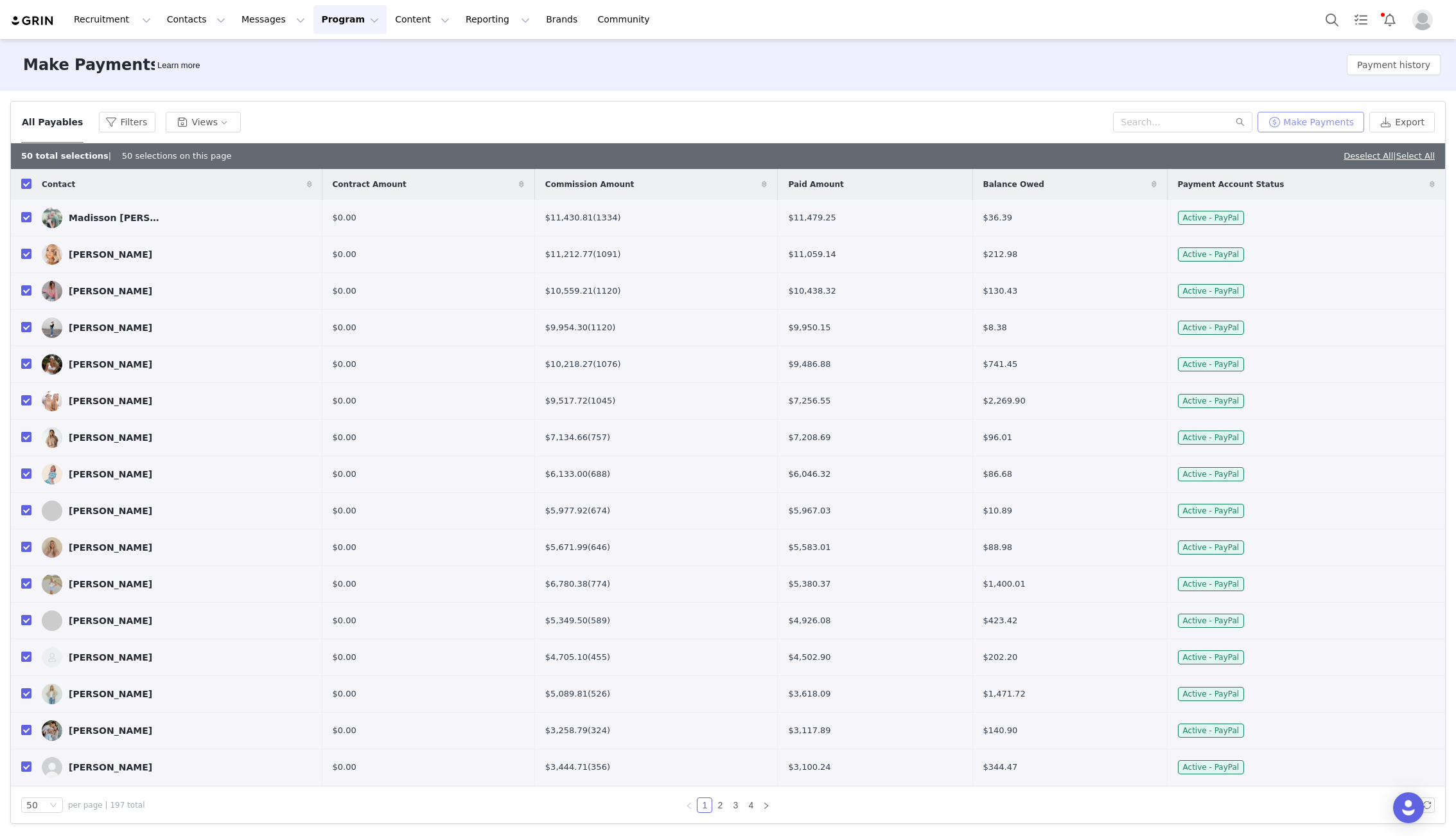
click at [1212, 118] on button "Make Payments" at bounding box center [1310, 122] width 107 height 21
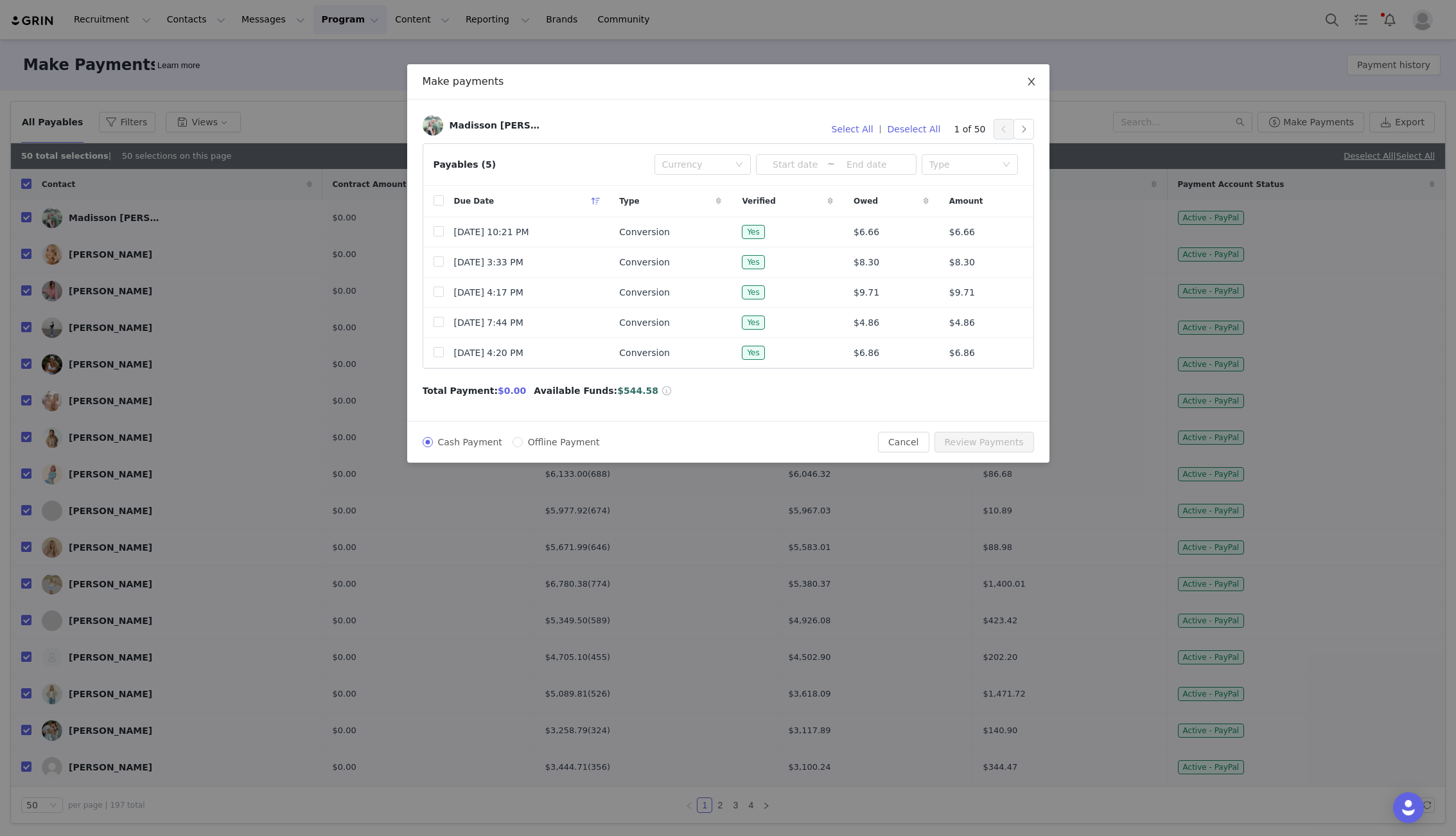
click at [1030, 80] on icon "icon: close" at bounding box center [1031, 82] width 10 height 10
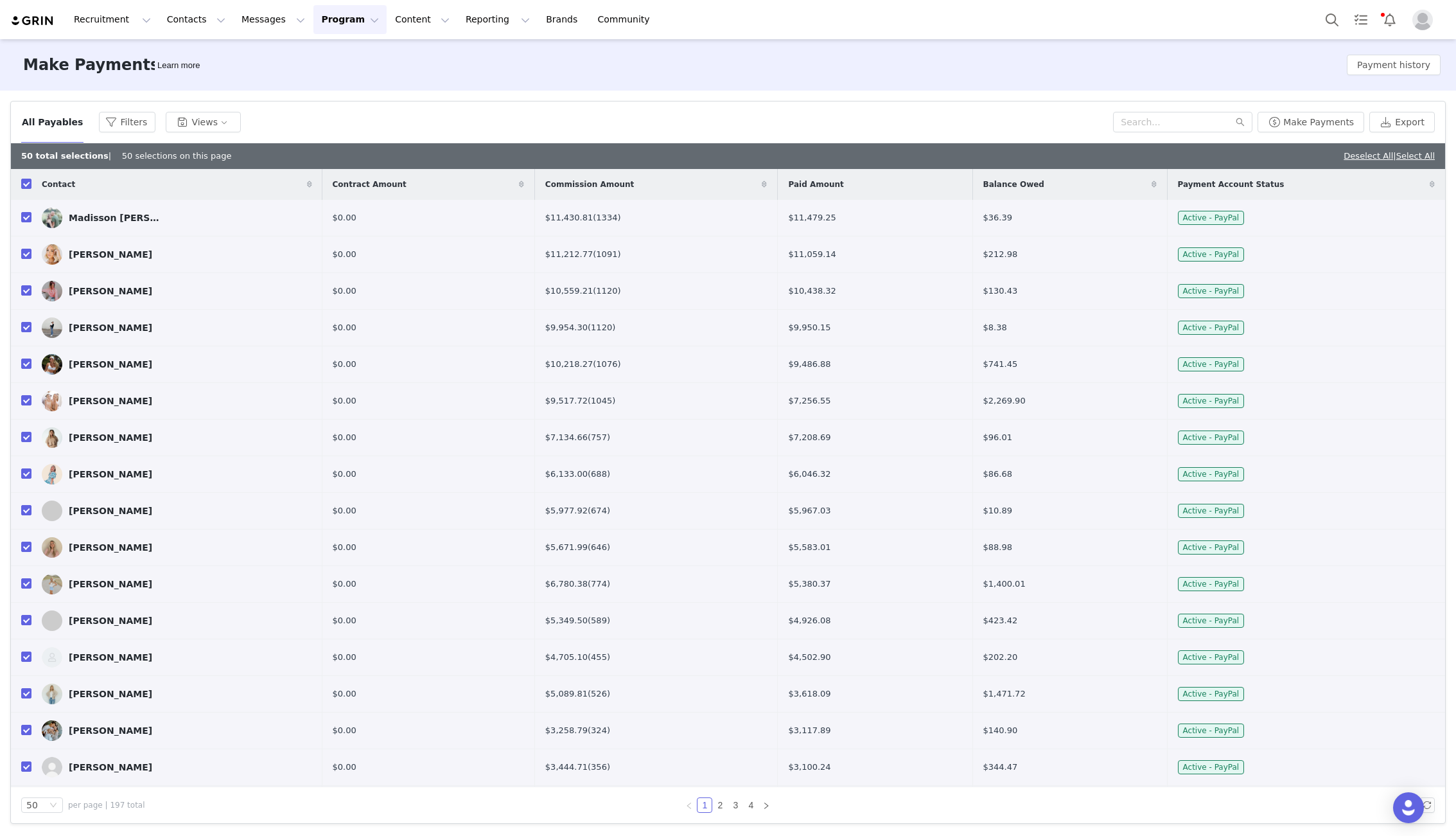
click at [1212, 14] on img "Profile" at bounding box center [1422, 20] width 21 height 21
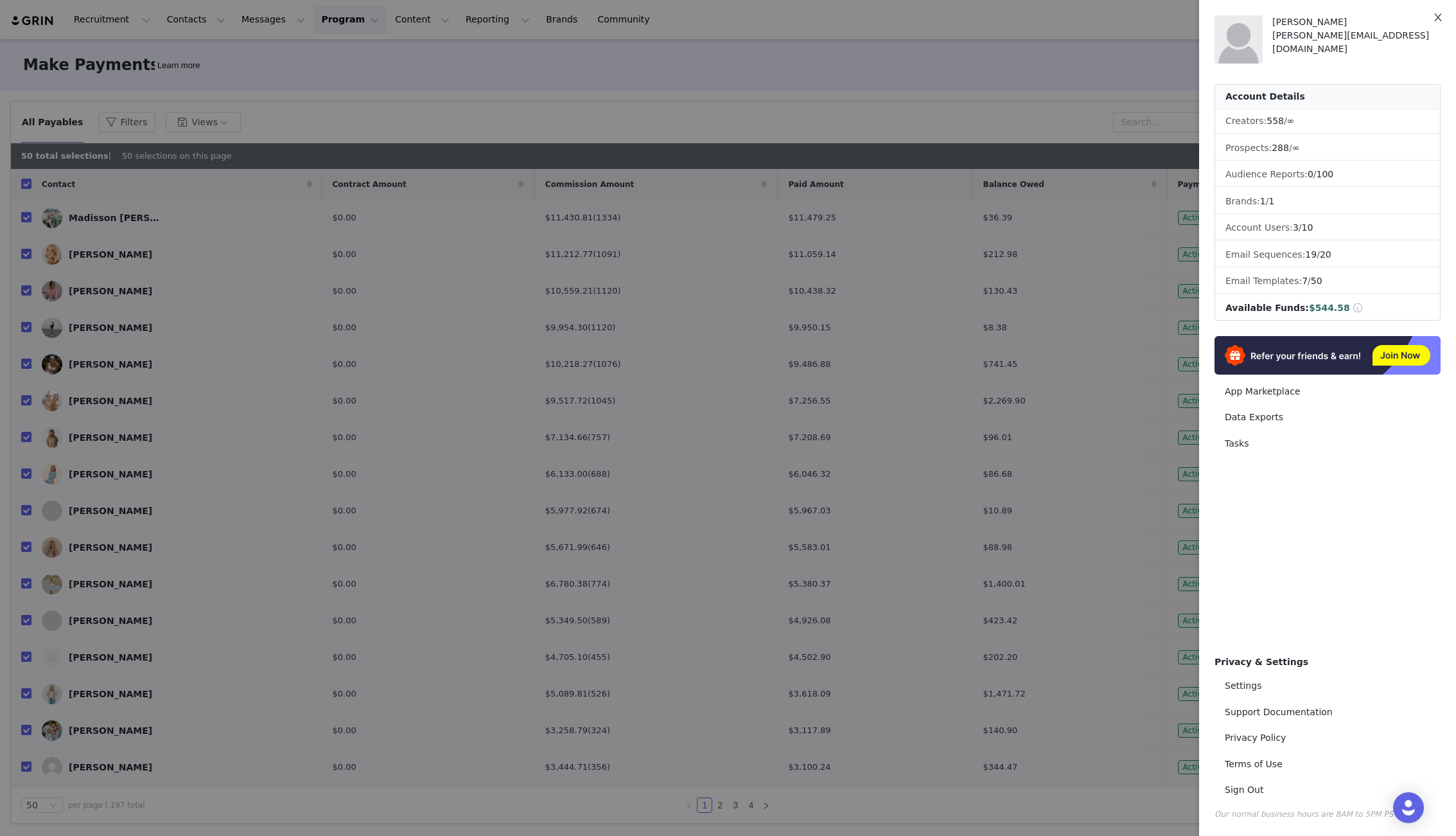
click at [1212, 16] on icon "icon: close" at bounding box center [1437, 17] width 7 height 8
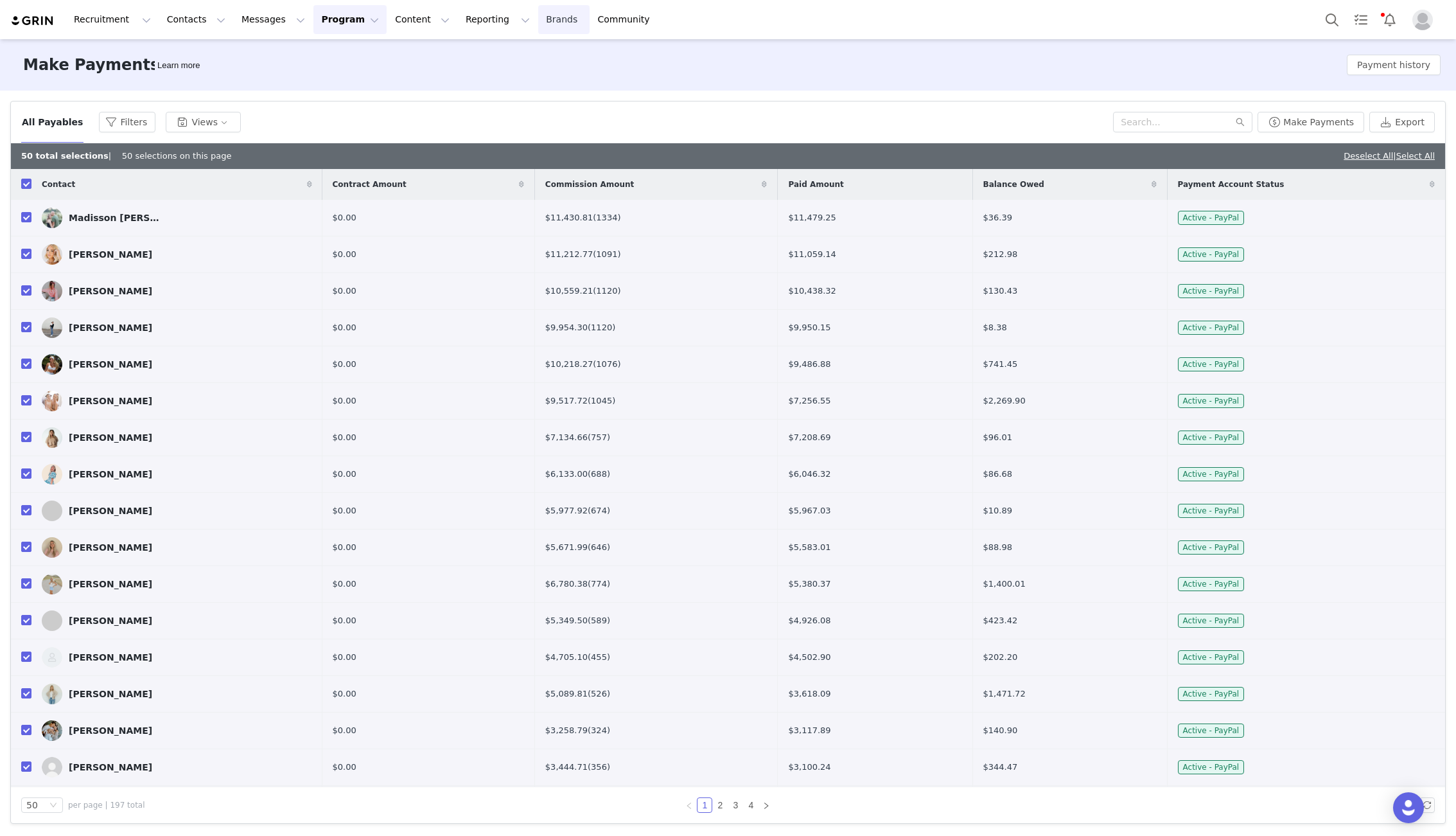
click at [538, 21] on link "Brands Brands" at bounding box center [563, 19] width 51 height 29
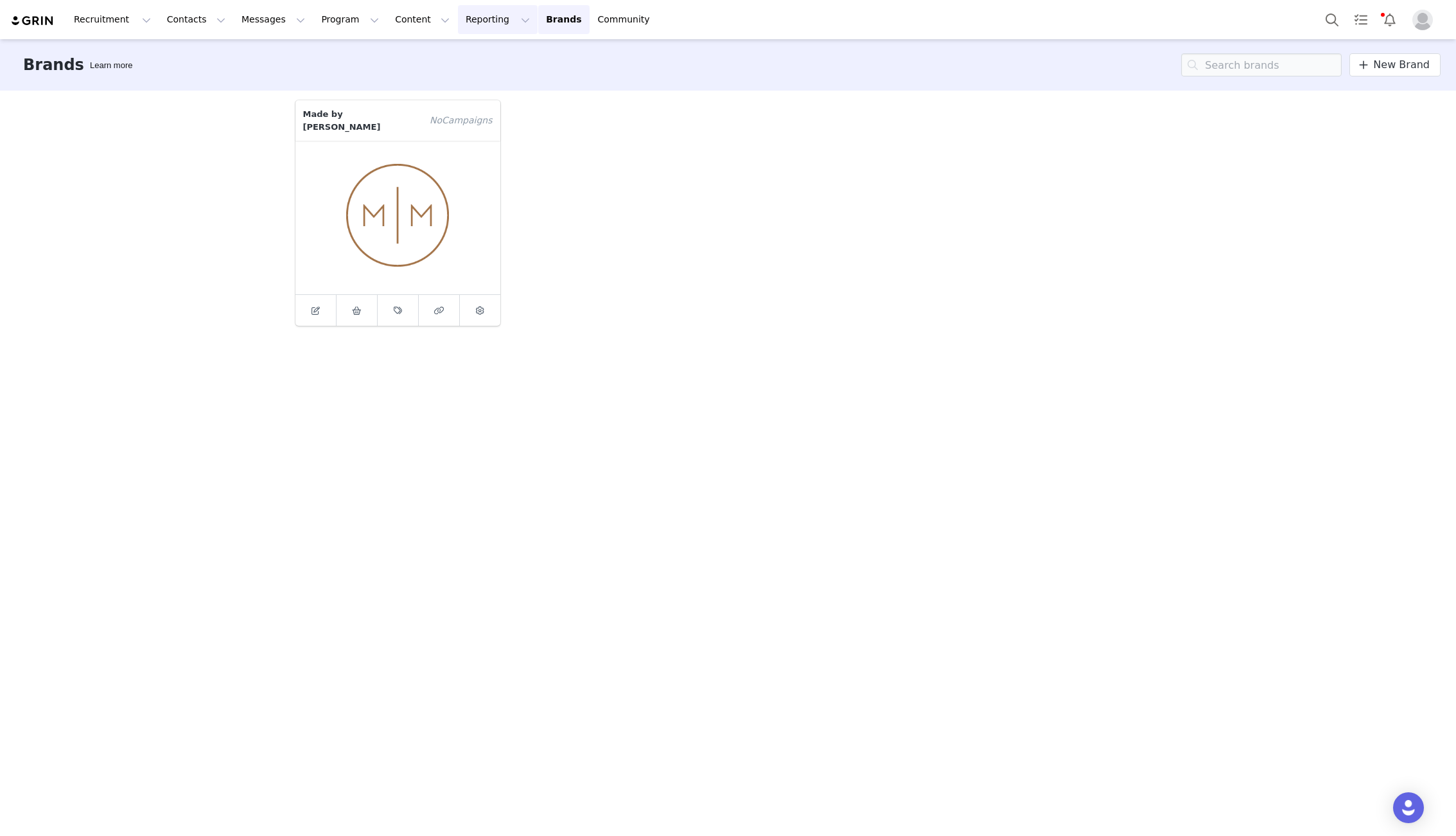
click at [458, 19] on button "Reporting Reporting" at bounding box center [497, 19] width 80 height 29
click at [387, 17] on button "Content Content" at bounding box center [422, 19] width 70 height 29
click at [316, 17] on button "Program Program" at bounding box center [350, 19] width 73 height 29
click at [28, 16] on img at bounding box center [32, 21] width 45 height 12
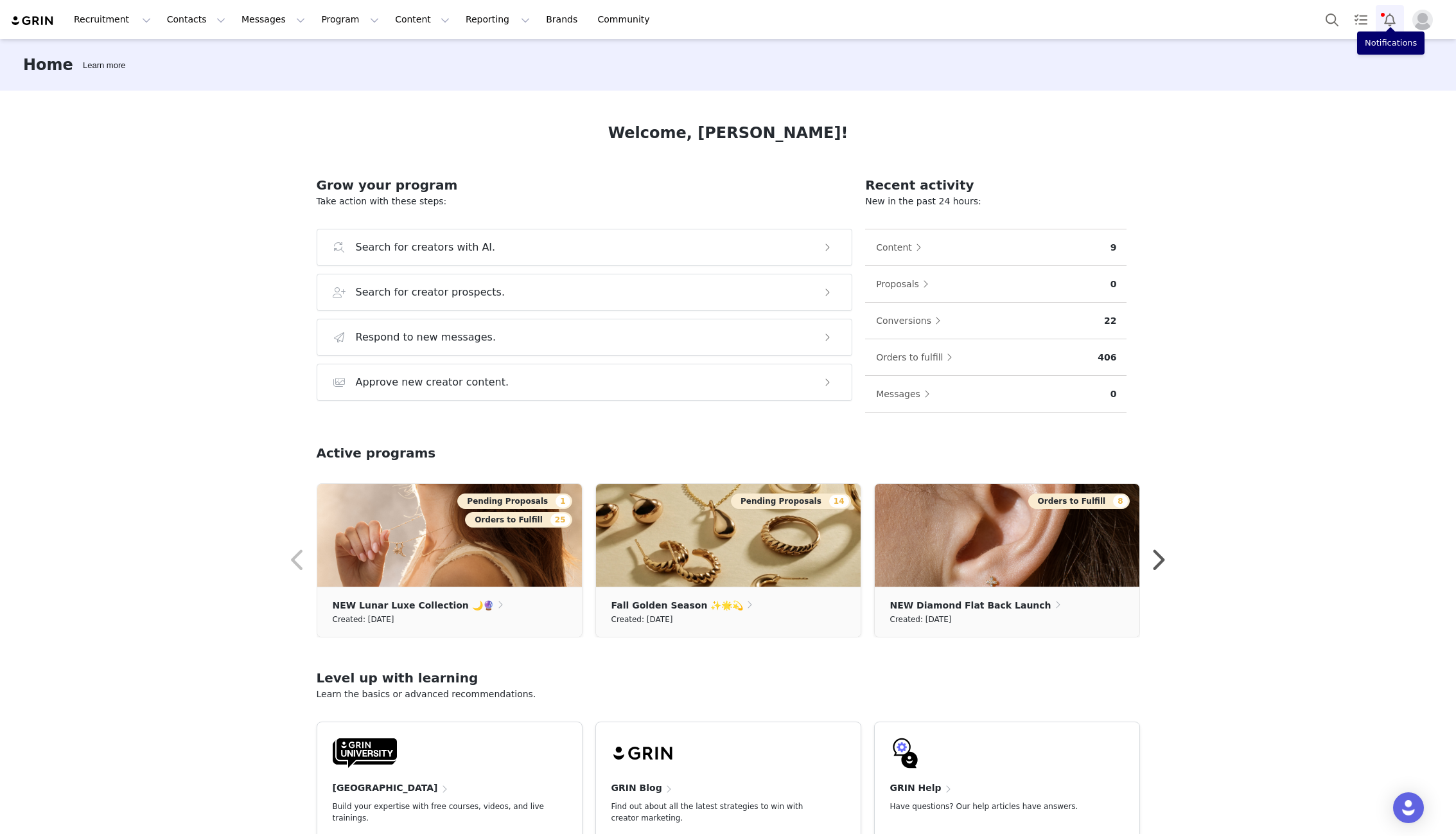
click at [1212, 20] on button "Notifications" at bounding box center [1390, 19] width 28 height 29
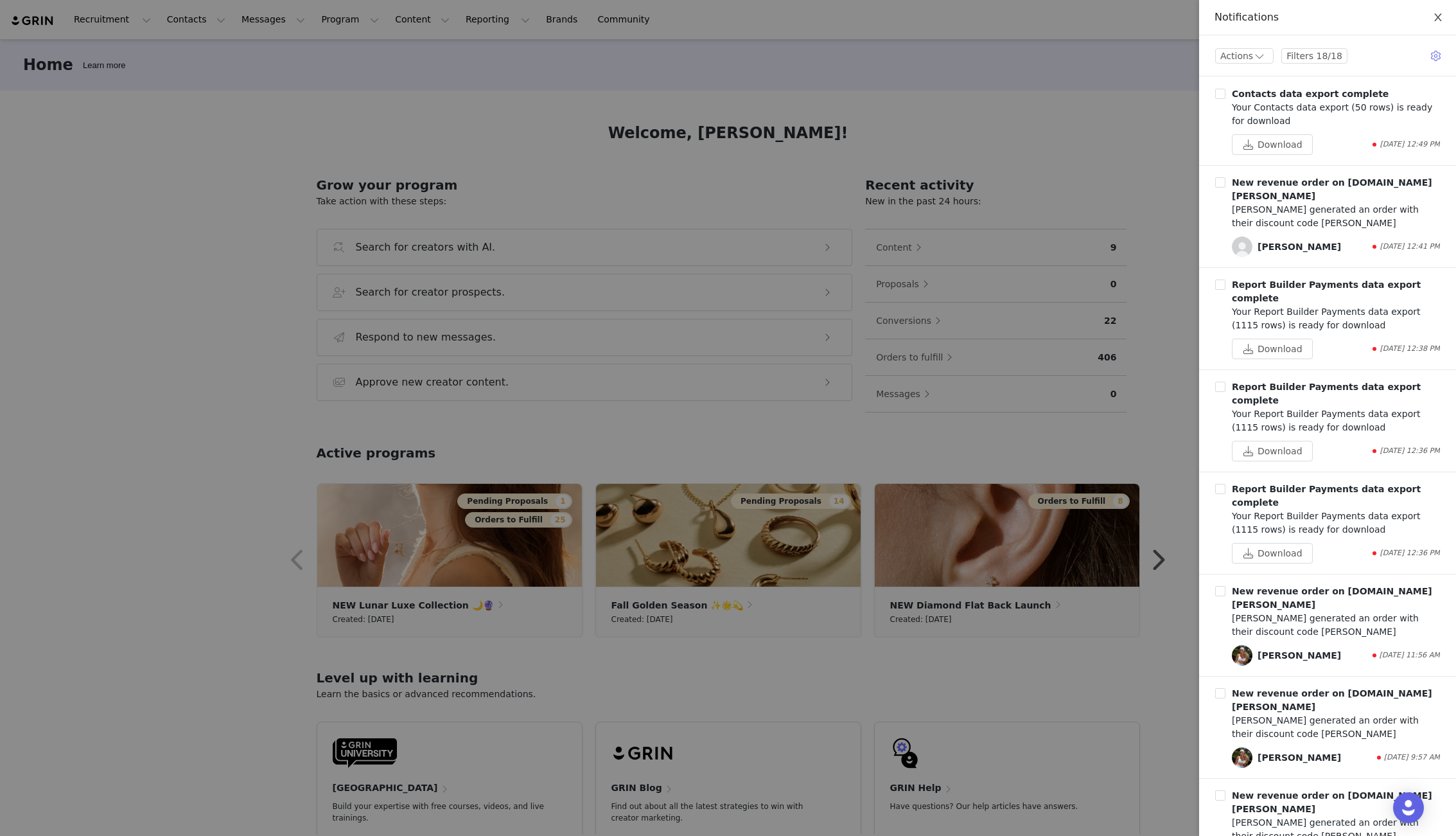
click at [1212, 17] on icon "icon: close" at bounding box center [1438, 17] width 10 height 10
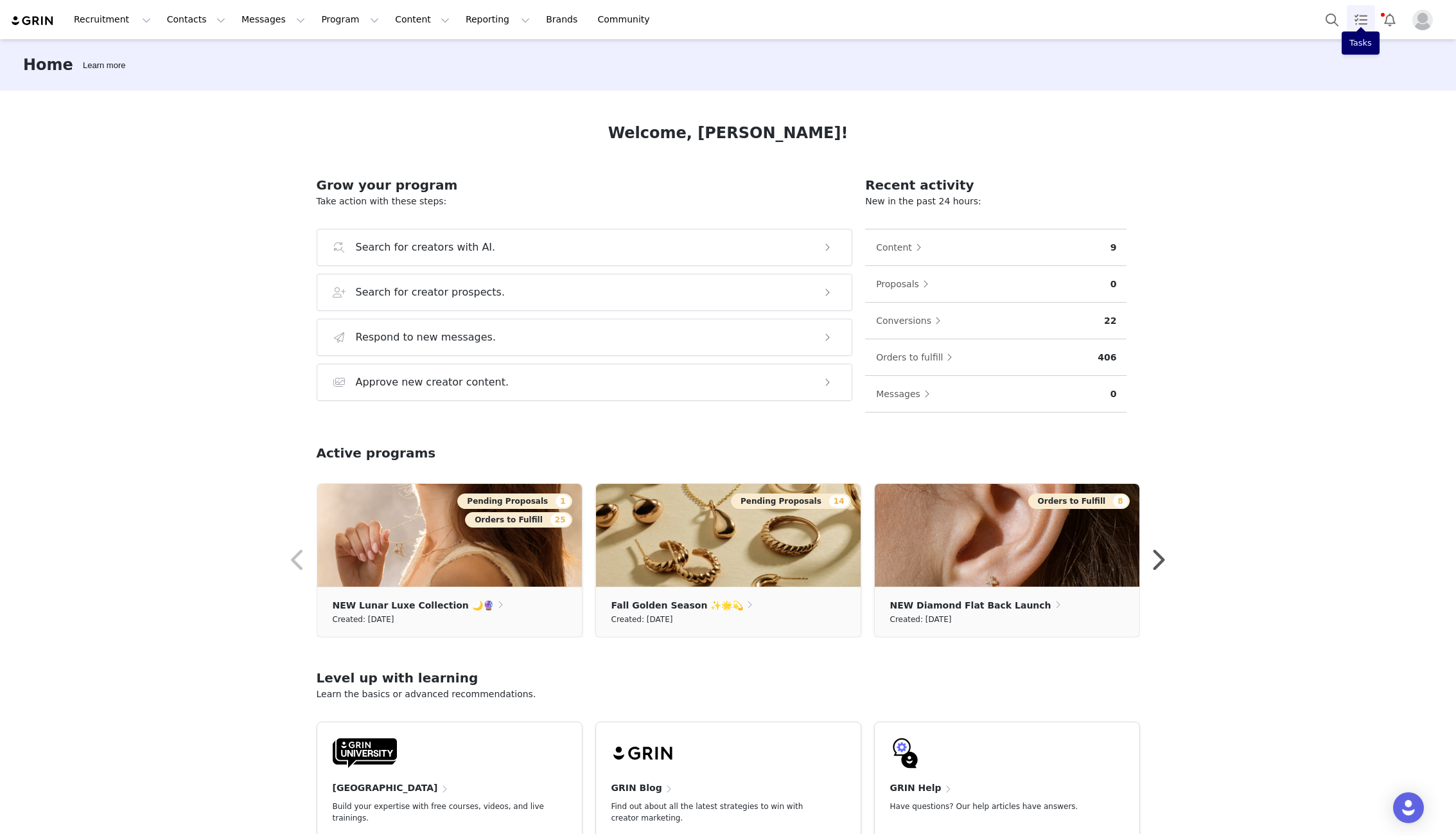
click at [1212, 23] on link "Tasks" at bounding box center [1361, 19] width 28 height 29
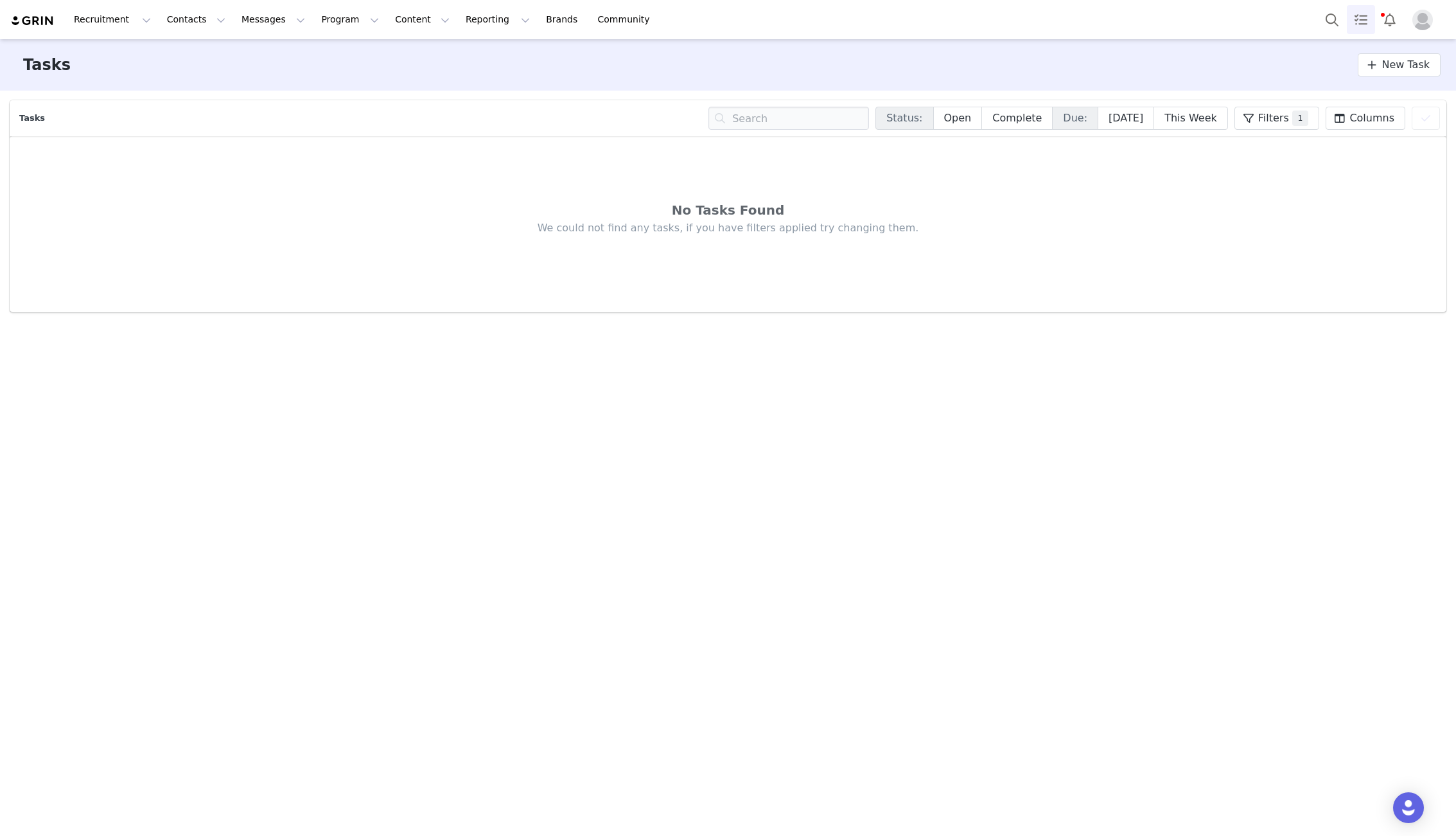
click at [1212, 19] on img "Profile" at bounding box center [1422, 20] width 21 height 21
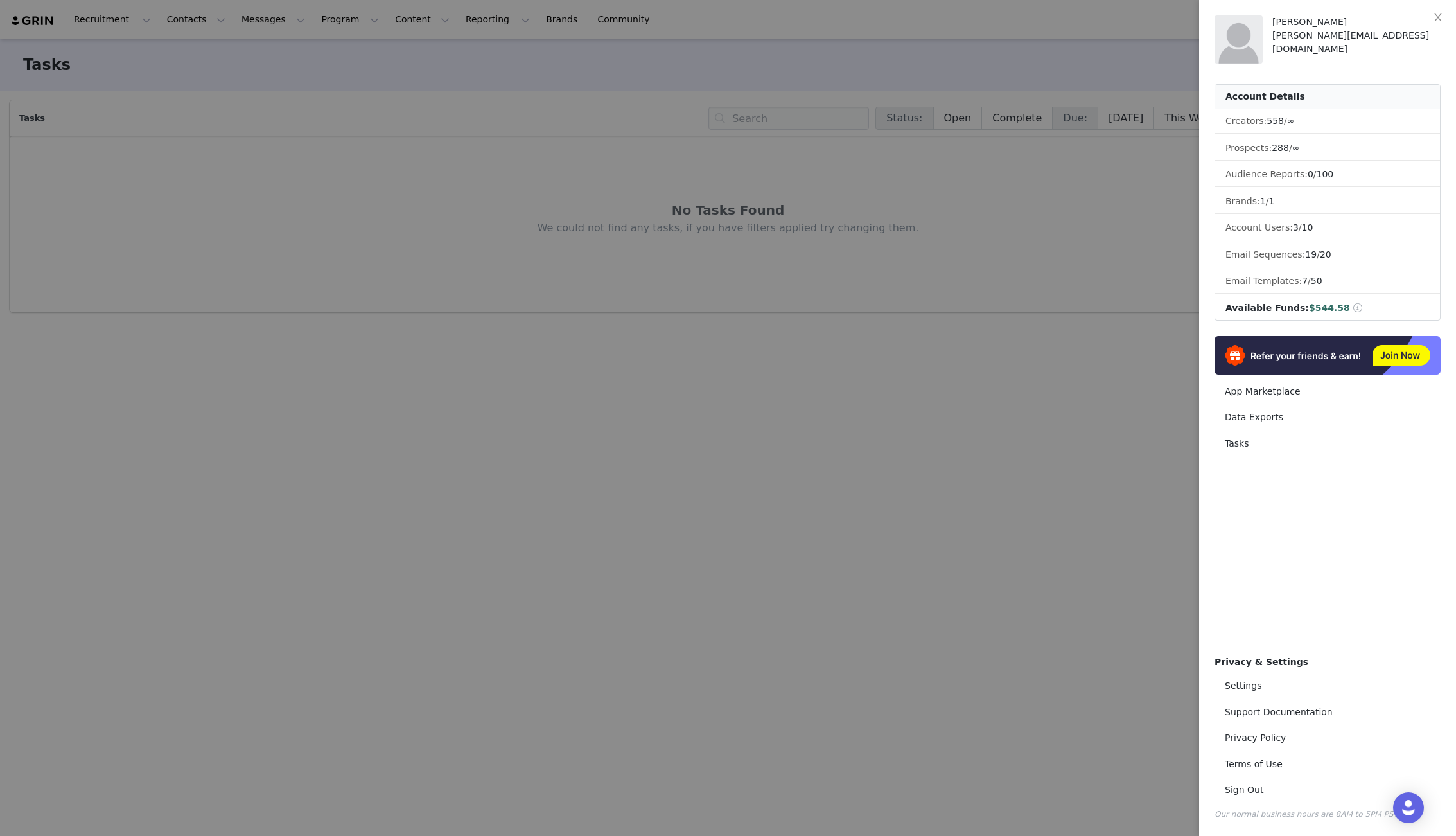
click at [1212, 307] on span at bounding box center [1358, 308] width 12 height 9
click at [1212, 308] on span at bounding box center [1358, 308] width 12 height 9
click at [1212, 310] on span at bounding box center [1358, 308] width 12 height 9
drag, startPoint x: 1321, startPoint y: 307, endPoint x: 1313, endPoint y: 310, distance: 8.5
click at [1212, 307] on span "$544.58" at bounding box center [1329, 308] width 41 height 10
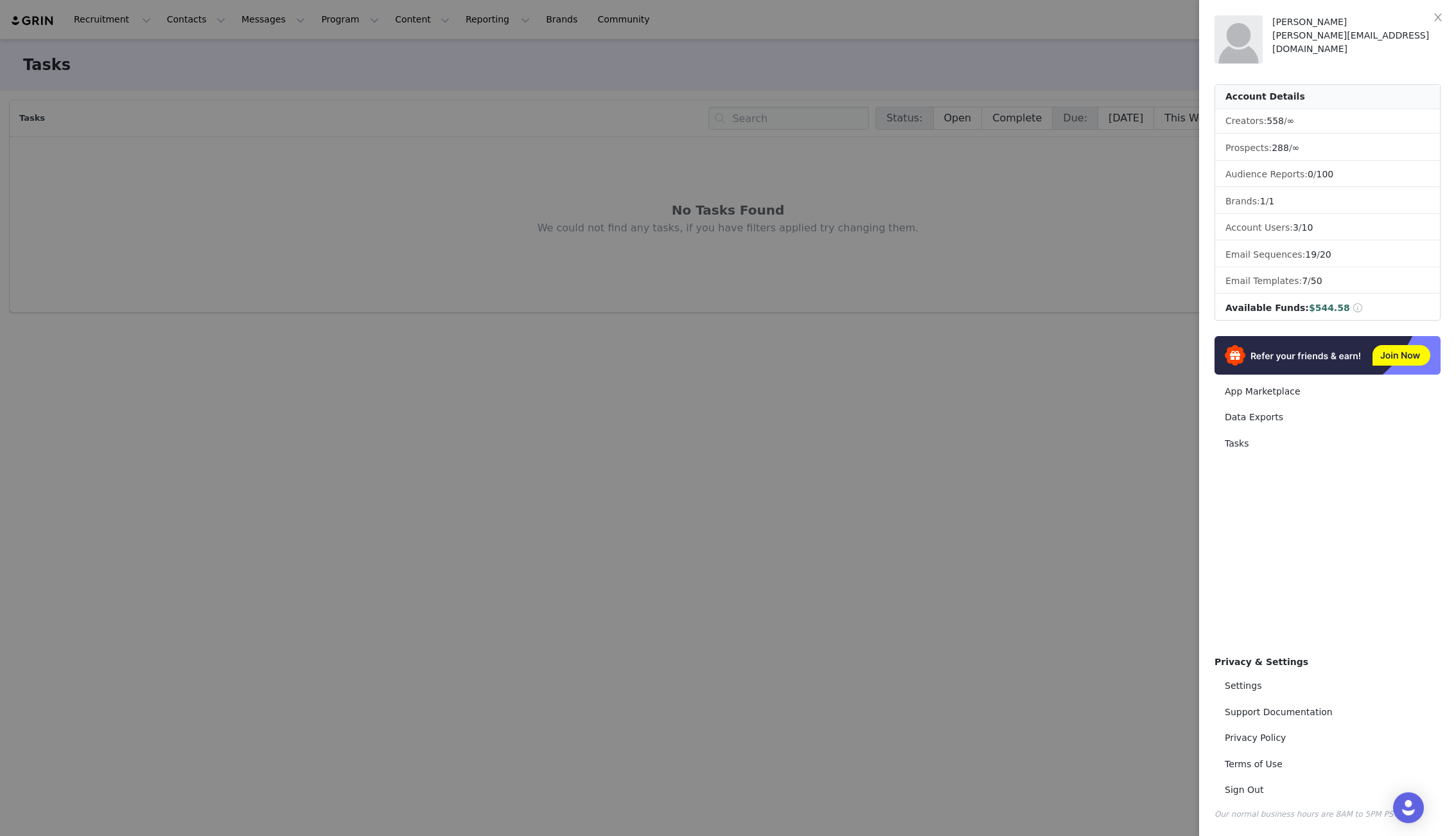
click at [1212, 310] on span "Available Funds:" at bounding box center [1267, 308] width 84 height 10
click at [1212, 12] on button "Close" at bounding box center [1438, 18] width 36 height 36
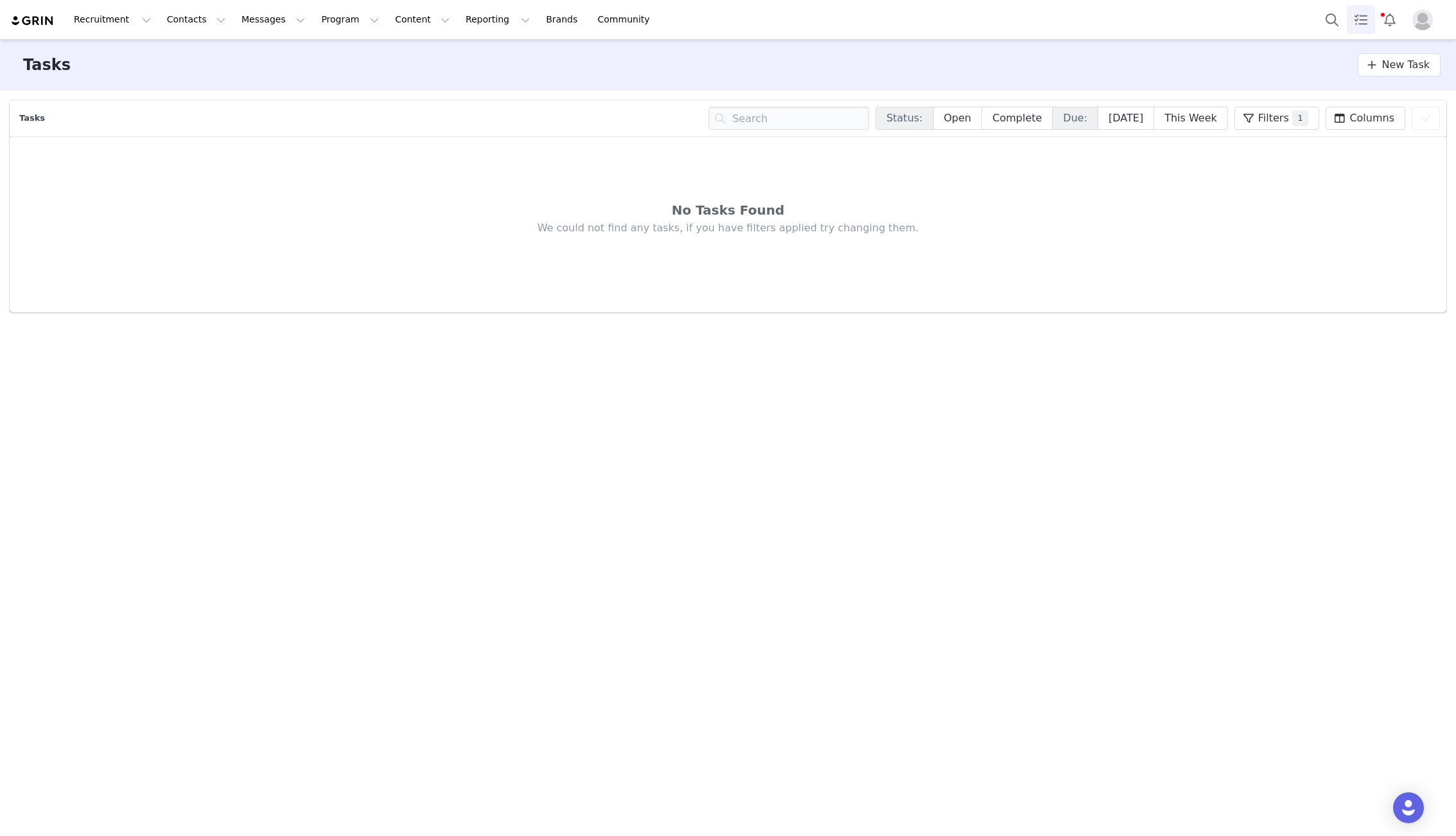
click at [30, 16] on img at bounding box center [32, 21] width 45 height 12
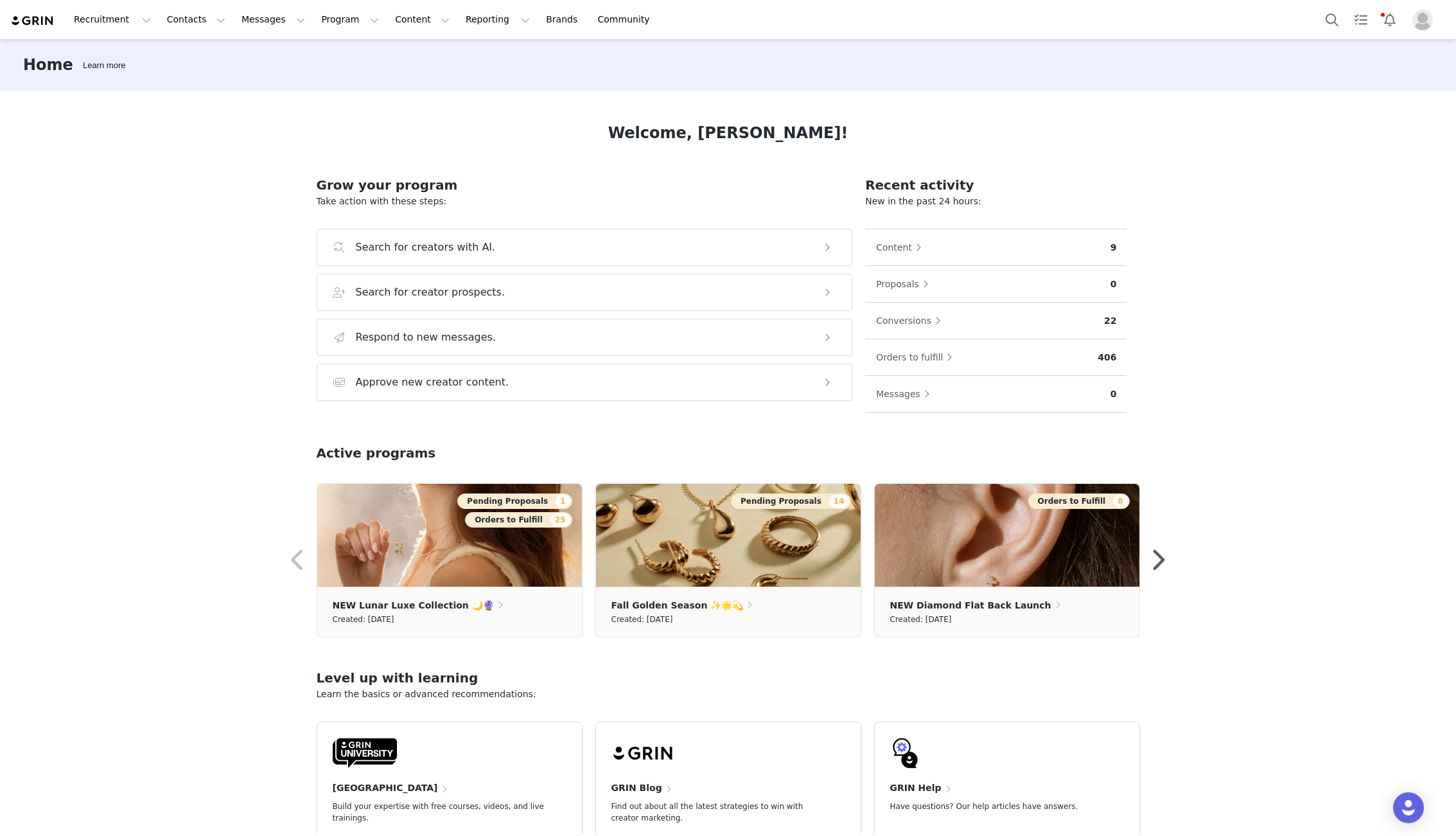
click at [39, 67] on h3 "Home" at bounding box center [48, 65] width 50 height 23
click at [1212, 12] on button "Search" at bounding box center [1332, 19] width 28 height 29
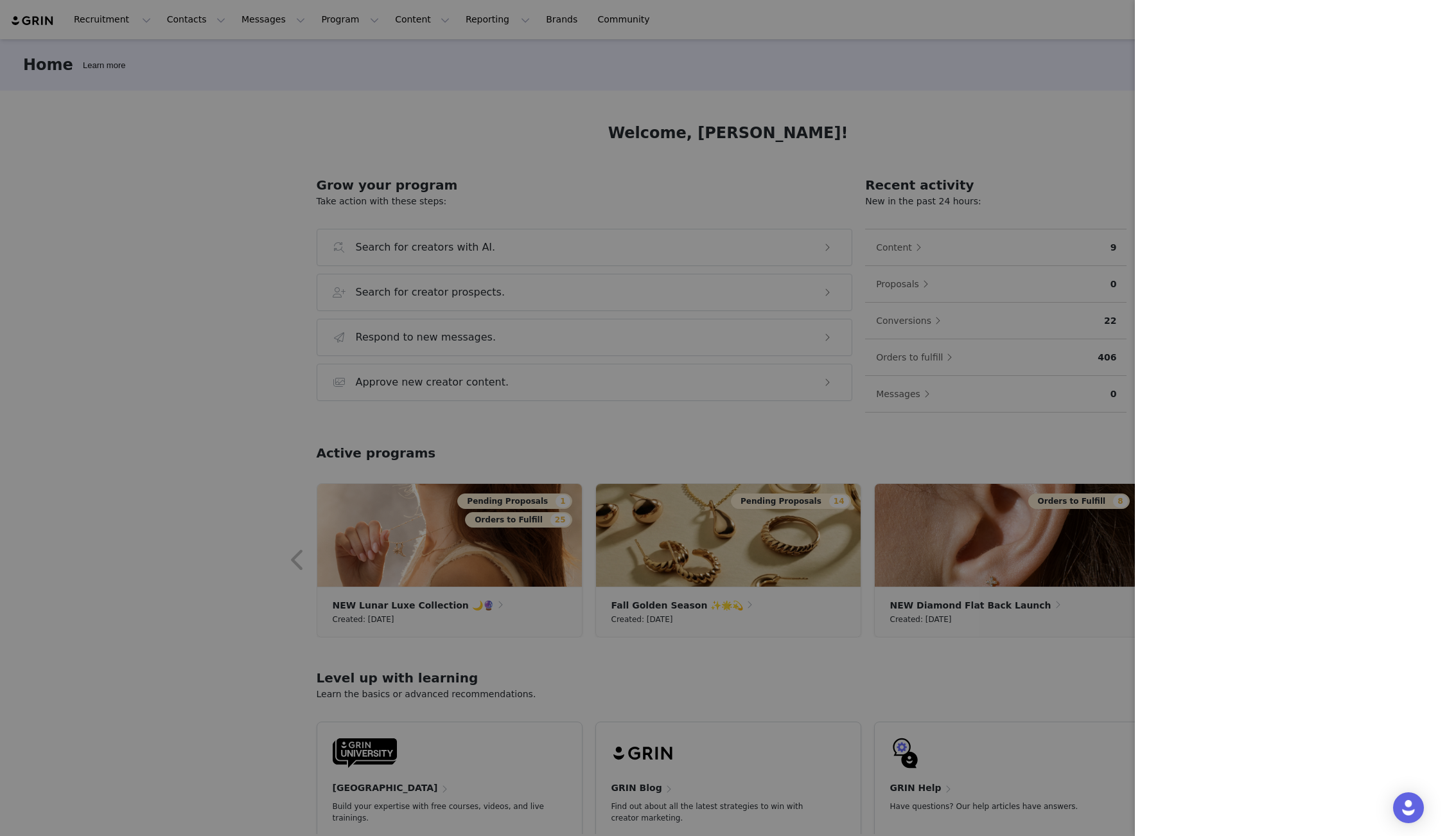
click at [1075, 126] on div at bounding box center [728, 418] width 1456 height 836
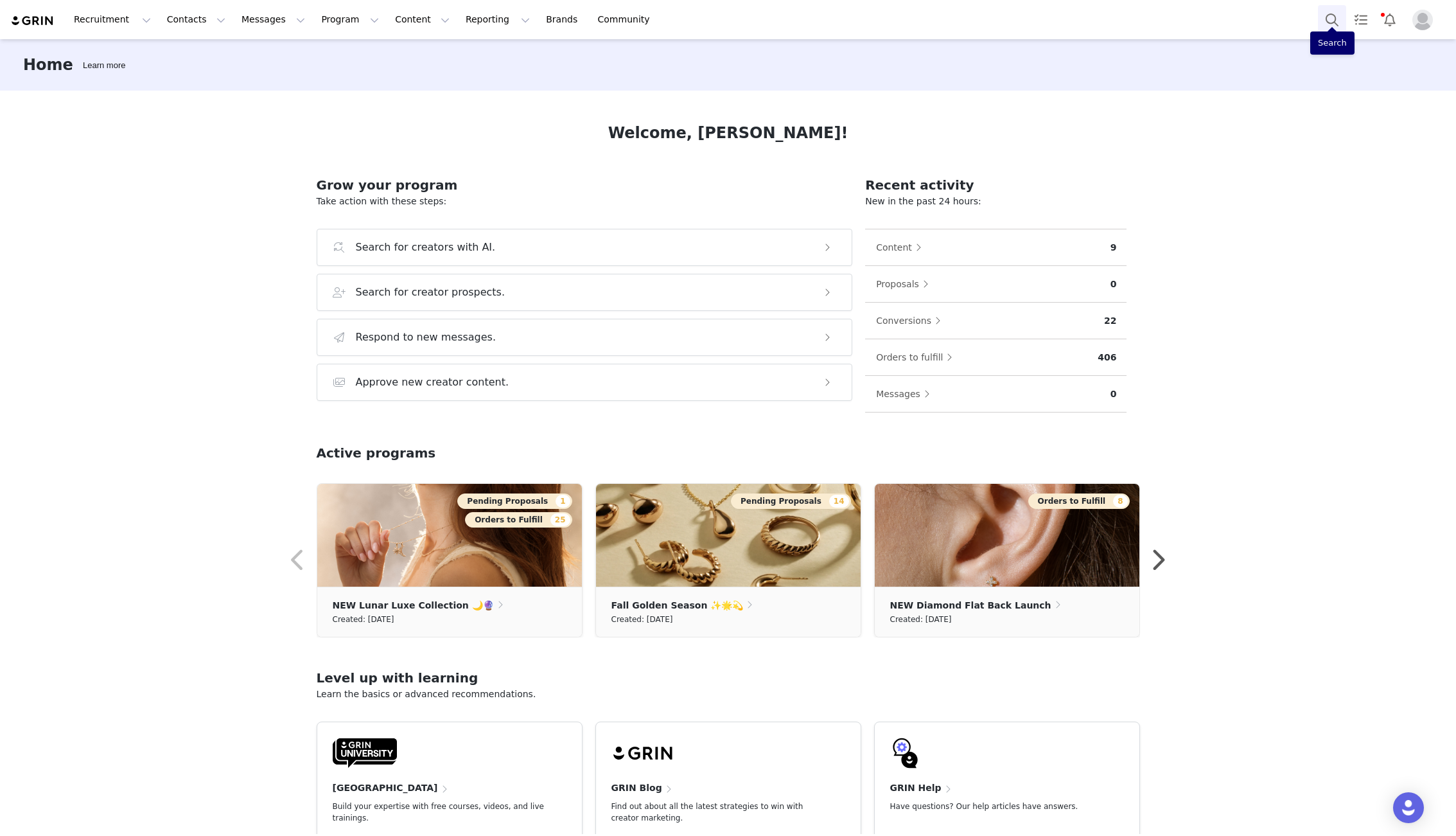
scroll to position [63, 0]
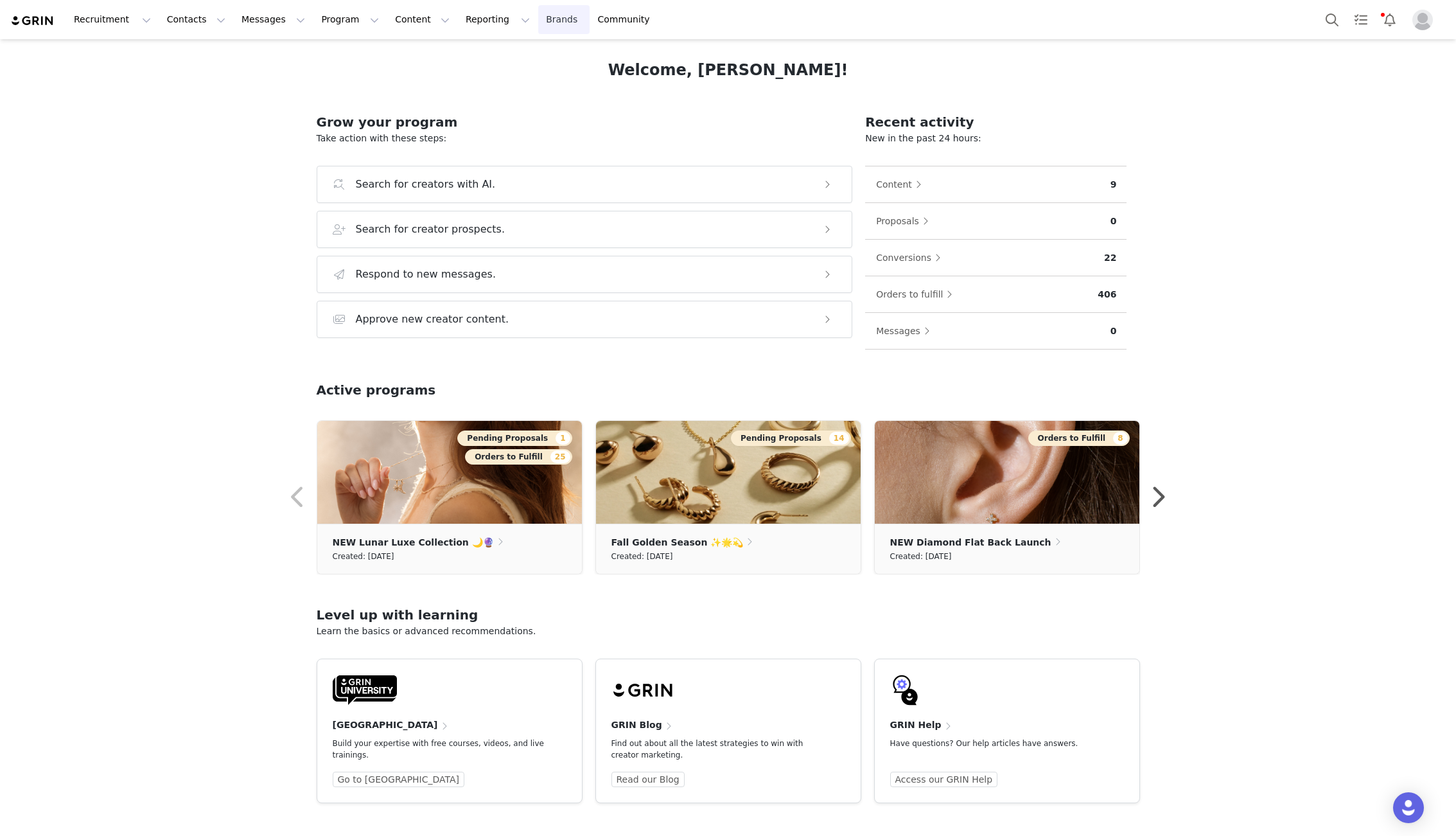
click at [538, 23] on link "Brands Brands" at bounding box center [563, 19] width 51 height 29
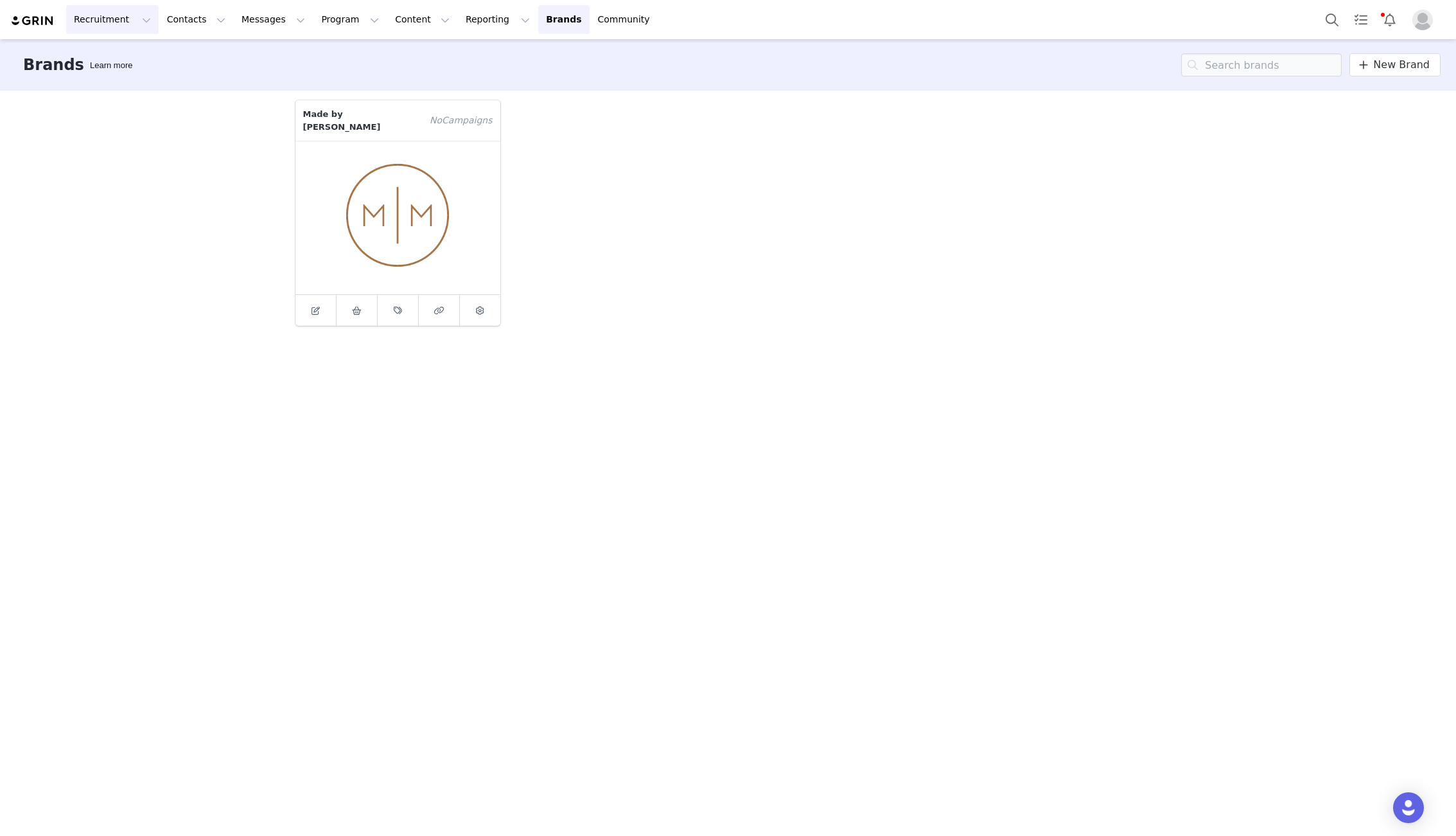
click at [117, 19] on button "Recruitment Recruitment" at bounding box center [112, 19] width 93 height 29
click at [43, 18] on img at bounding box center [32, 21] width 45 height 12
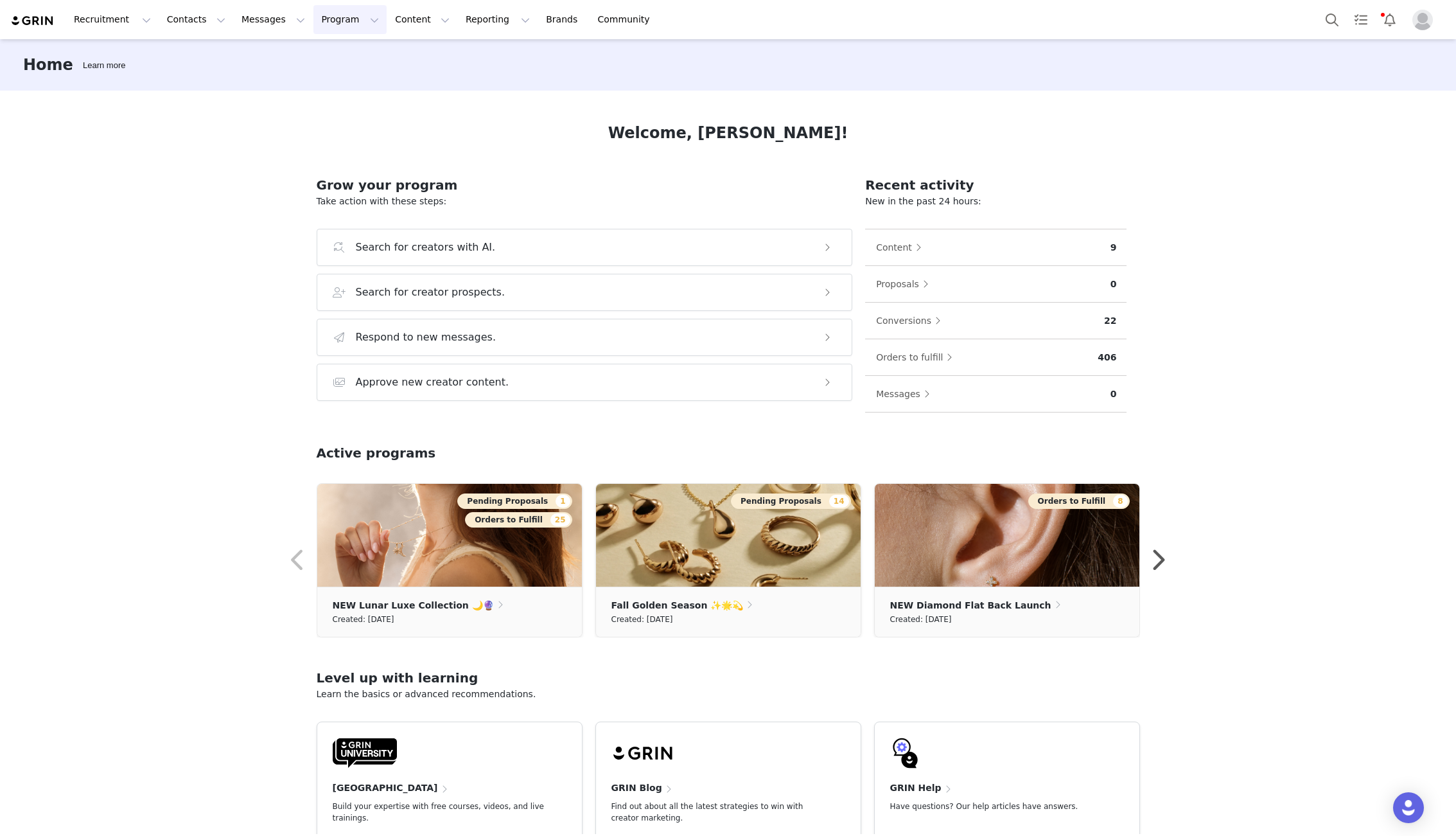
click at [324, 21] on button "Program Program" at bounding box center [350, 19] width 73 height 29
click at [1212, 19] on img "Profile" at bounding box center [1422, 20] width 21 height 21
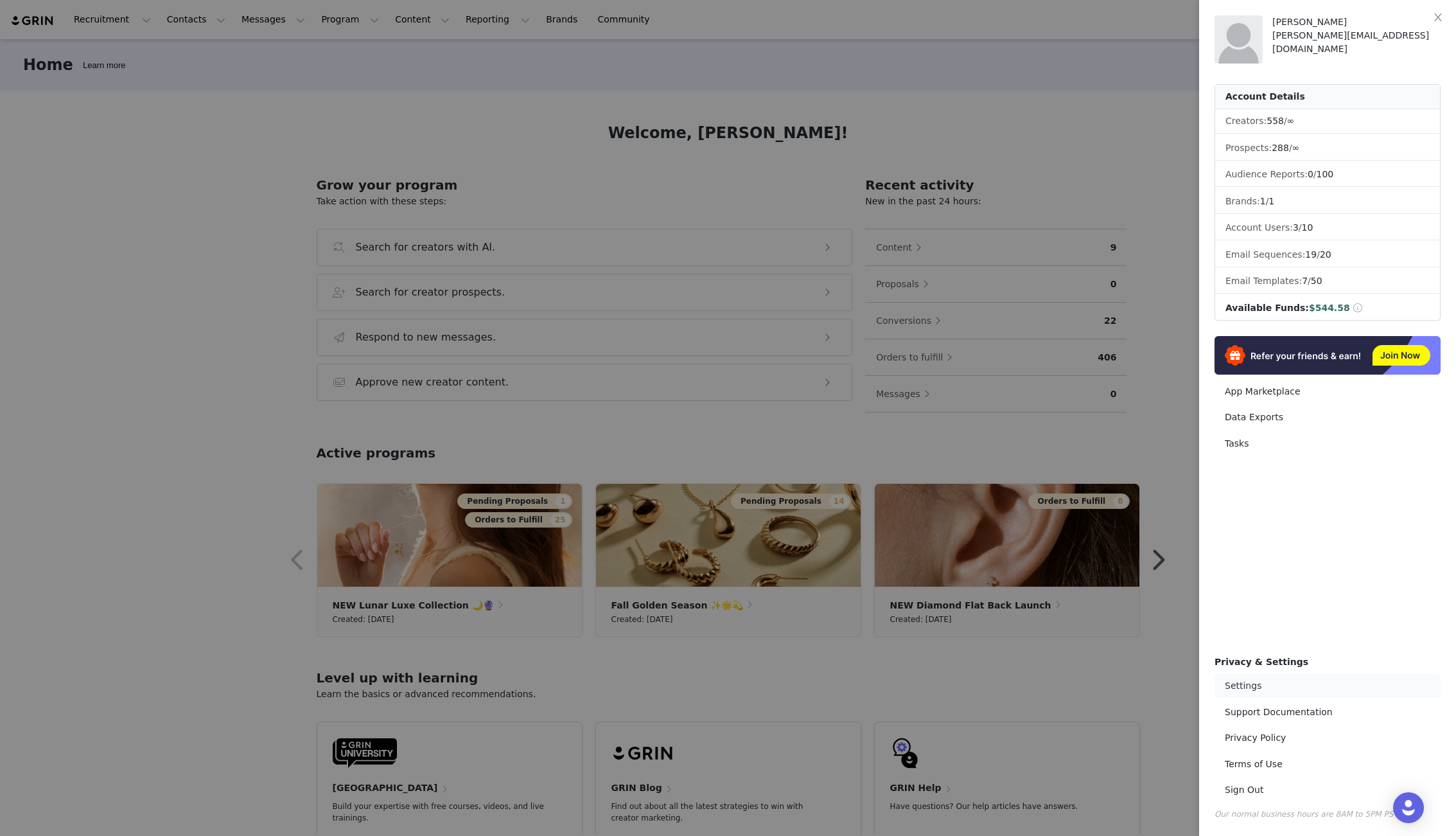
click at [1212, 682] on link "Settings" at bounding box center [1327, 686] width 226 height 24
select select "UTC"
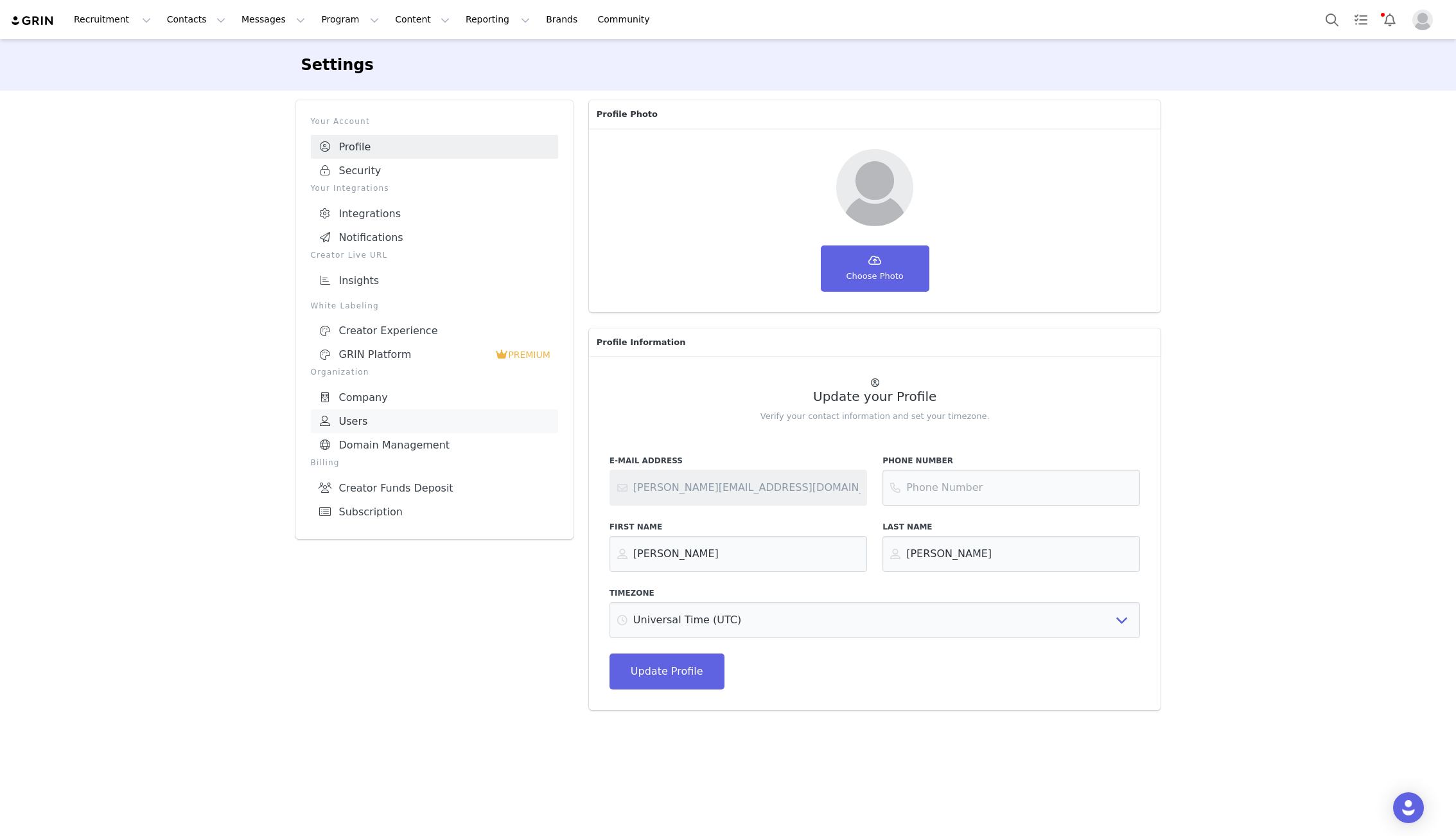
drag, startPoint x: 359, startPoint y: 413, endPoint x: 458, endPoint y: 422, distance: 99.4
click at [359, 413] on link "Users" at bounding box center [435, 421] width 247 height 24
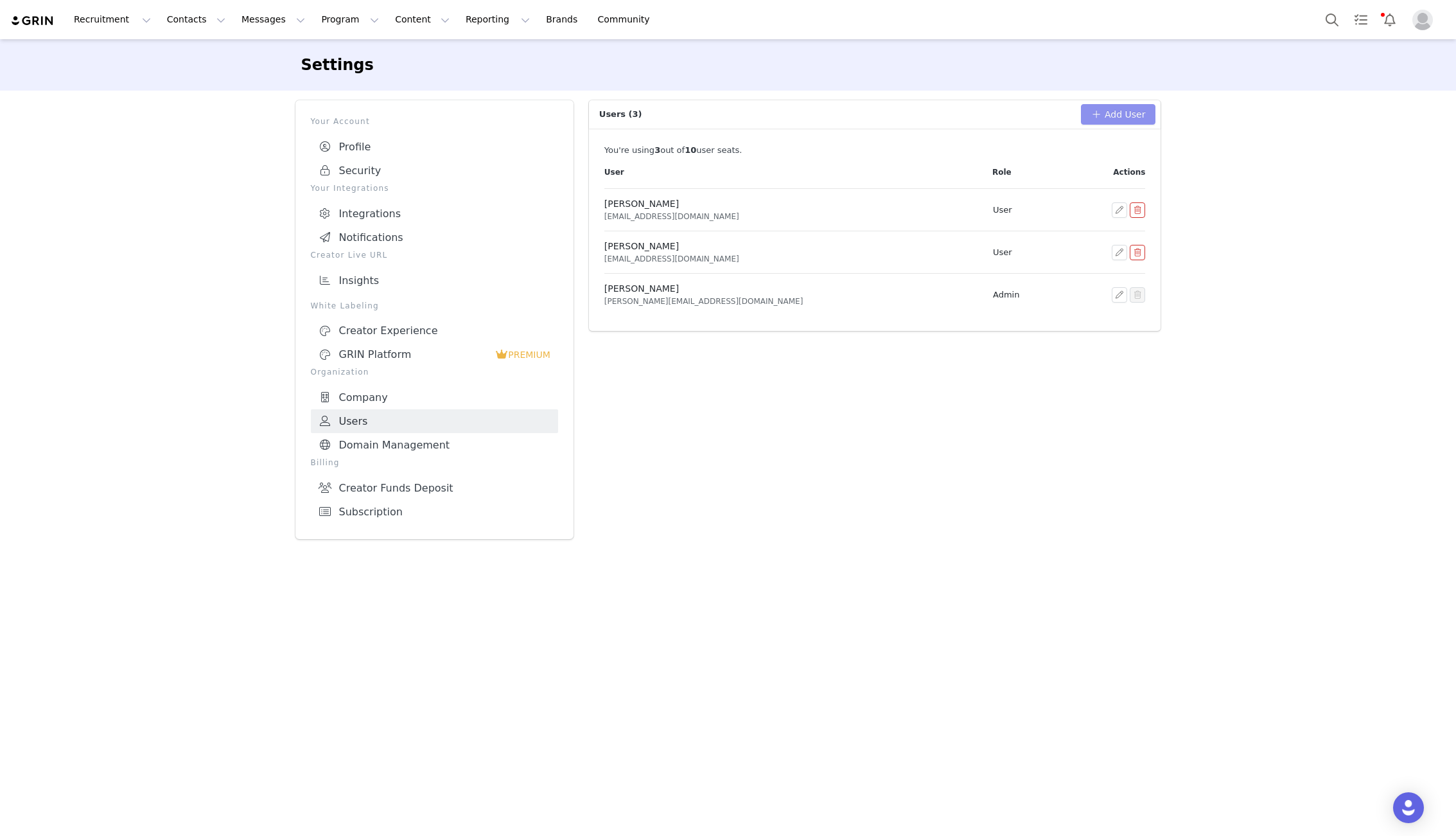
click at [1127, 114] on button "Add User" at bounding box center [1119, 115] width 75 height 21
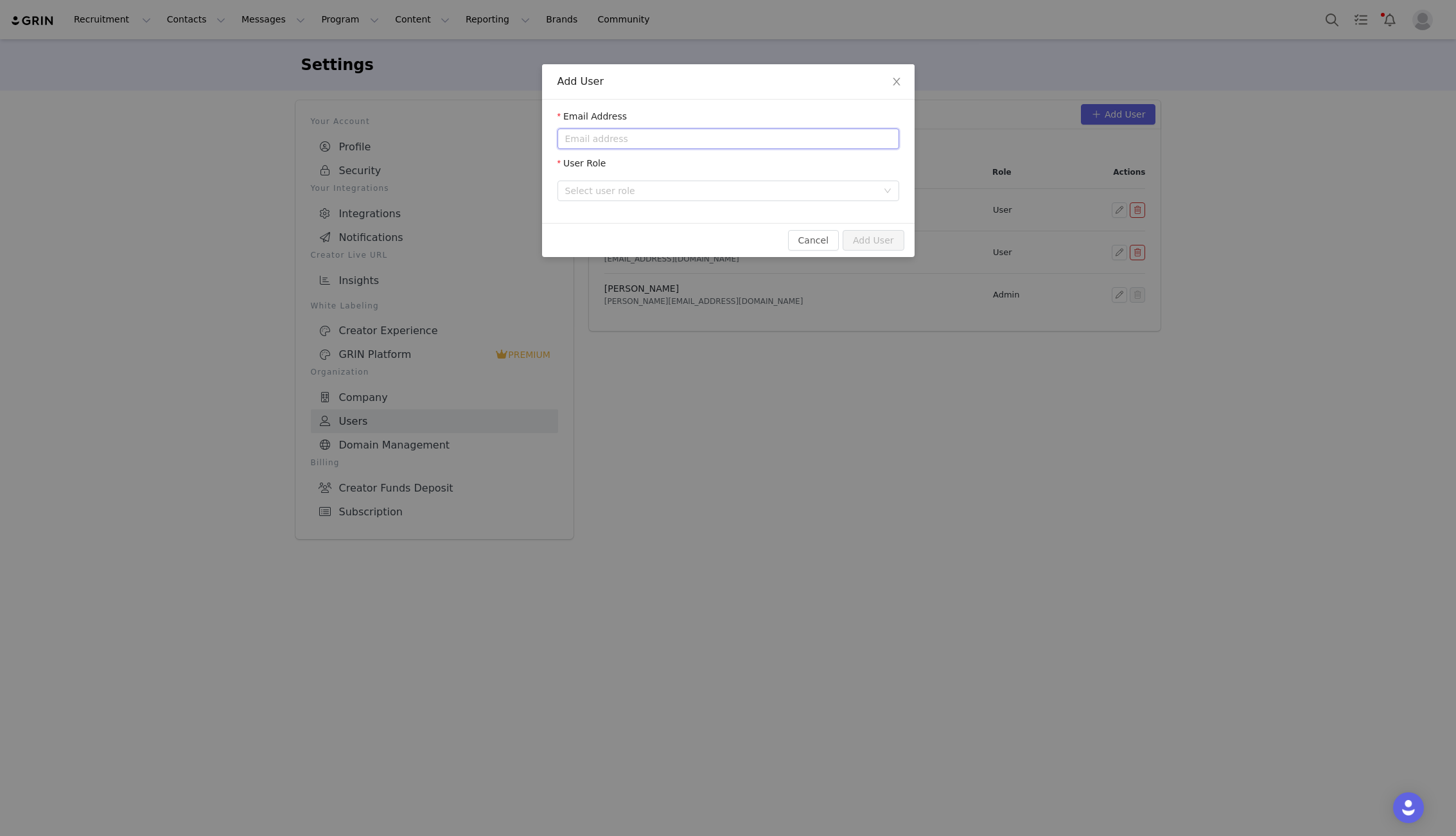
click at [606, 141] on input "email" at bounding box center [728, 139] width 341 height 21
type input "R"
click at [896, 78] on icon "icon: close" at bounding box center [896, 82] width 10 height 10
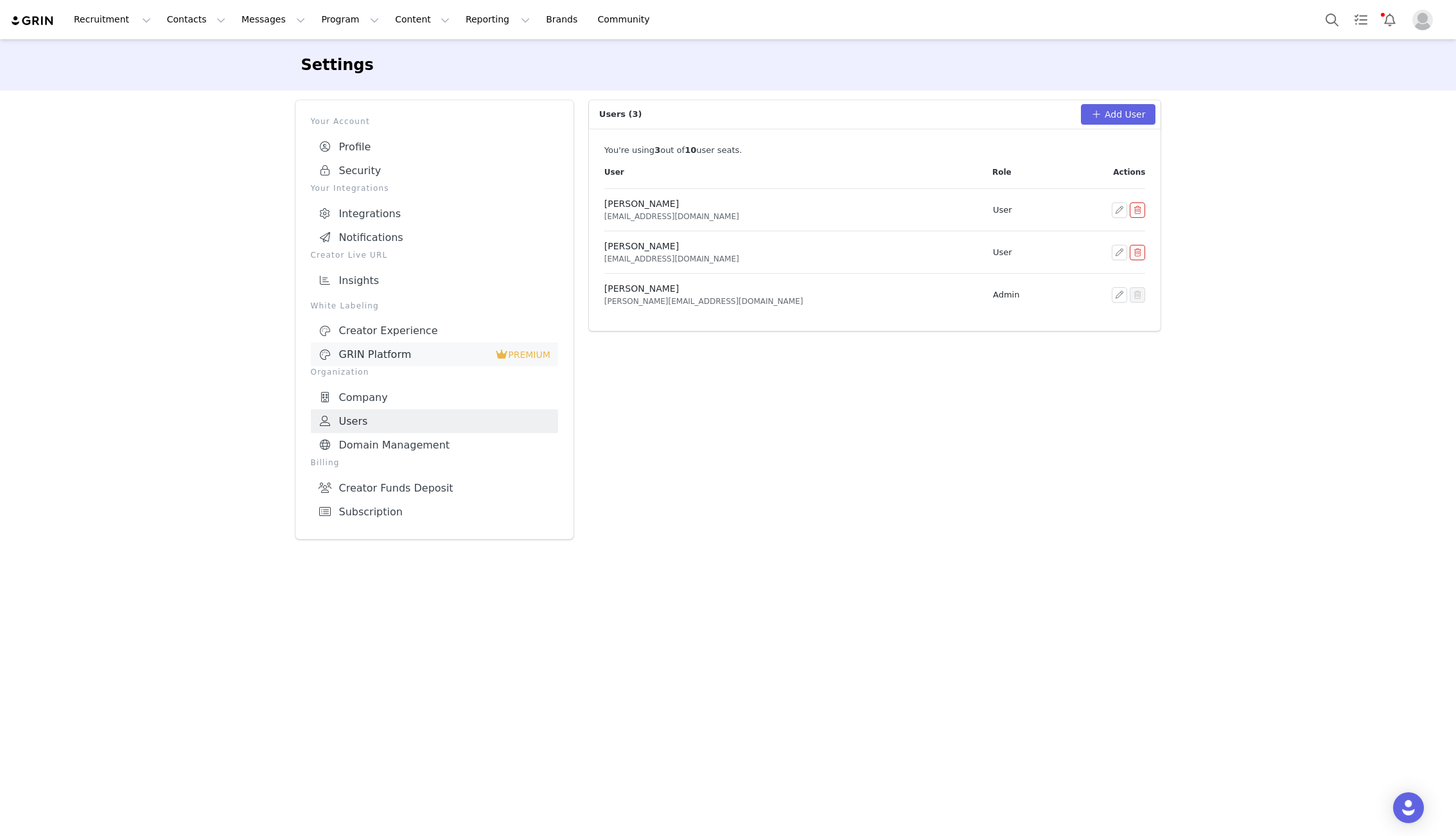
click at [367, 355] on div "GRIN Platform" at bounding box center [407, 354] width 177 height 13
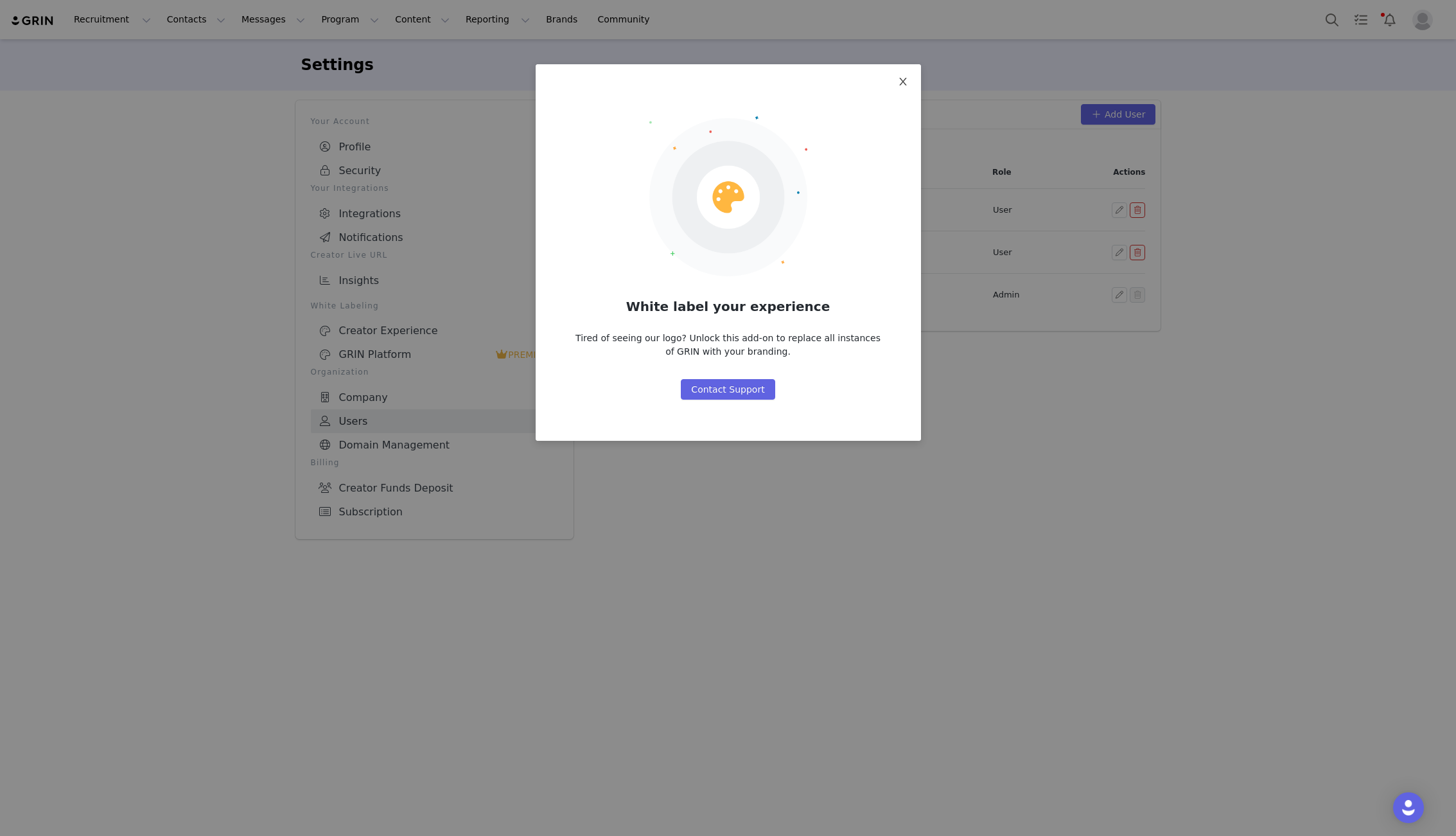
click at [902, 78] on icon "icon: close" at bounding box center [903, 82] width 10 height 10
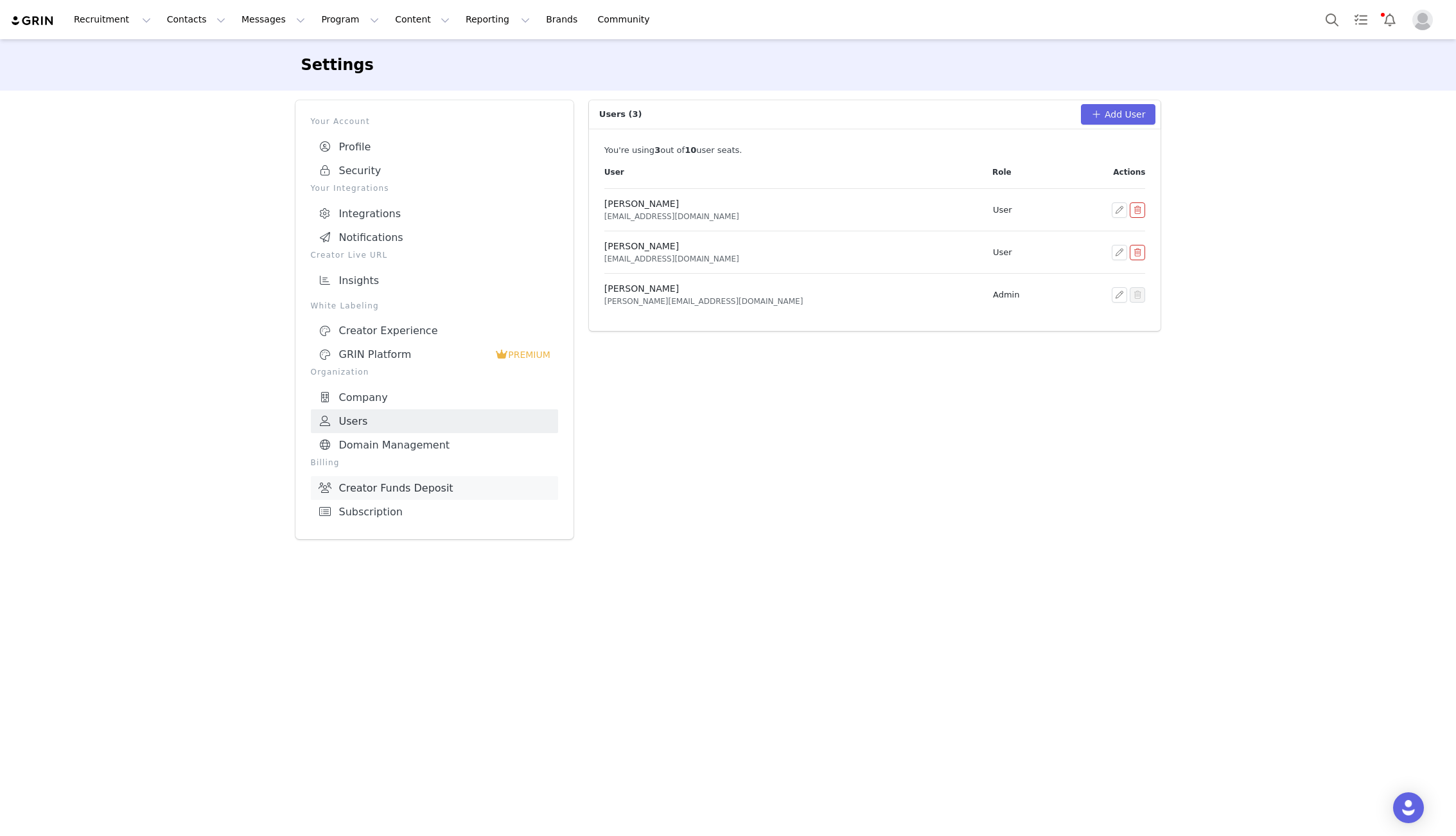
click at [370, 482] on link "Creator Funds Deposit" at bounding box center [435, 488] width 247 height 24
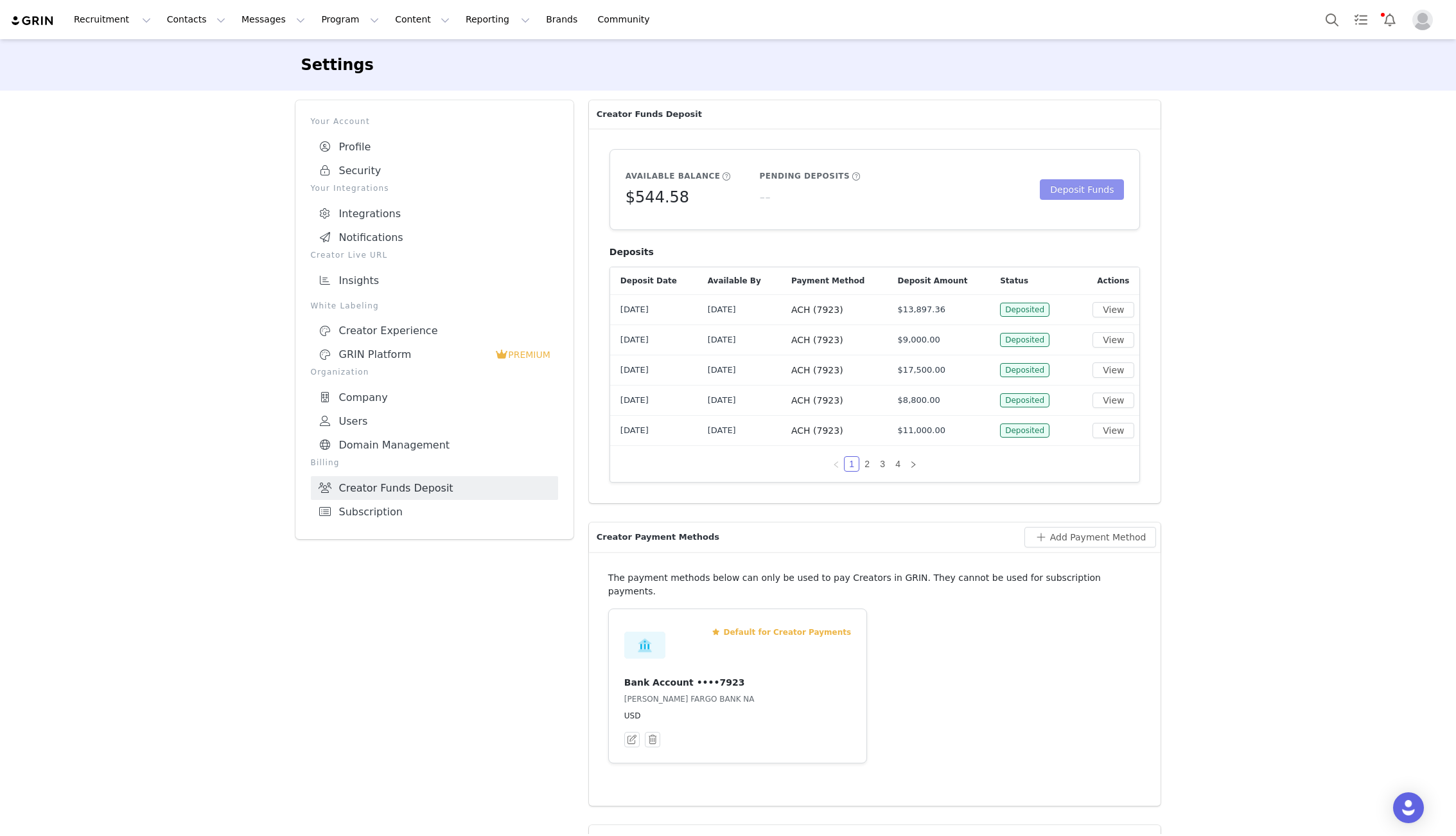
click at [1084, 189] on button "Deposit Funds" at bounding box center [1082, 190] width 84 height 21
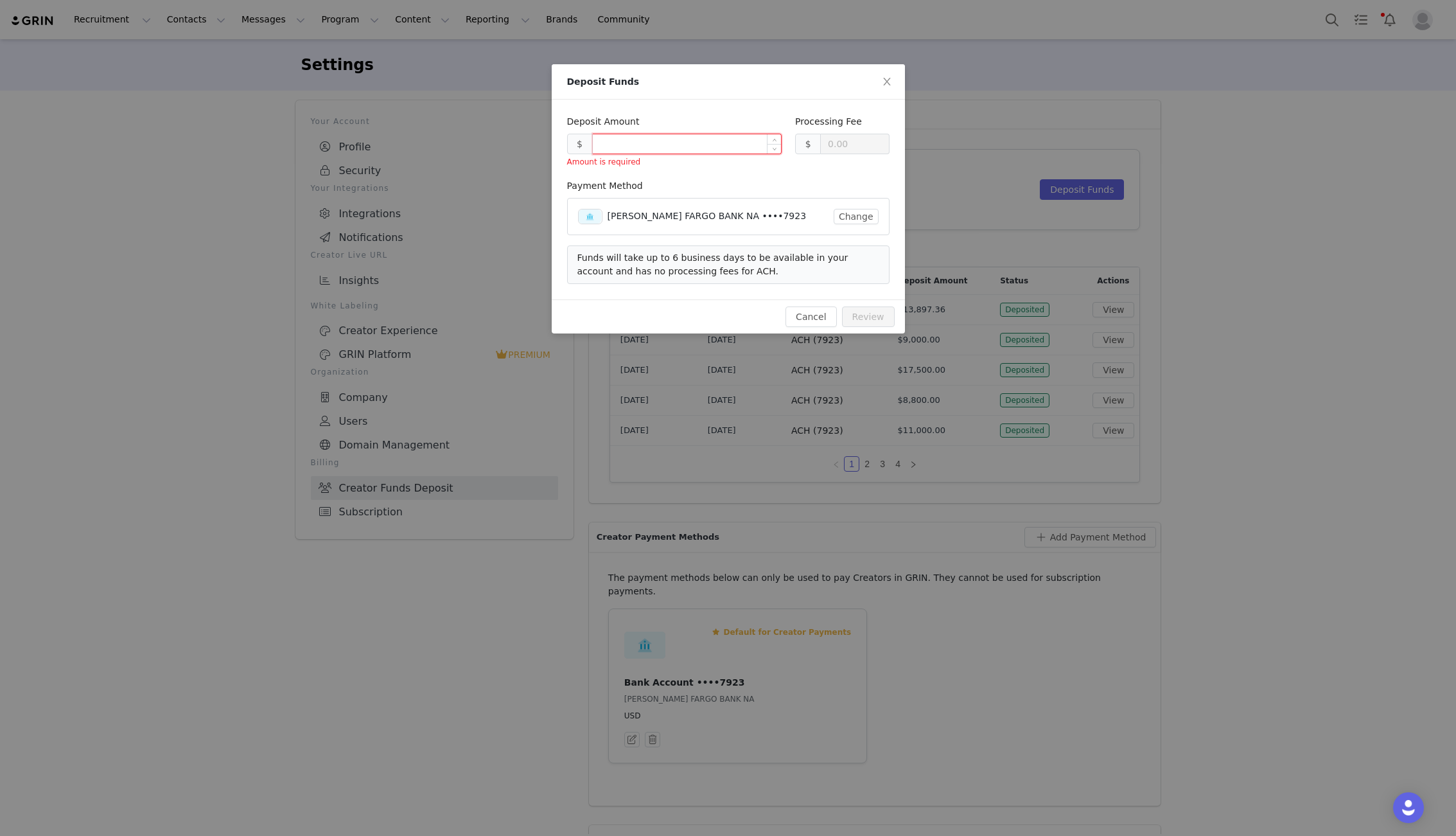
click at [628, 148] on input at bounding box center [687, 144] width 188 height 19
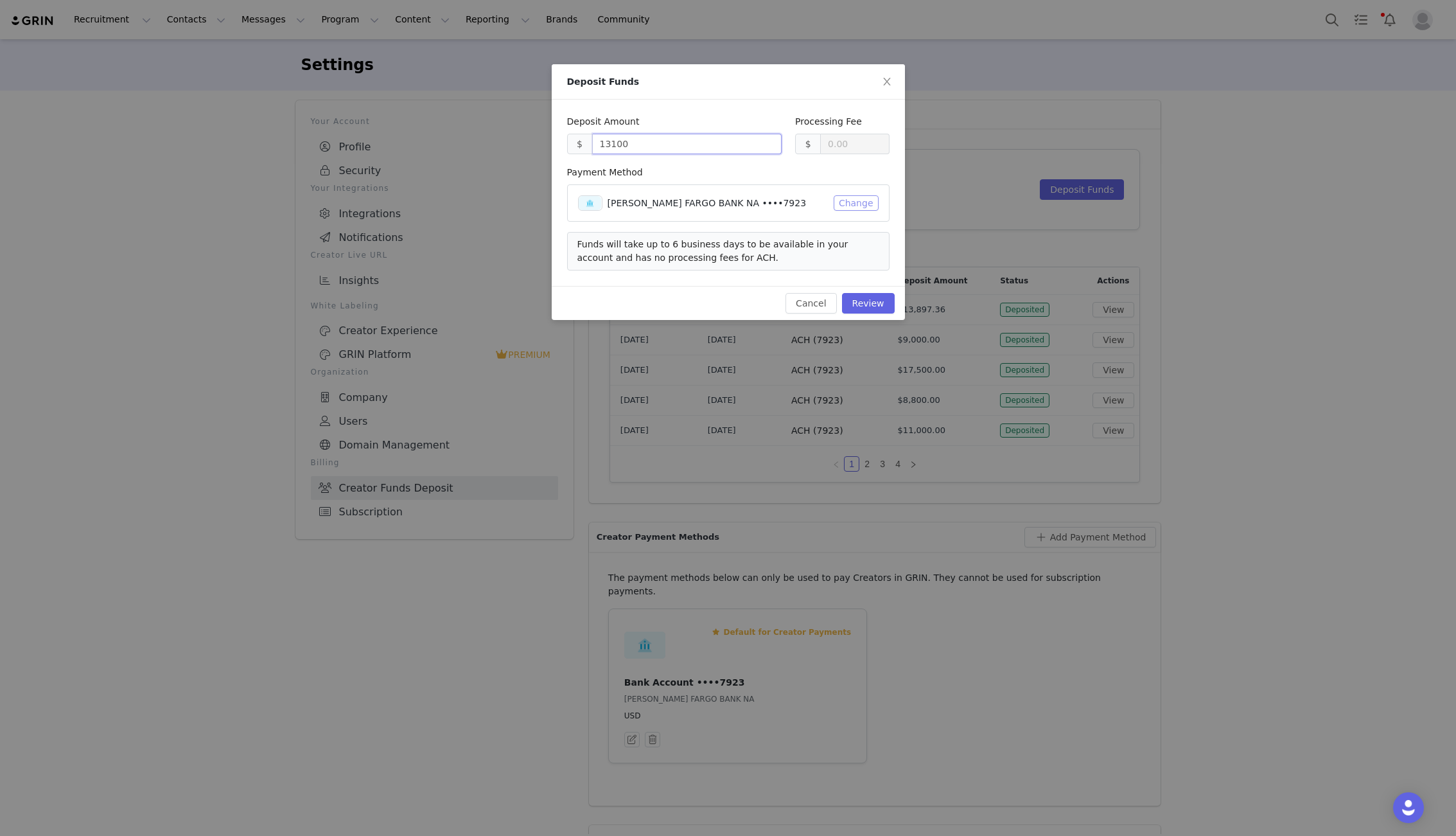
type input "13100.00"
click at [865, 302] on button "Review" at bounding box center [868, 303] width 52 height 21
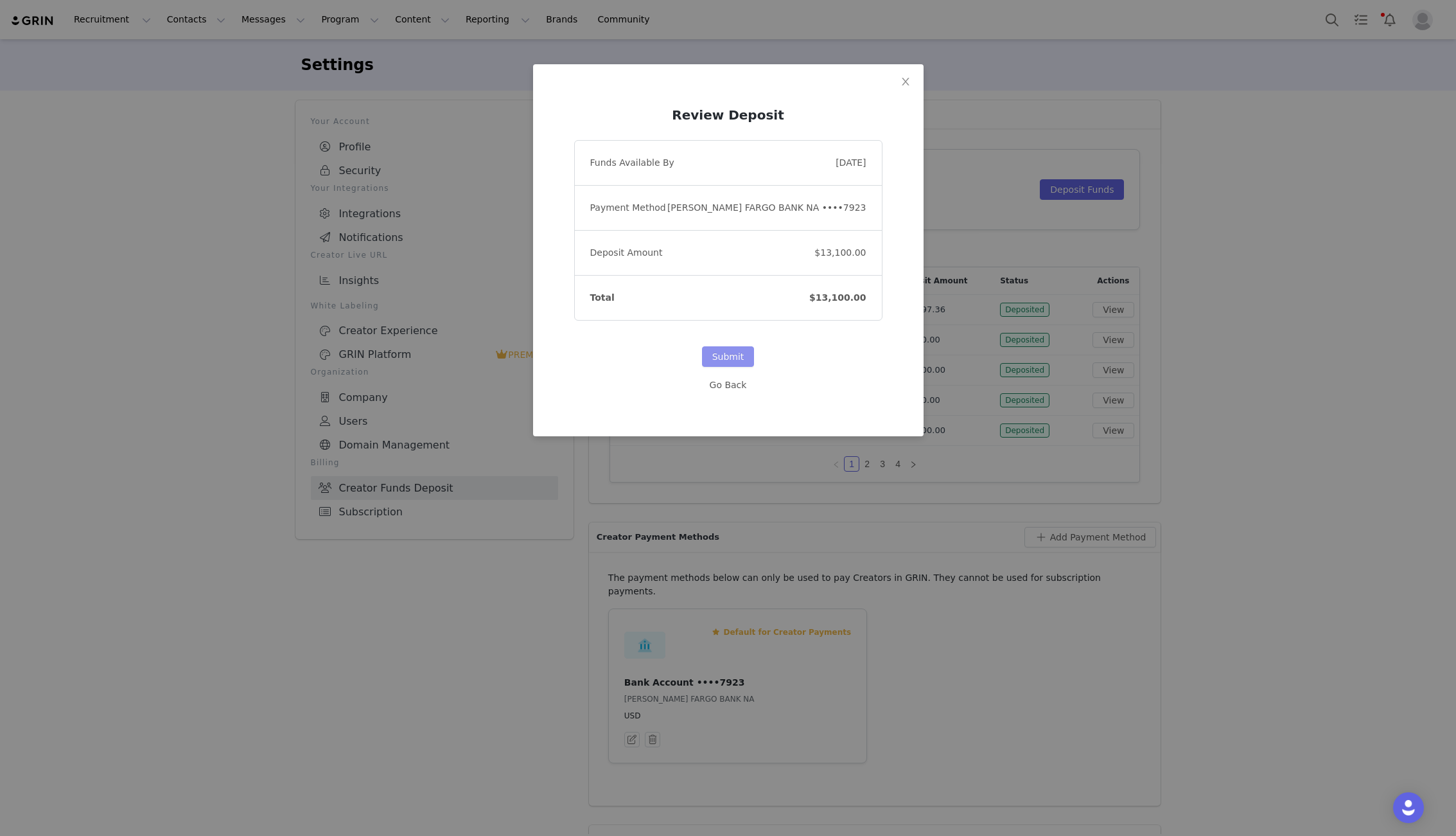
click at [726, 354] on button "Submit" at bounding box center [728, 356] width 52 height 21
